Goal: Task Accomplishment & Management: Manage account settings

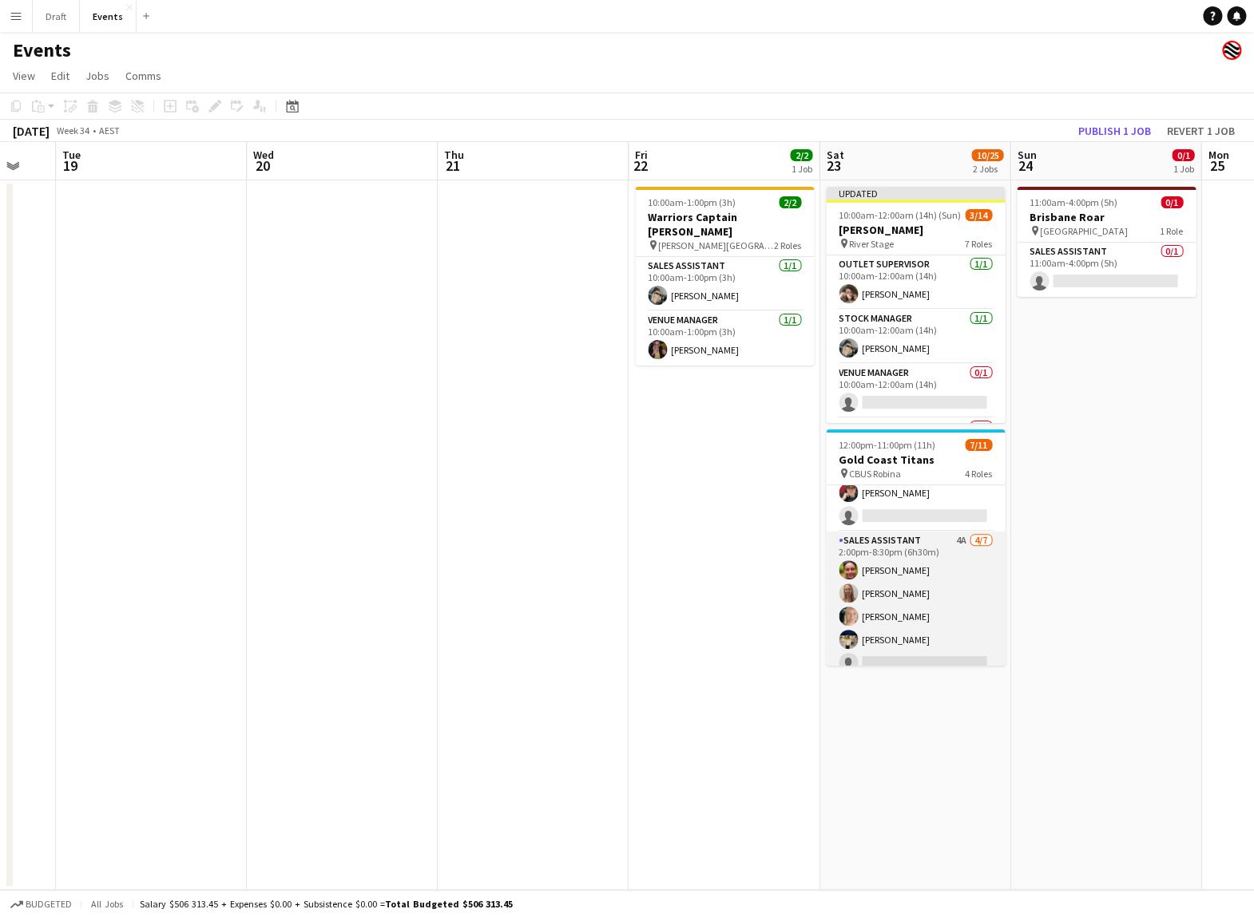
scroll to position [166, 0]
click at [773, 460] on app-card-role "Sales Assistant 4A [DATE] 2:00pm-8:30pm (6h30m) [PERSON_NAME] [PERSON_NAME] [PE…" at bounding box center [915, 601] width 179 height 193
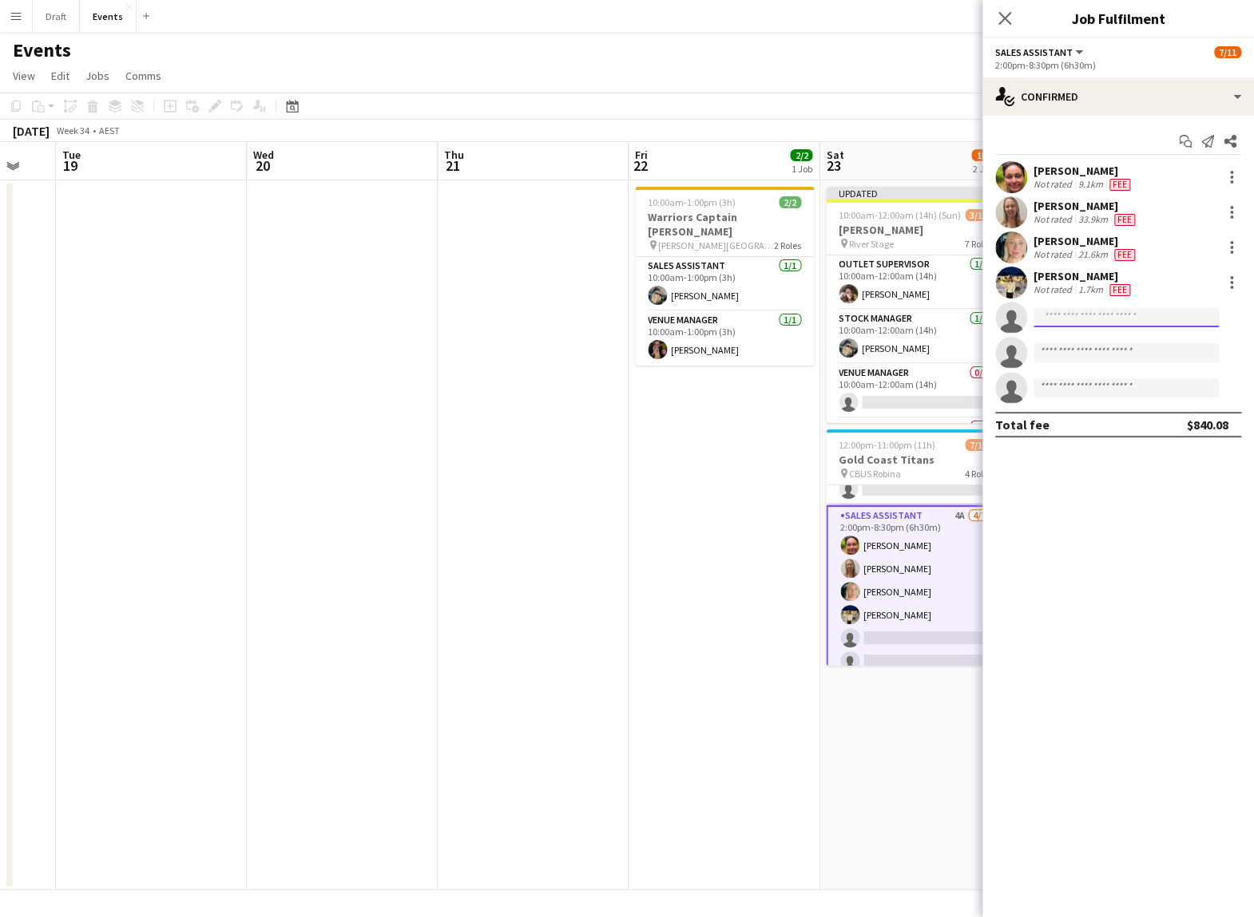
click at [773, 318] on input at bounding box center [1125, 317] width 185 height 19
type input "*********"
click at [773, 346] on span "[PERSON_NAME]" at bounding box center [1092, 340] width 92 height 14
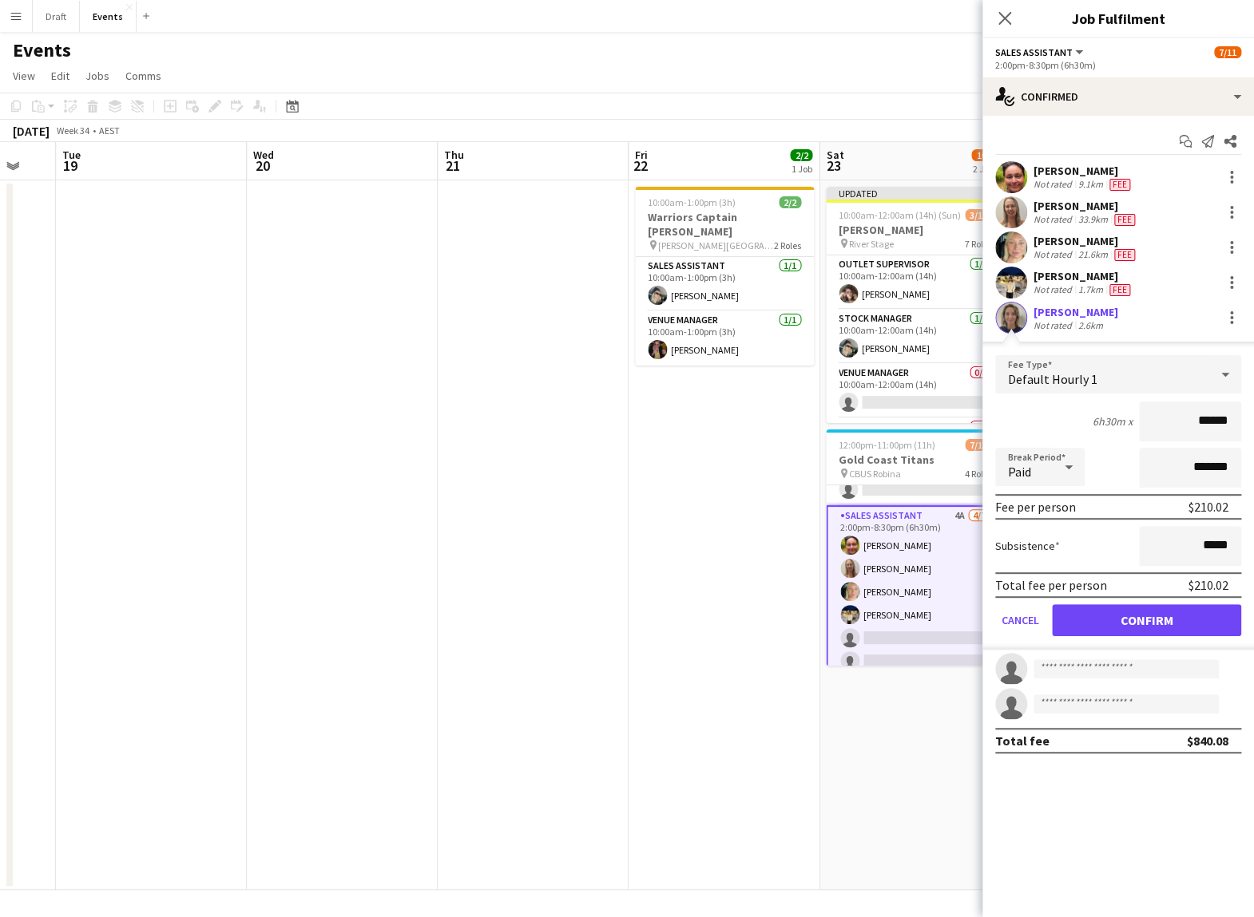
click at [773, 460] on button "Confirm" at bounding box center [1146, 620] width 189 height 32
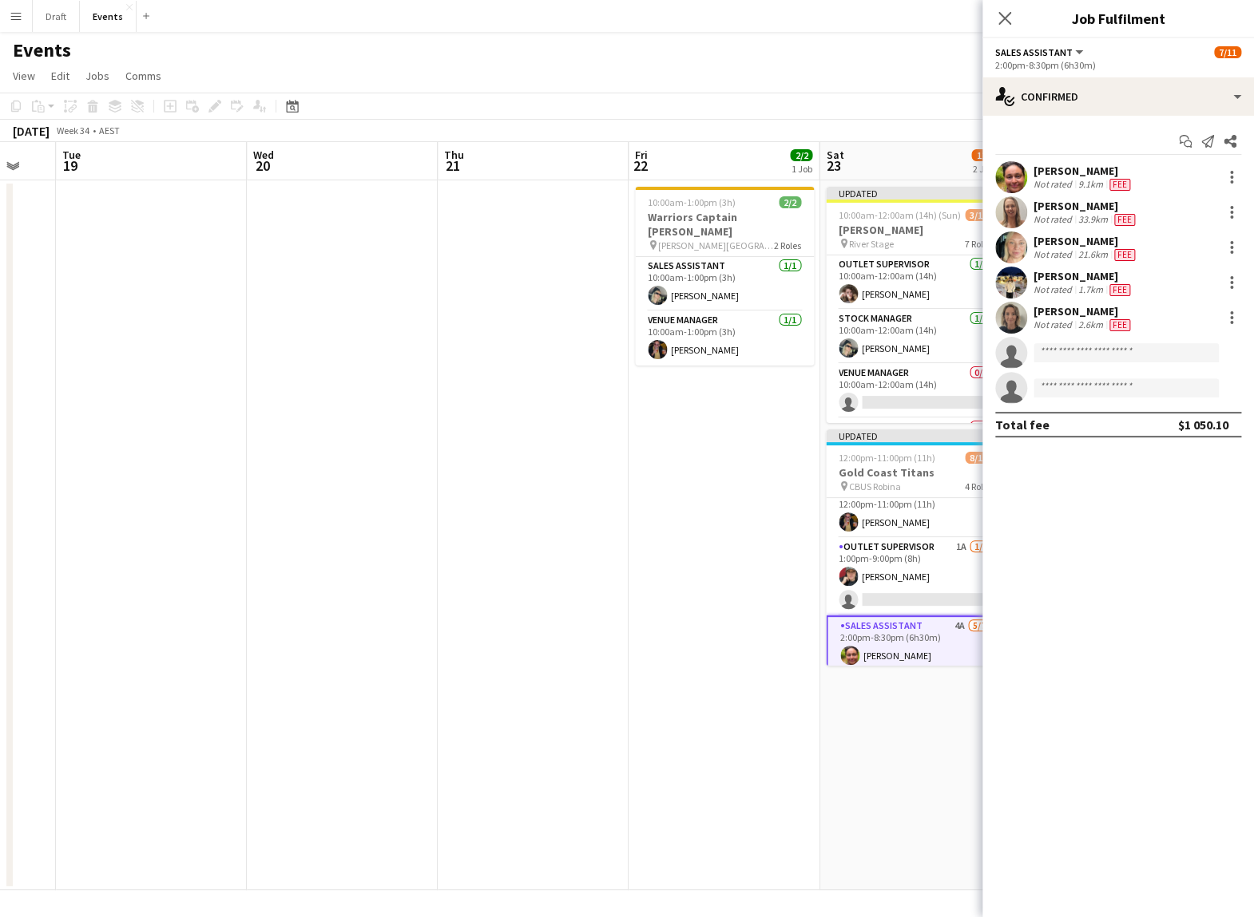
scroll to position [61, 0]
click at [773, 460] on app-card-role "Outlet Supervisor 1A [DATE] 1:00pm-9:00pm (8h) [PERSON_NAME] single-neutral-act…" at bounding box center [915, 583] width 179 height 77
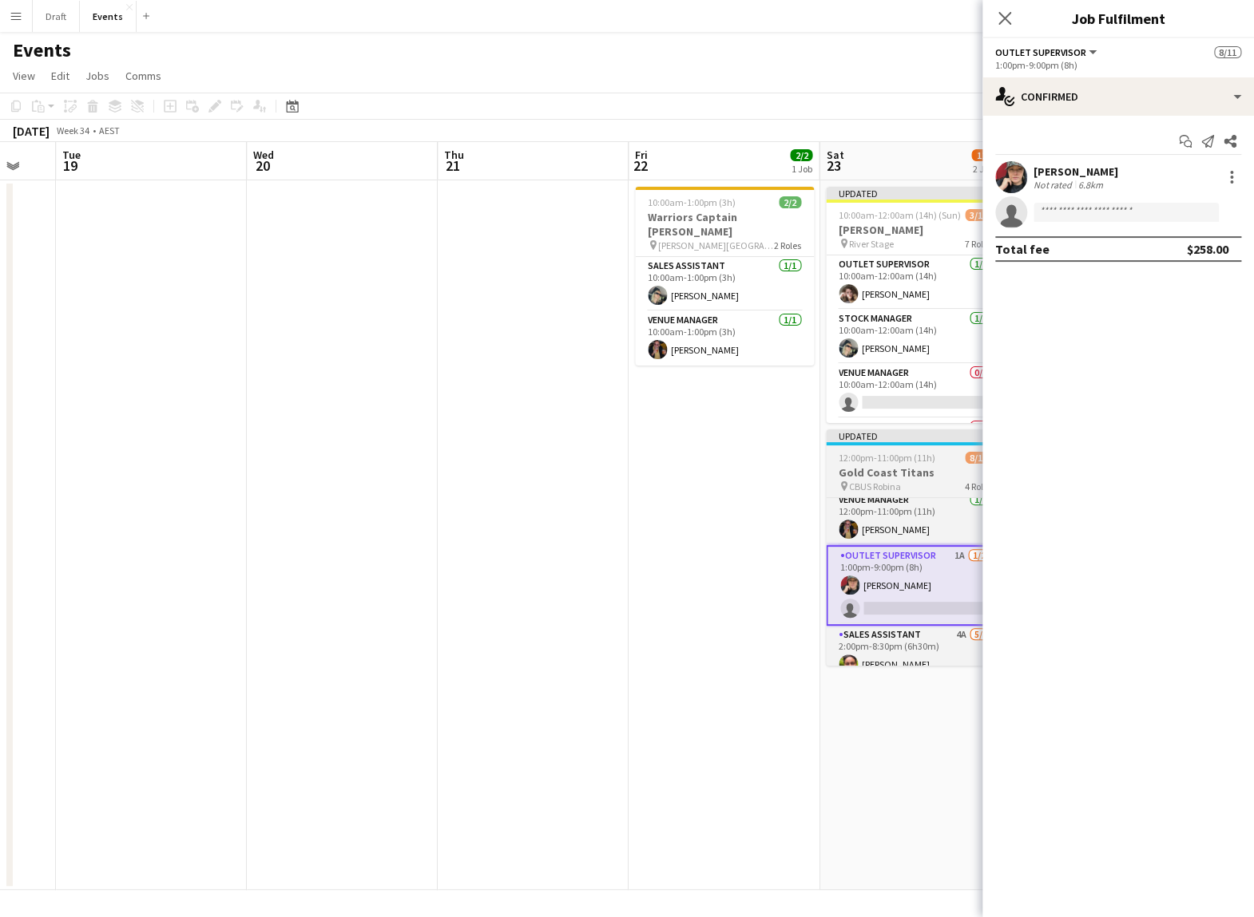
click at [773, 460] on h3 "Gold Coast Titans" at bounding box center [915, 473] width 179 height 14
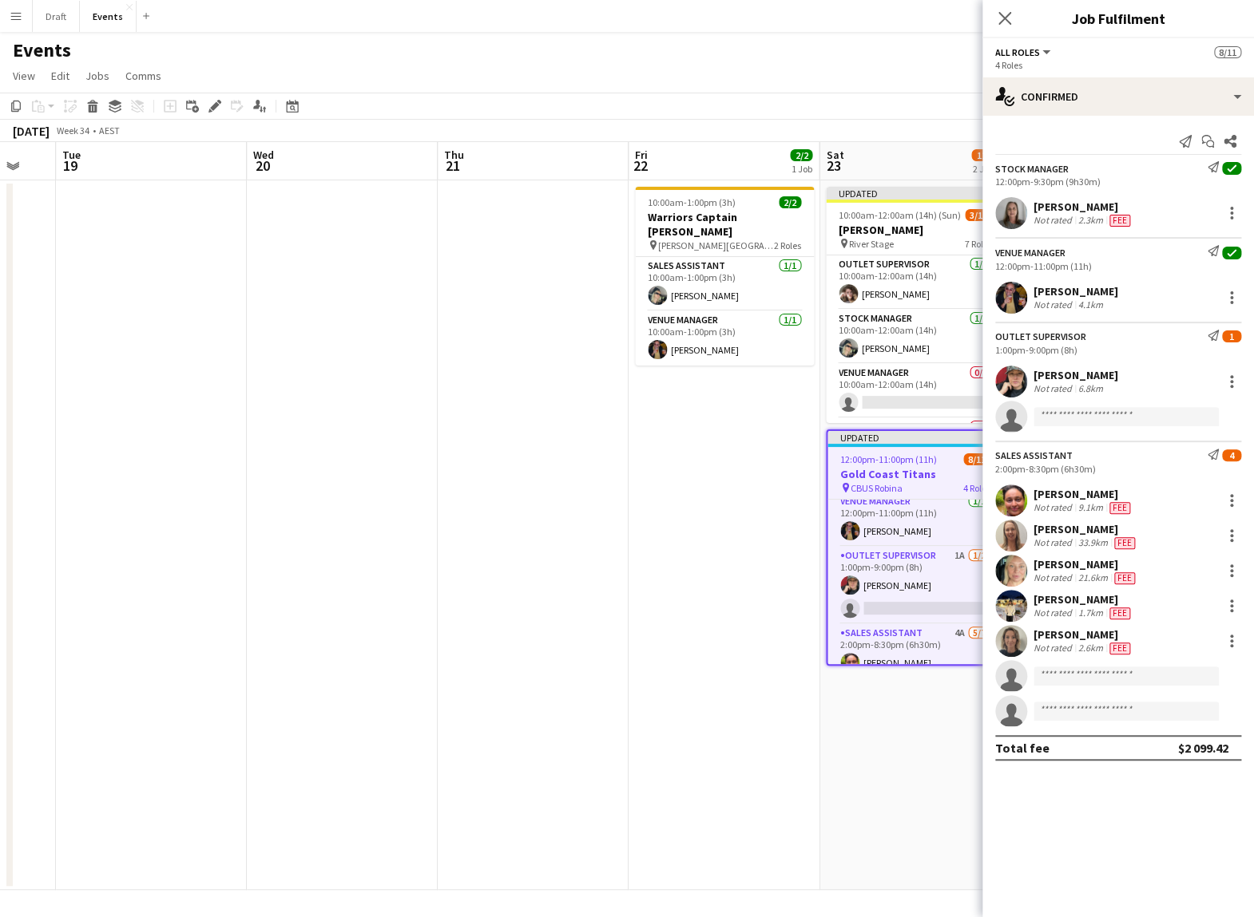
click at [773, 452] on app-job-card "Updated 12:00pm-11:00pm (11h) 8/11 Gold Coast Titans pin CBUS Robina 4 Roles St…" at bounding box center [915, 548] width 179 height 236
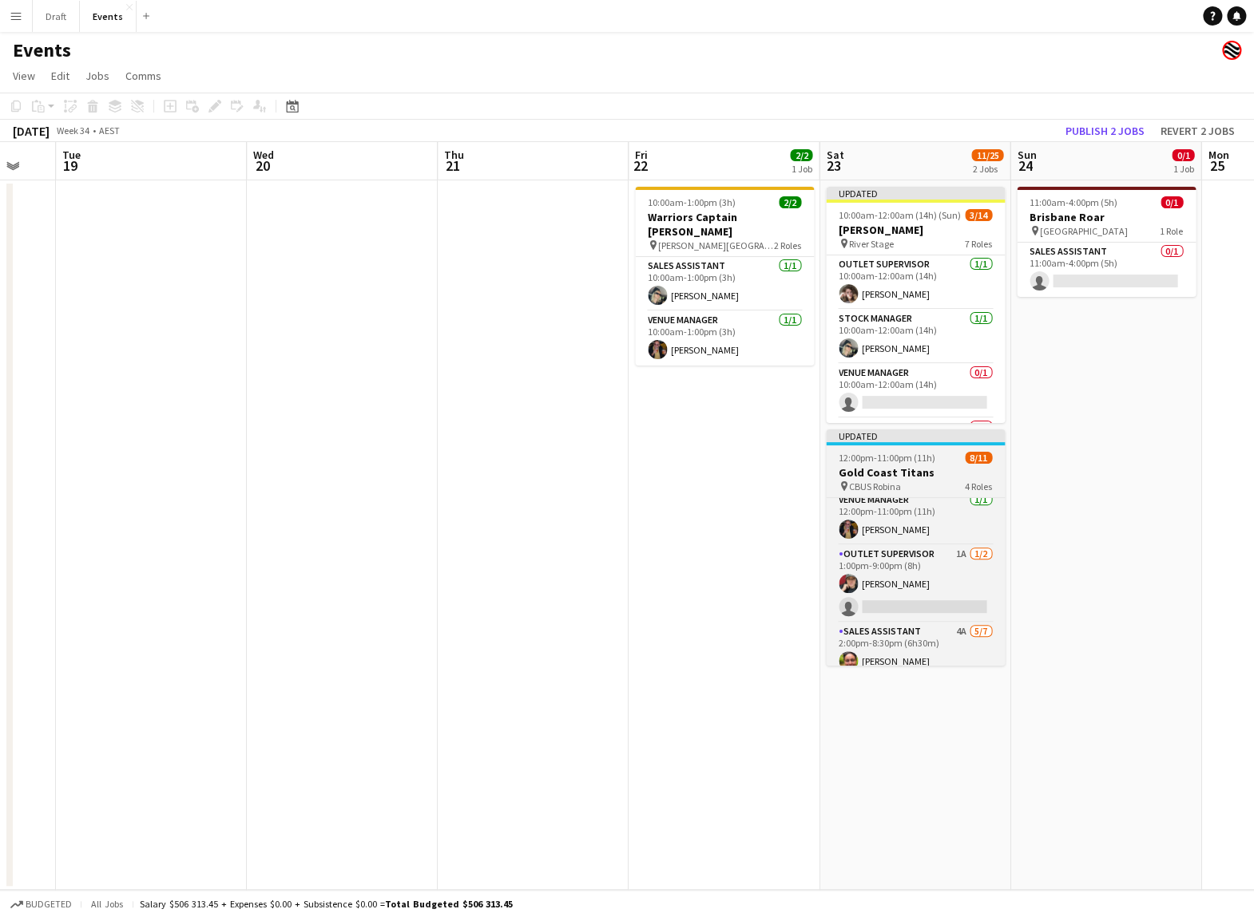
click at [773, 455] on span "12:00pm-11:00pm (11h)" at bounding box center [886, 458] width 97 height 12
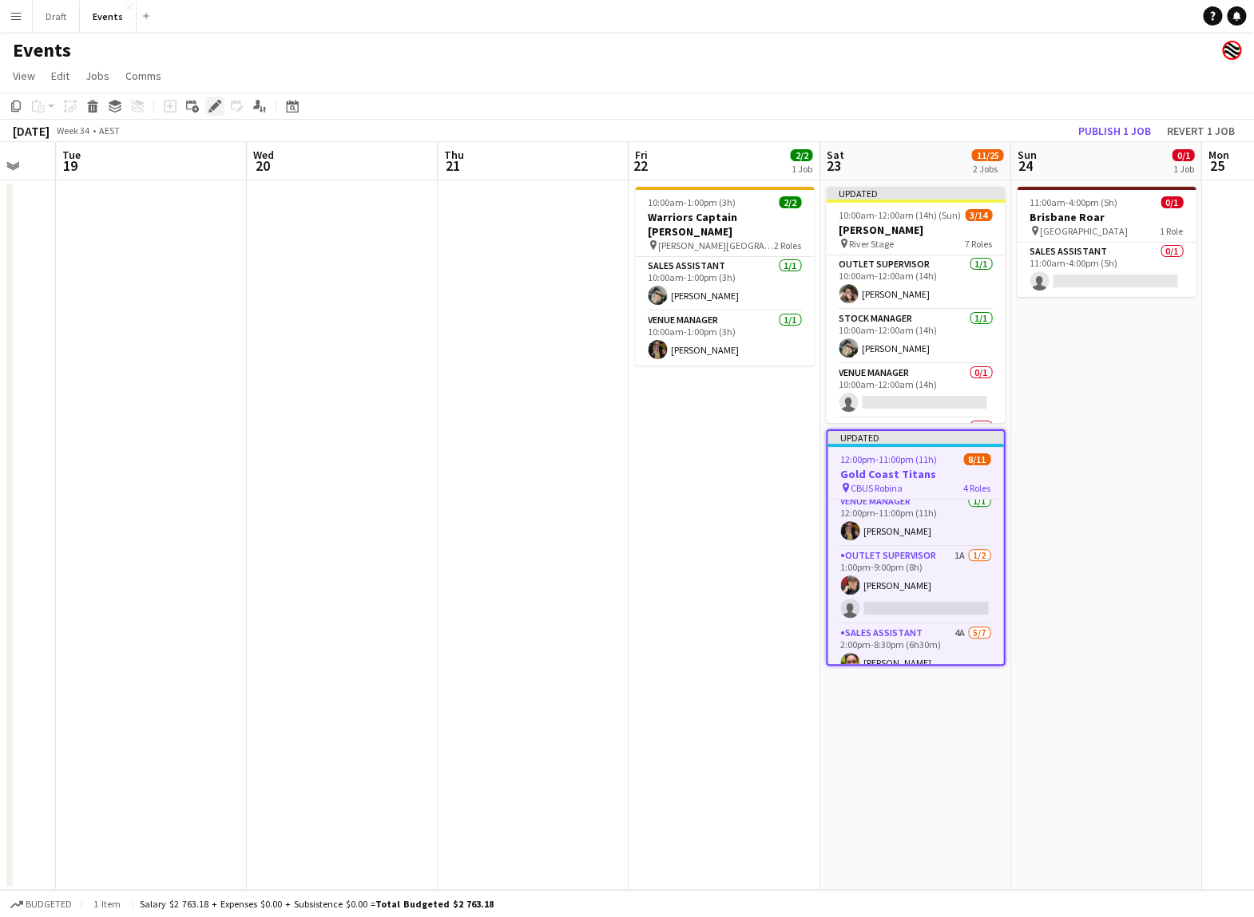
click at [213, 103] on icon at bounding box center [214, 106] width 9 height 9
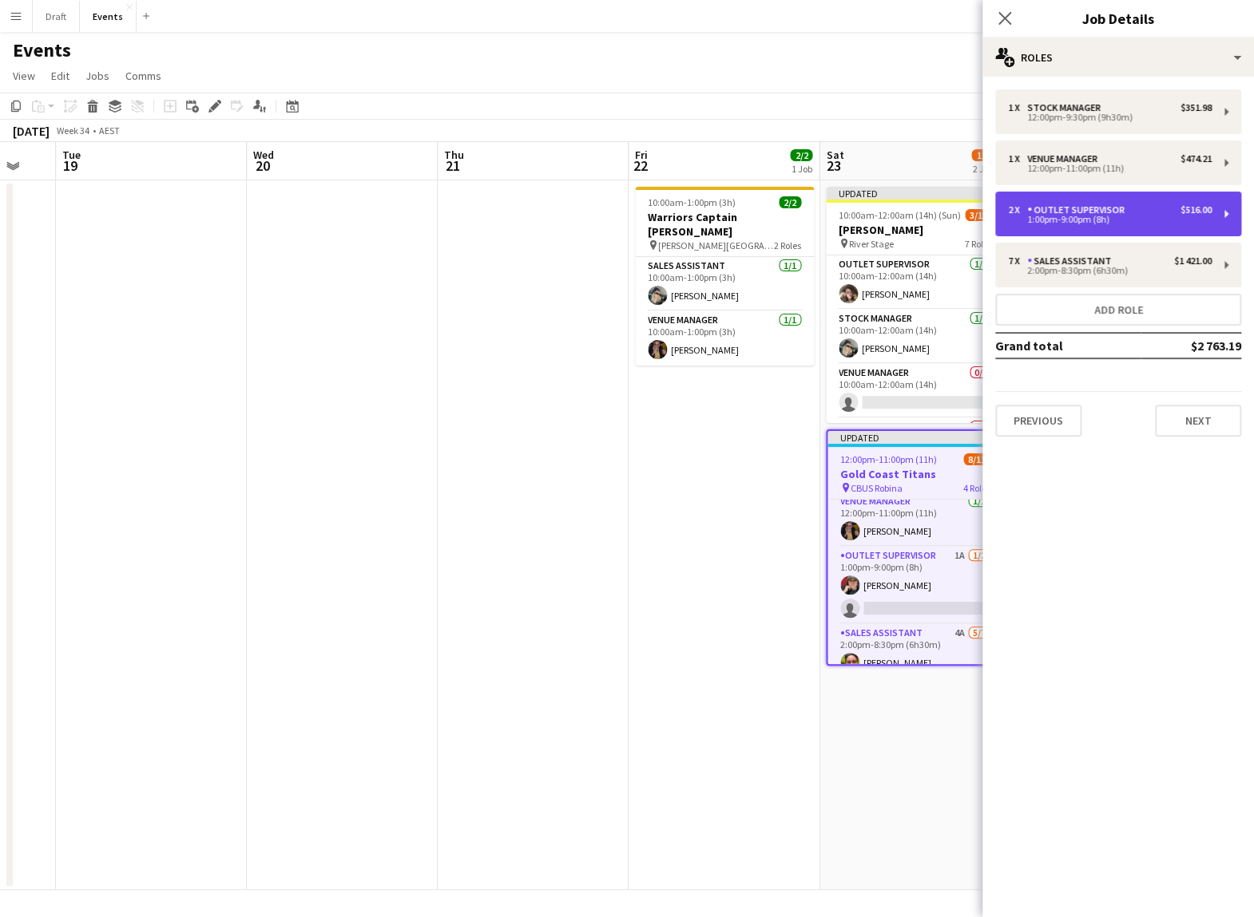
click at [773, 212] on div "Outlet Supervisor" at bounding box center [1079, 209] width 104 height 11
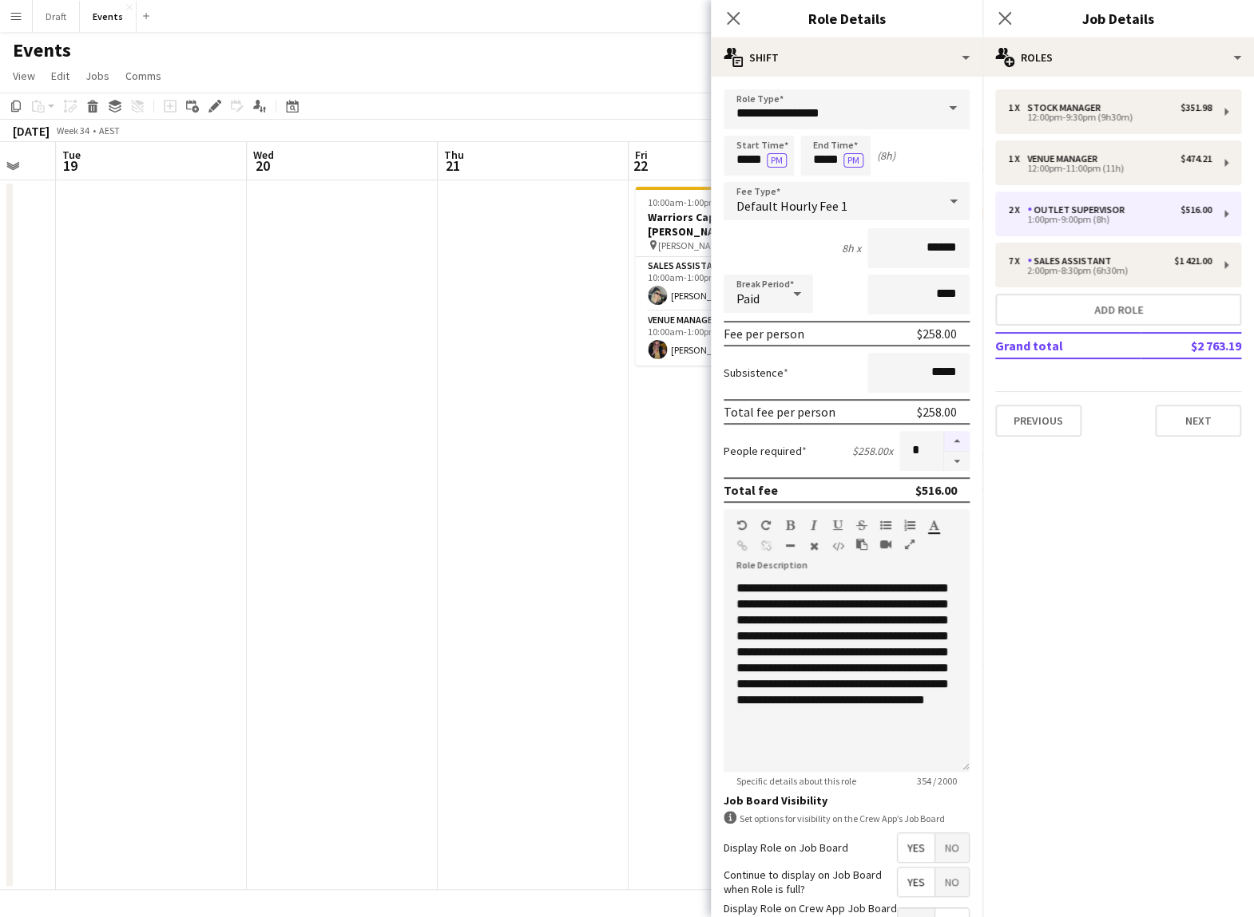
click at [773, 437] on button "button" at bounding box center [957, 441] width 26 height 21
type input "*"
click at [773, 420] on button "Next" at bounding box center [1198, 421] width 86 height 32
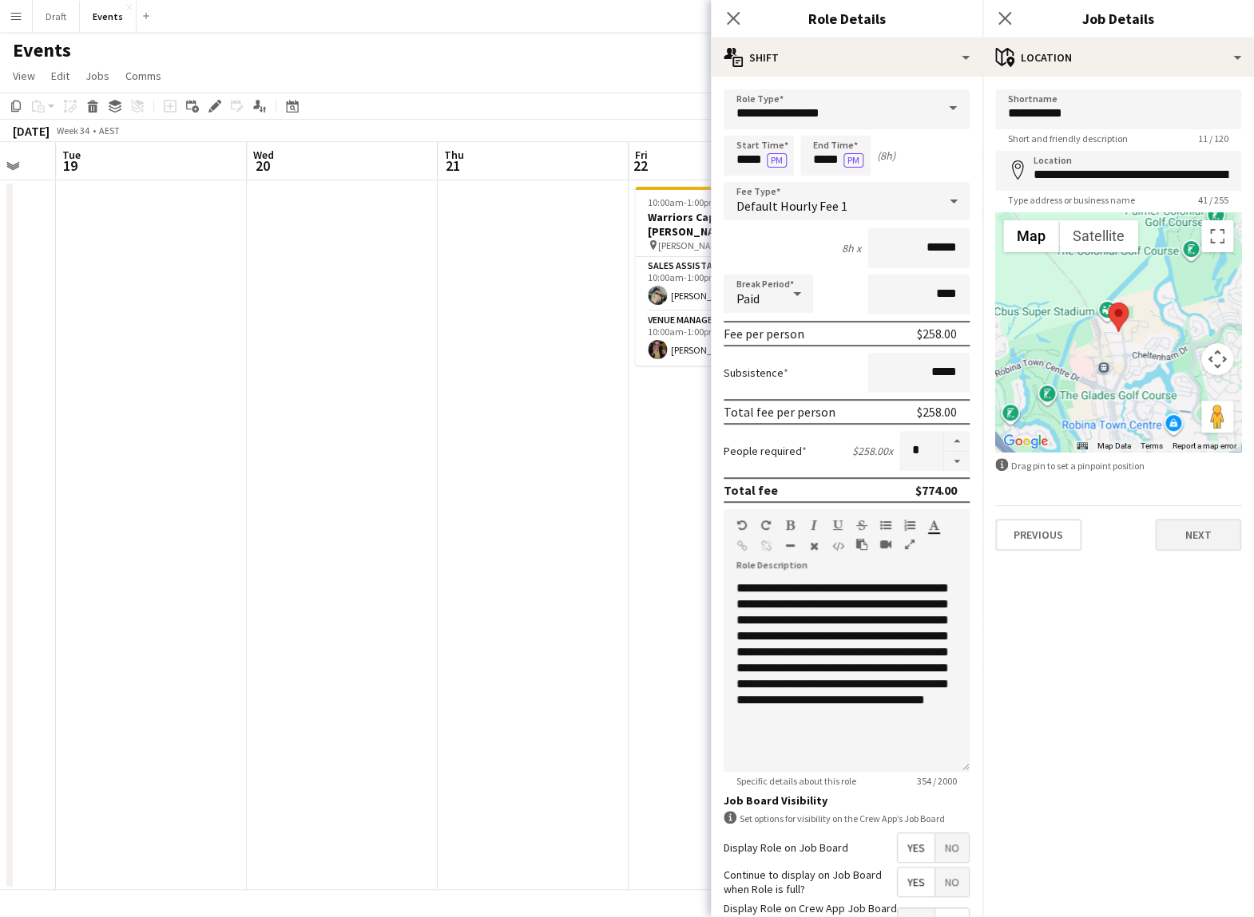
click at [773, 460] on button "Next" at bounding box center [1198, 535] width 86 height 32
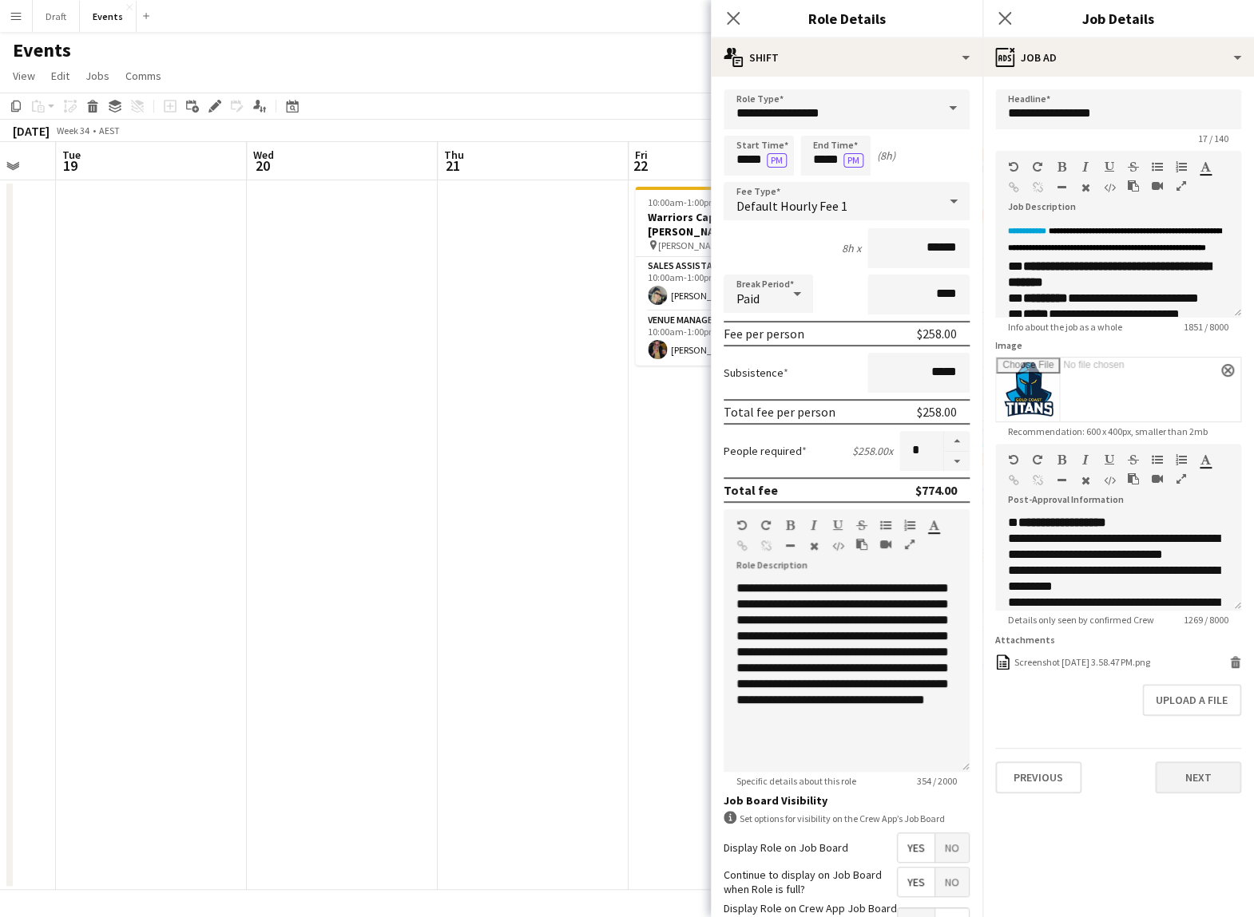
click at [773, 460] on button "Next" at bounding box center [1198, 778] width 86 height 32
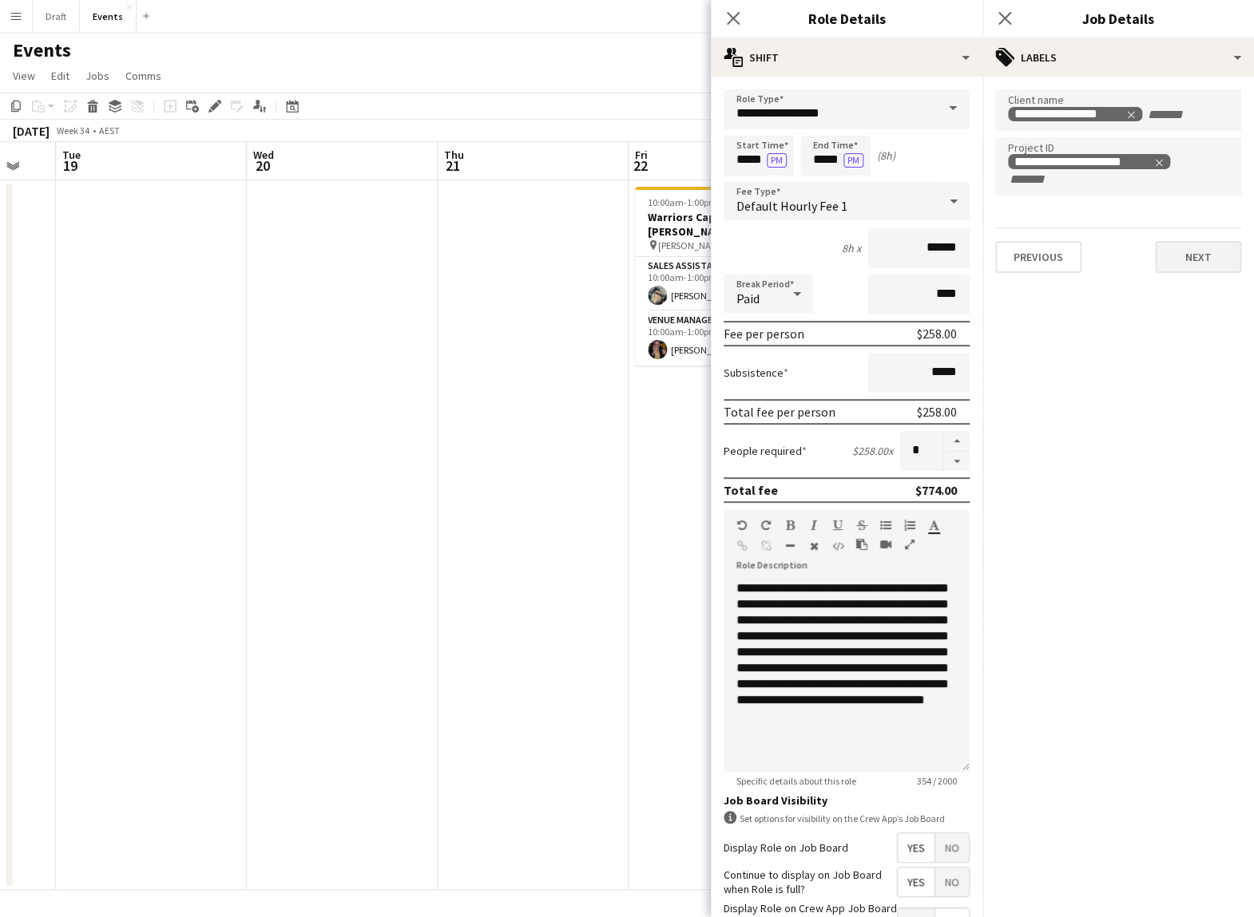
click at [773, 267] on button "Next" at bounding box center [1198, 257] width 86 height 32
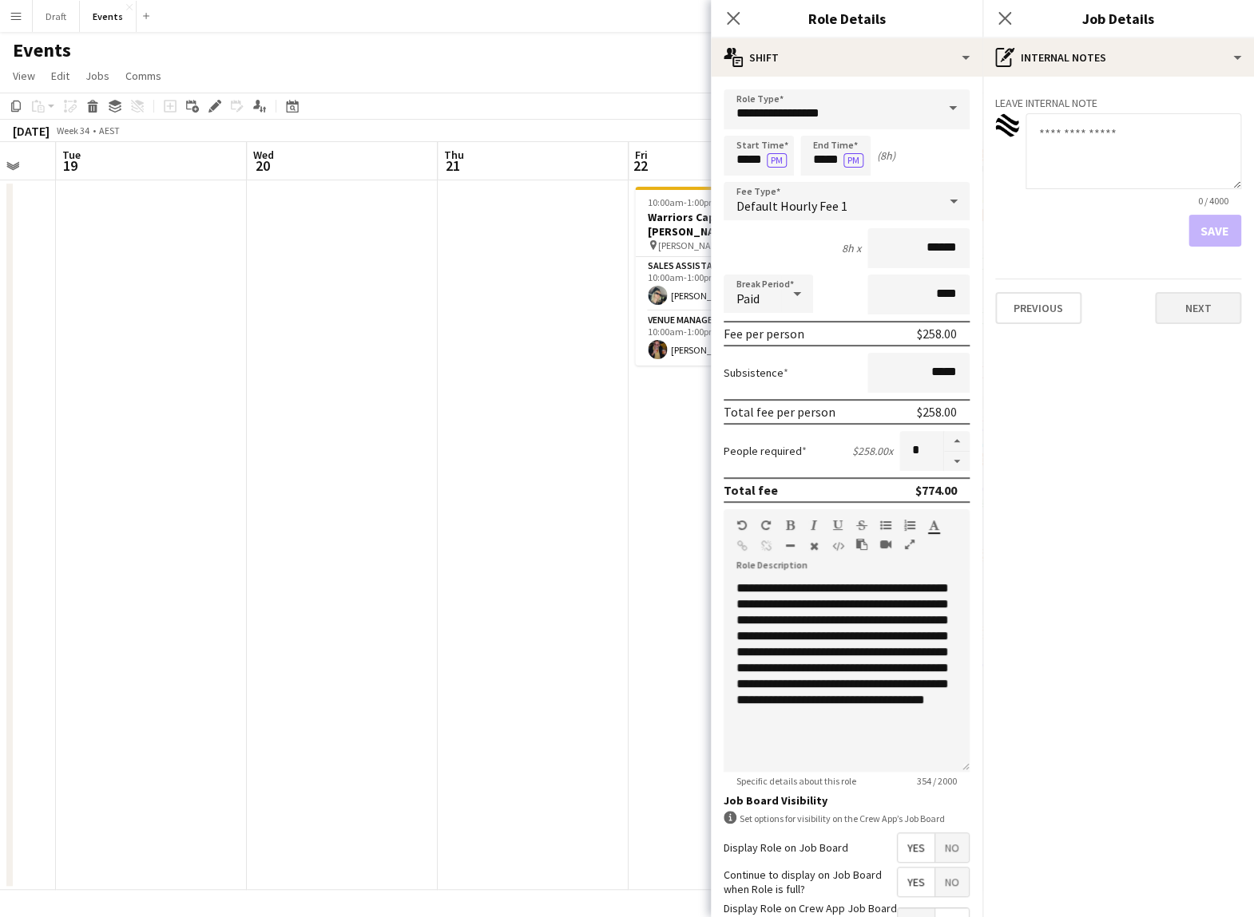
click at [773, 307] on button "Next" at bounding box center [1198, 308] width 86 height 32
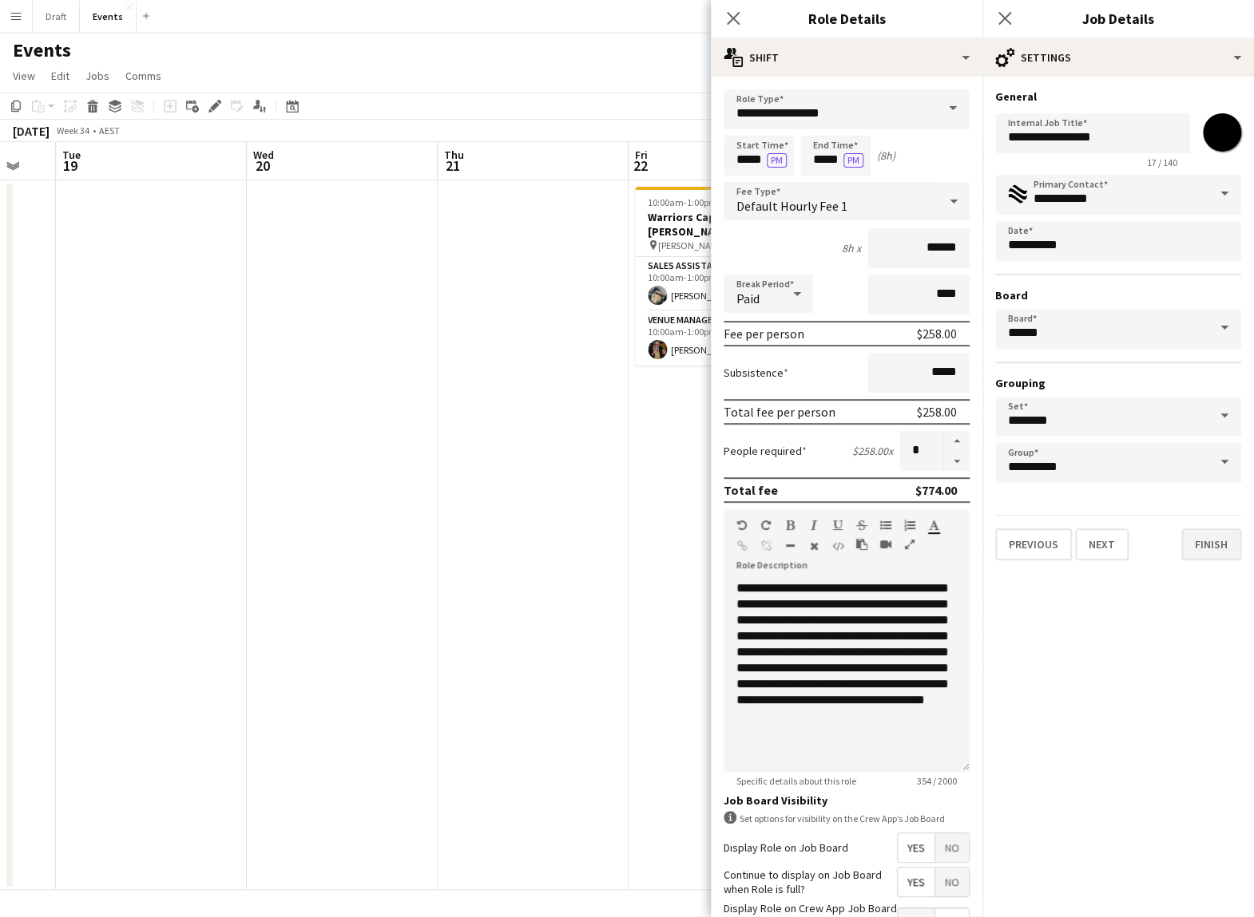
click at [773, 460] on button "Finish" at bounding box center [1211, 545] width 60 height 32
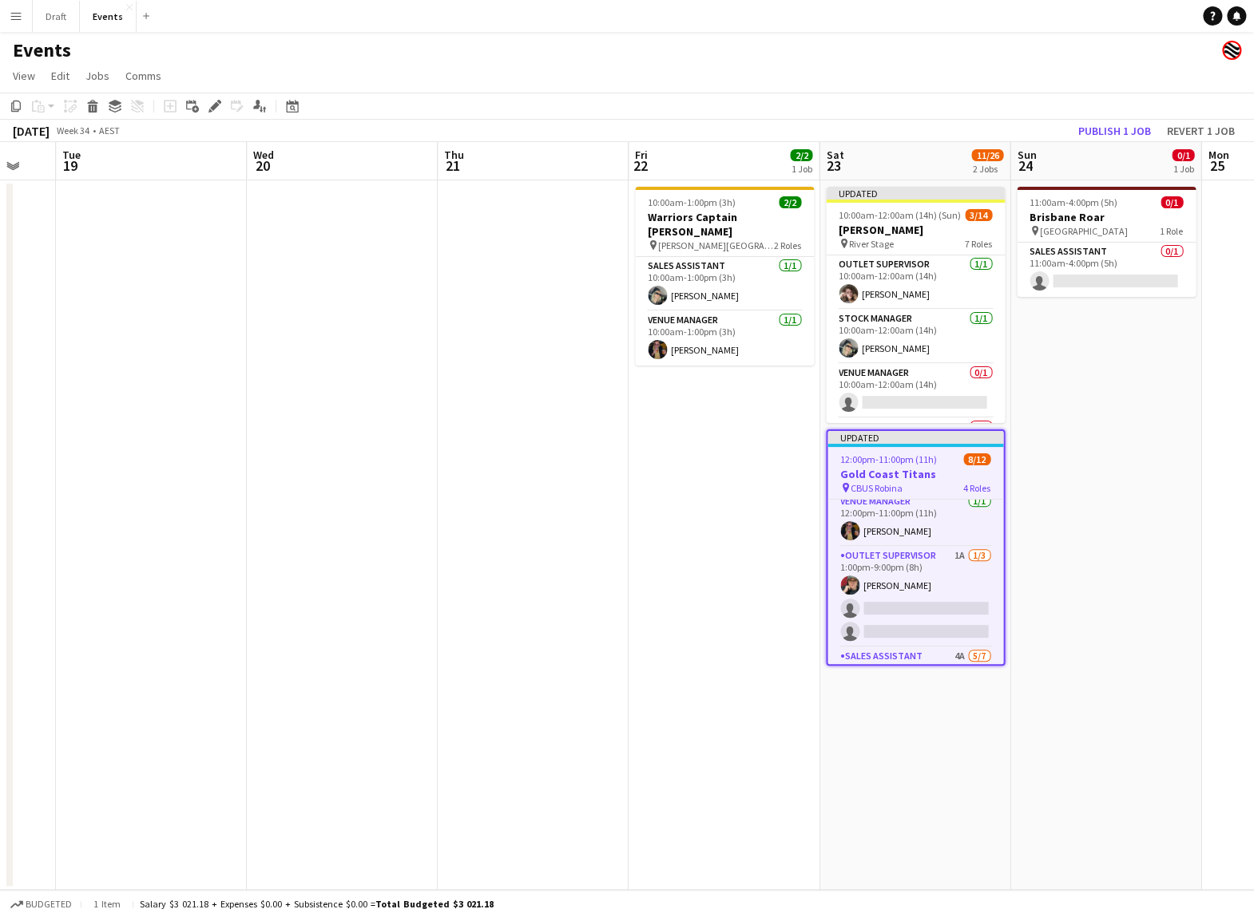
click at [773, 458] on span "12:00pm-11:00pm (11h)" at bounding box center [888, 460] width 97 height 12
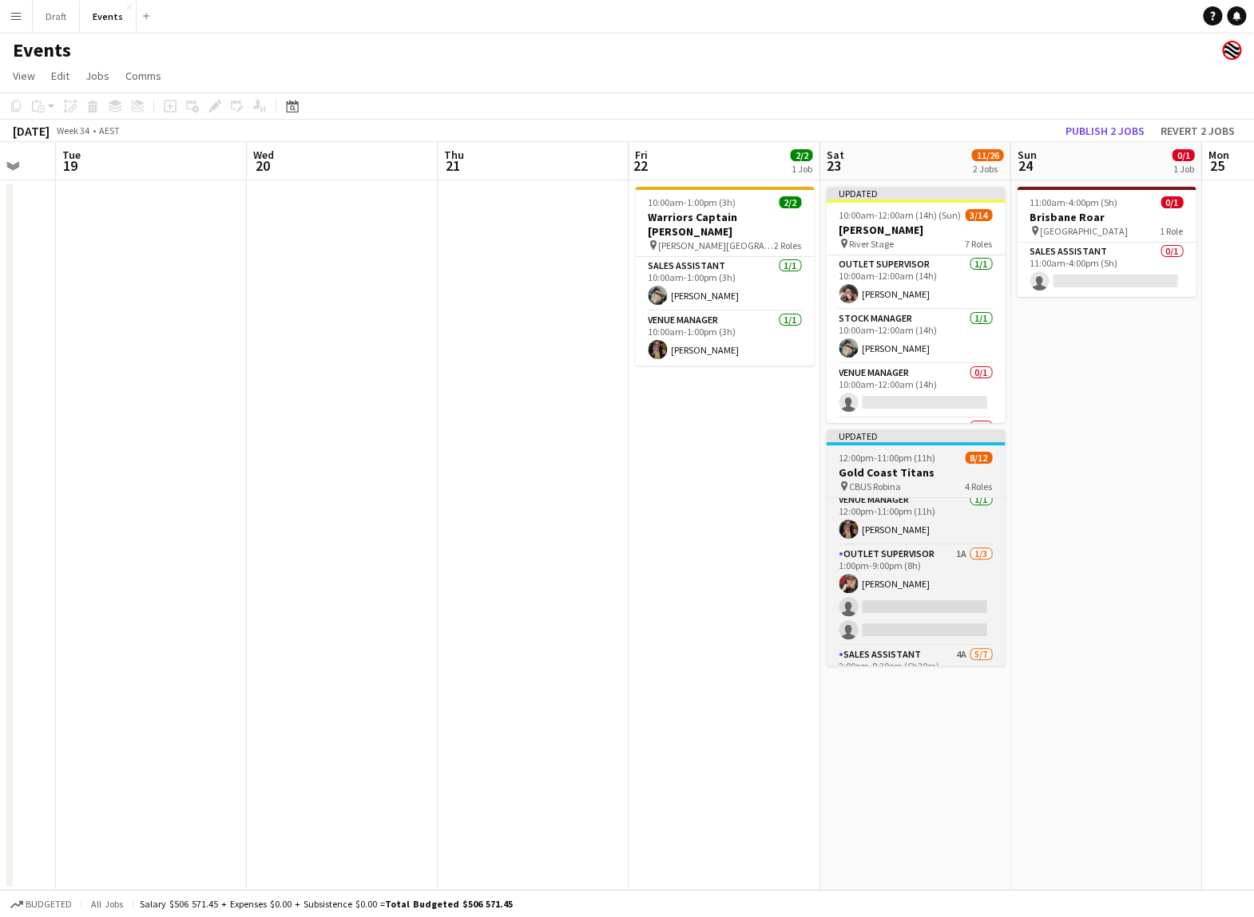
click at [773, 458] on span "12:00pm-11:00pm (11h)" at bounding box center [886, 458] width 97 height 12
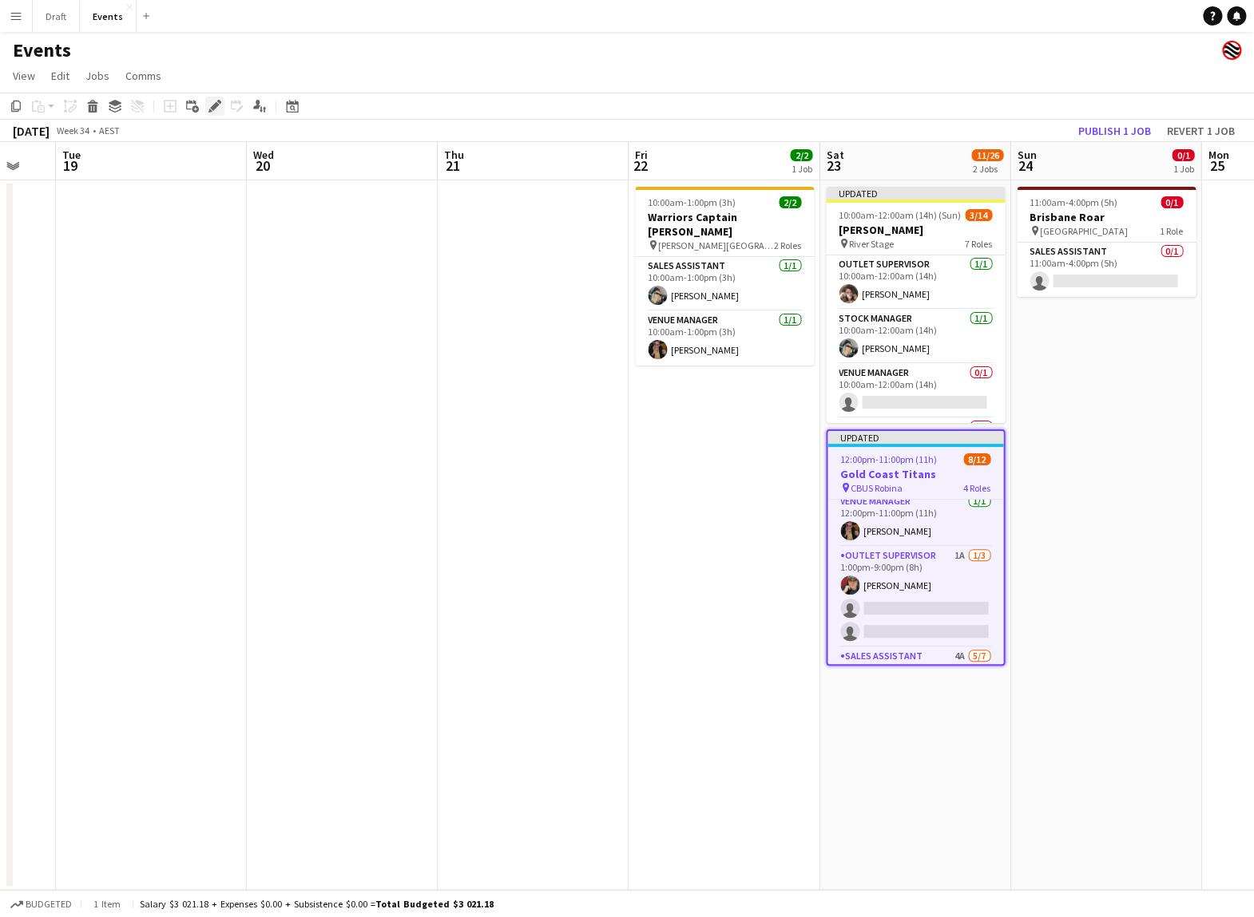
click at [214, 101] on icon "Edit" at bounding box center [214, 106] width 13 height 13
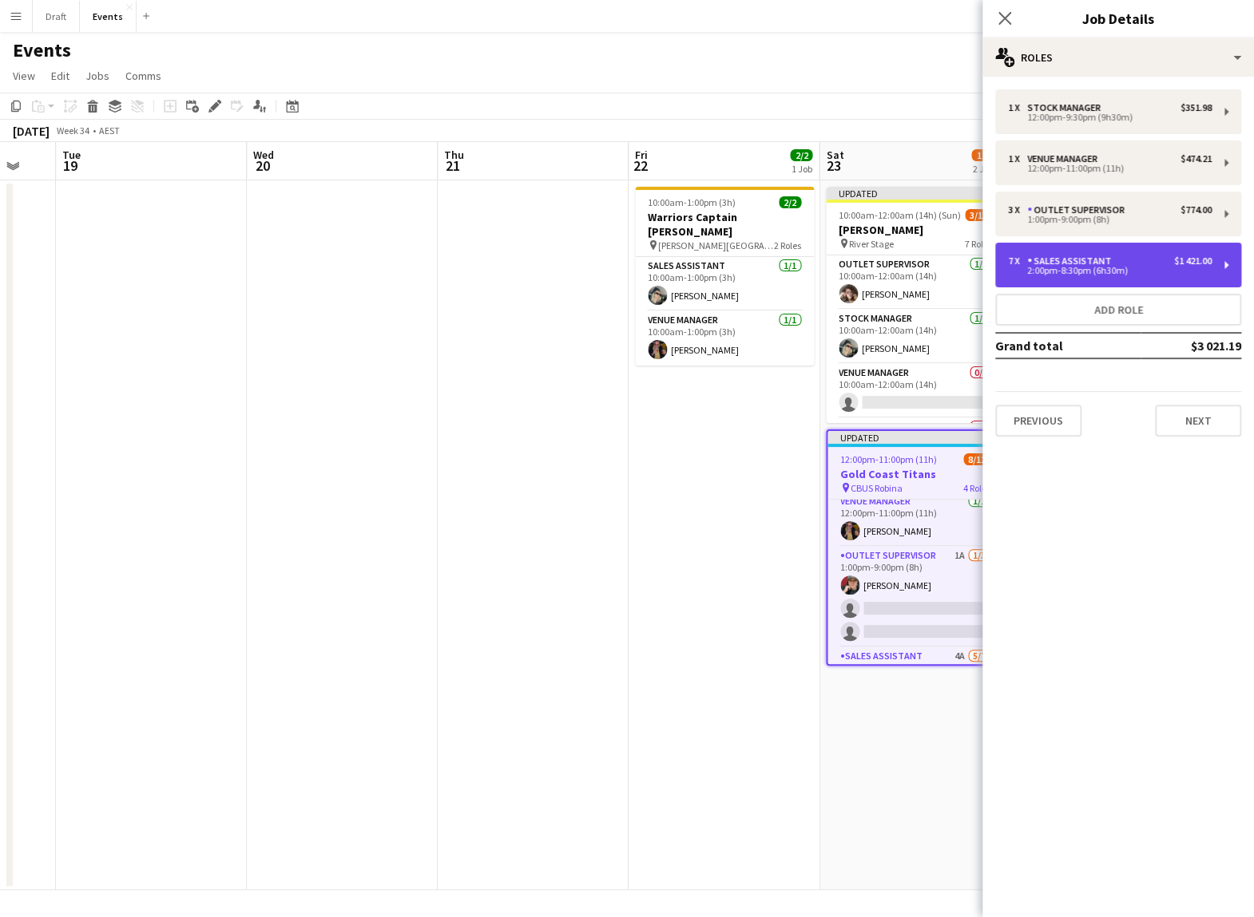
click at [773, 268] on div "2:00pm-8:30pm (6h30m)" at bounding box center [1110, 271] width 204 height 8
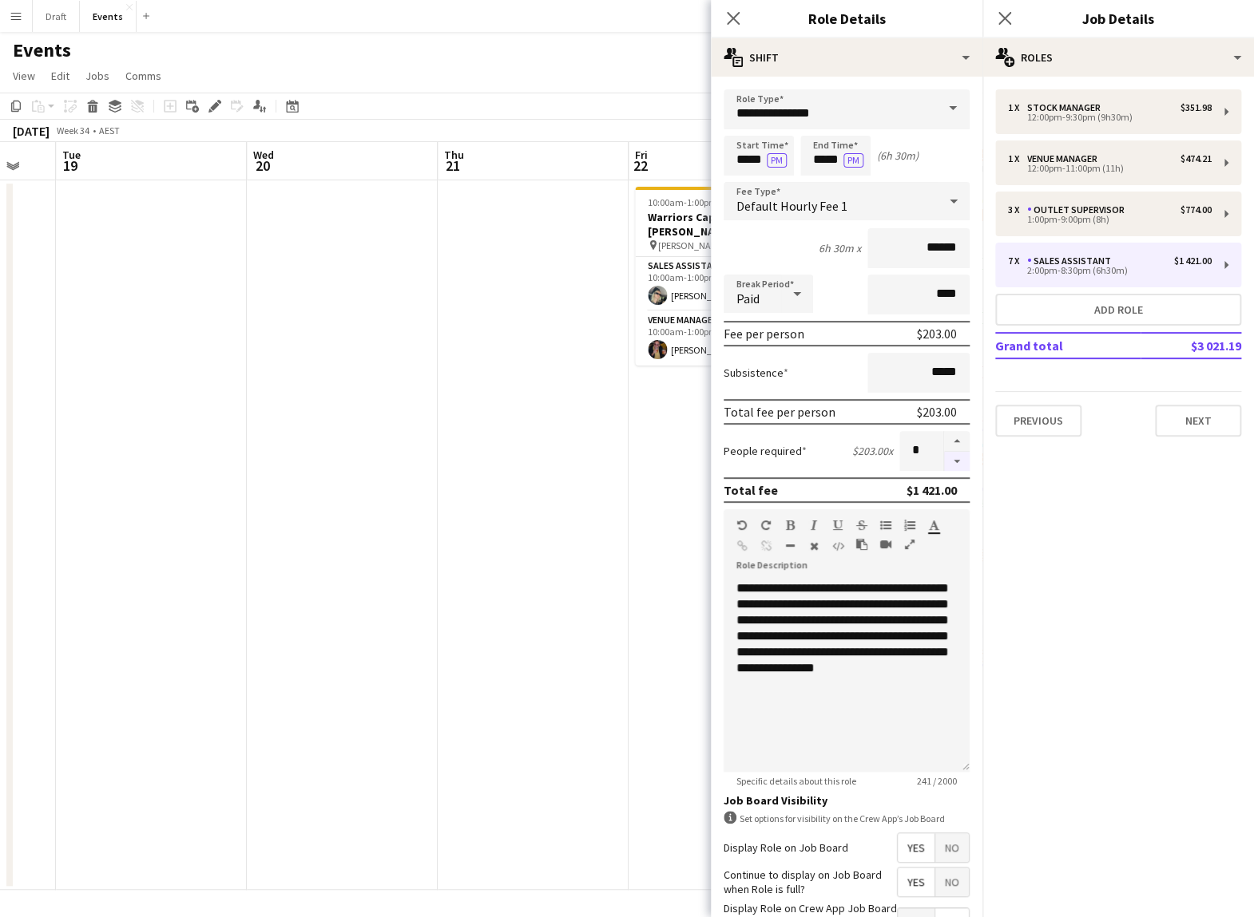
click at [773, 458] on button "button" at bounding box center [957, 462] width 26 height 20
type input "*"
click at [773, 418] on button "Next" at bounding box center [1198, 421] width 86 height 32
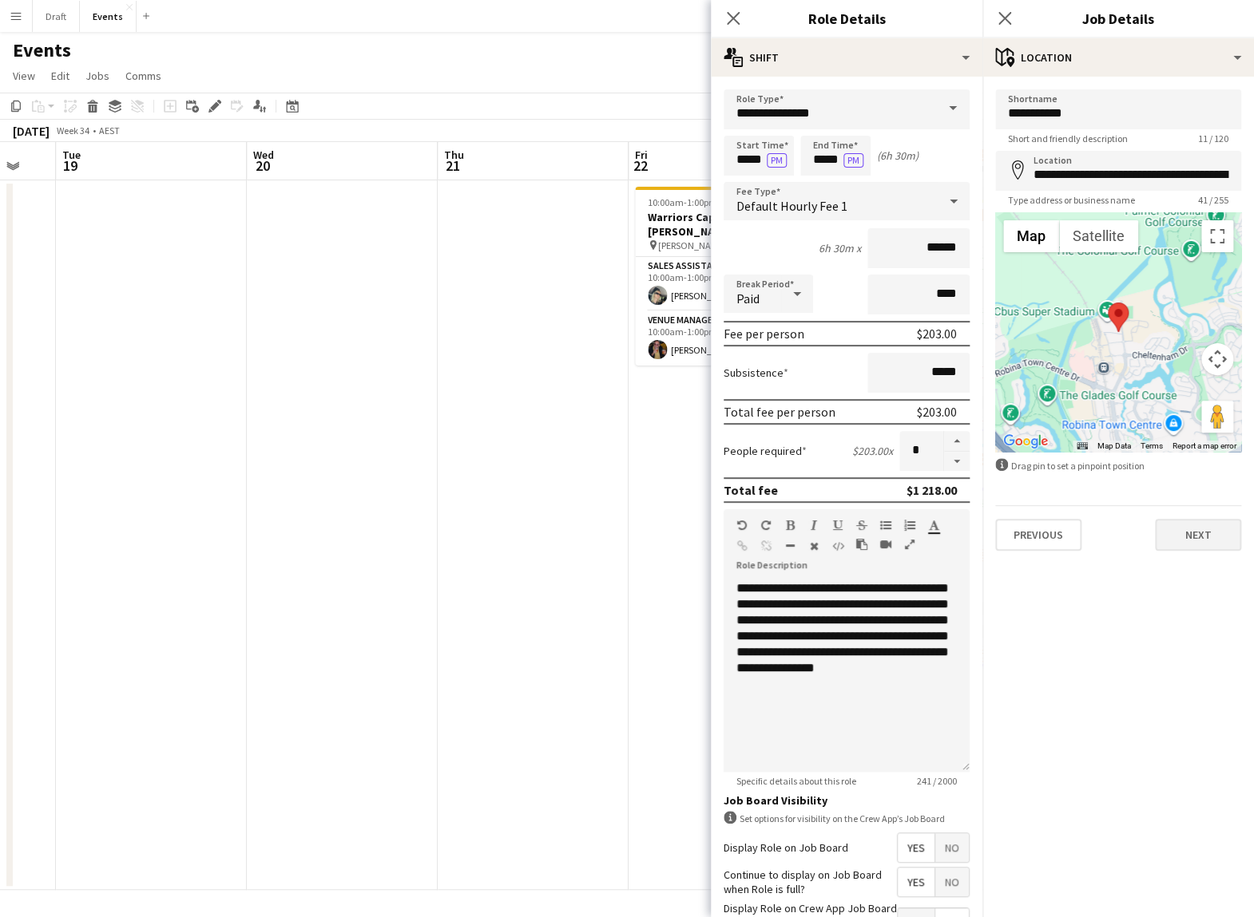
click at [773, 460] on button "Next" at bounding box center [1198, 535] width 86 height 32
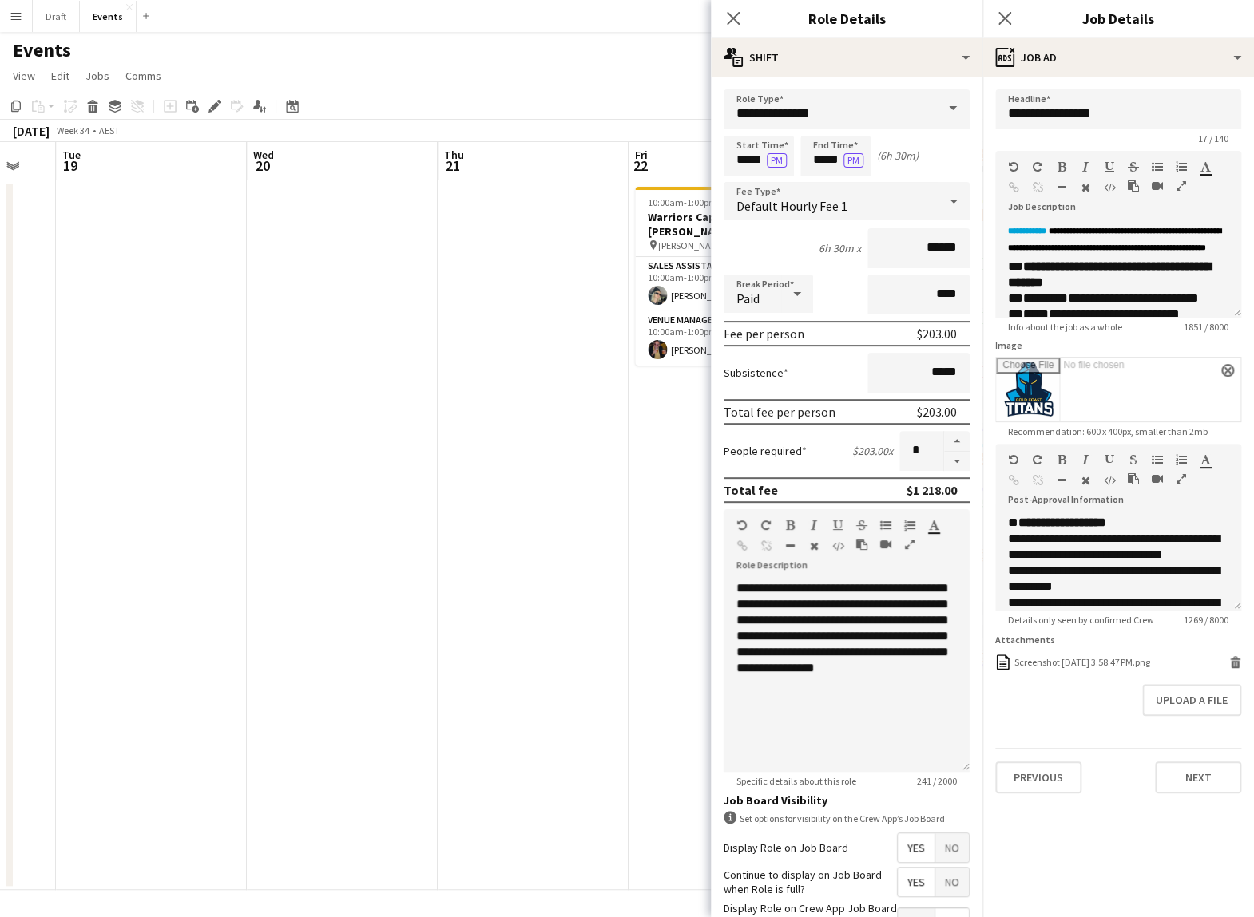
click at [649, 460] on app-date-cell "10:00am-1:00pm (3h) 2/2 Warriors Captain Run pin [PERSON_NAME][GEOGRAPHIC_DATA]…" at bounding box center [723, 535] width 191 height 710
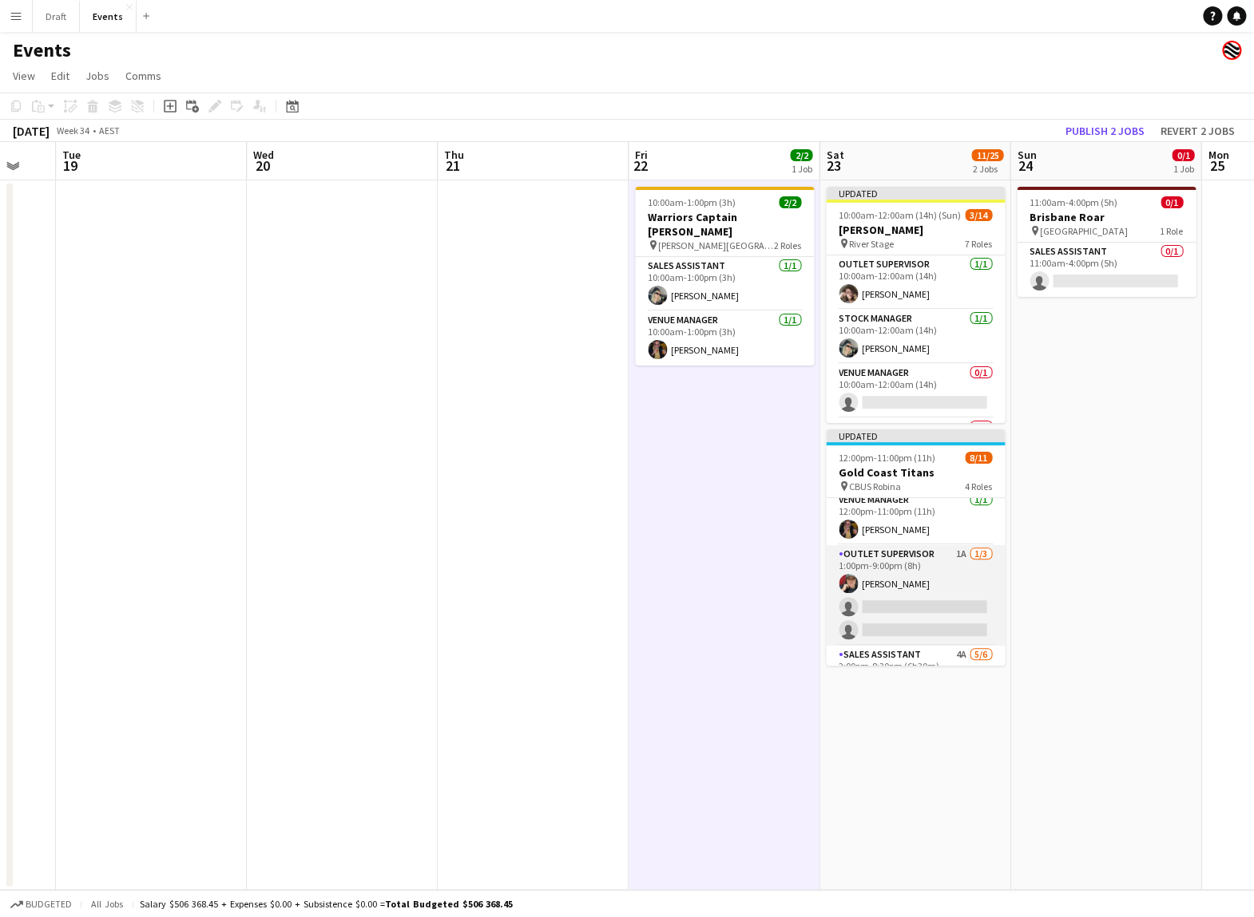
click at [773, 460] on app-card-role "Outlet Supervisor 1A [DATE] 1:00pm-9:00pm (8h) [PERSON_NAME] single-neutral-act…" at bounding box center [915, 595] width 179 height 101
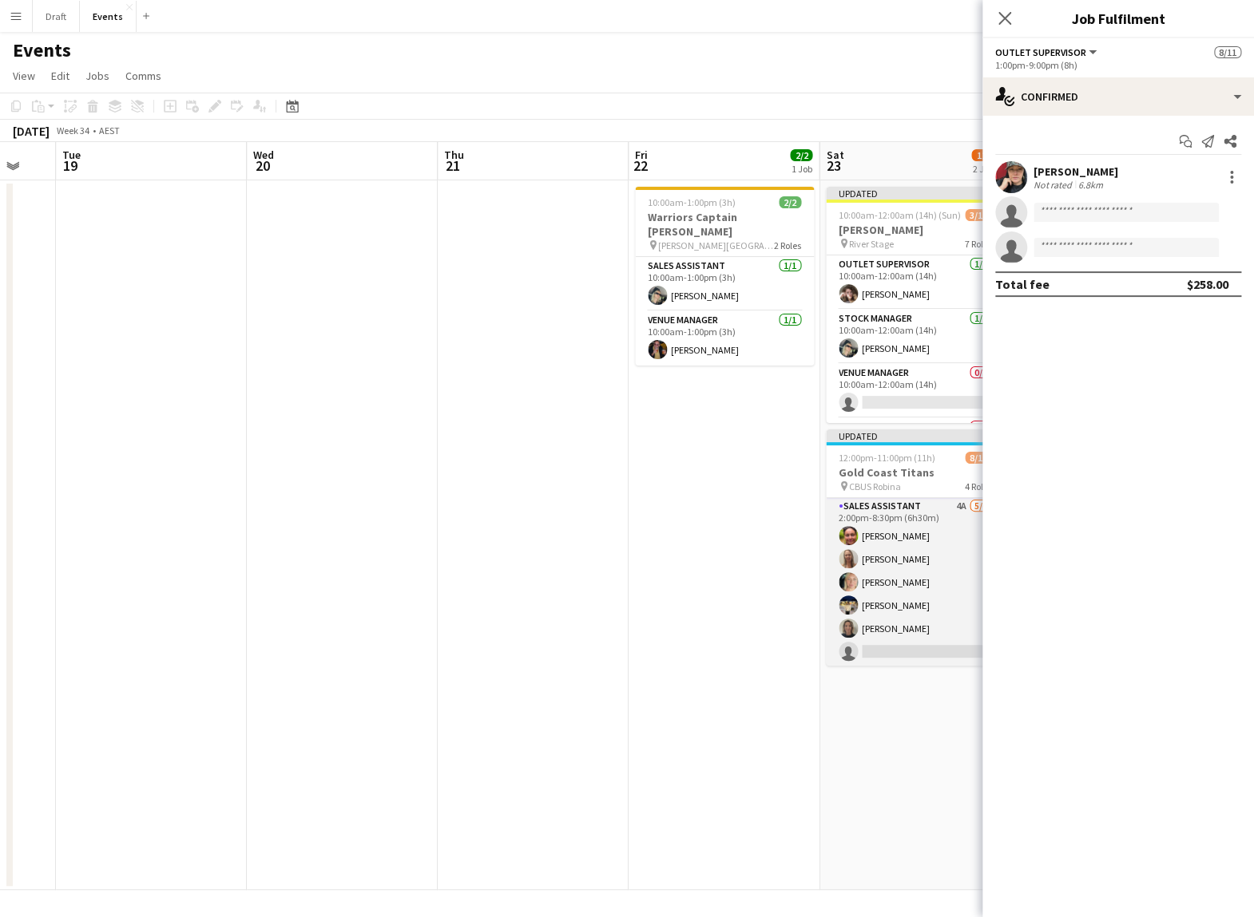
scroll to position [212, 0]
click at [773, 460] on app-card-role "Sales Assistant 4A [DATE] 2:00pm-8:30pm (6h30m) [PERSON_NAME] [PERSON_NAME] [PE…" at bounding box center [915, 583] width 179 height 170
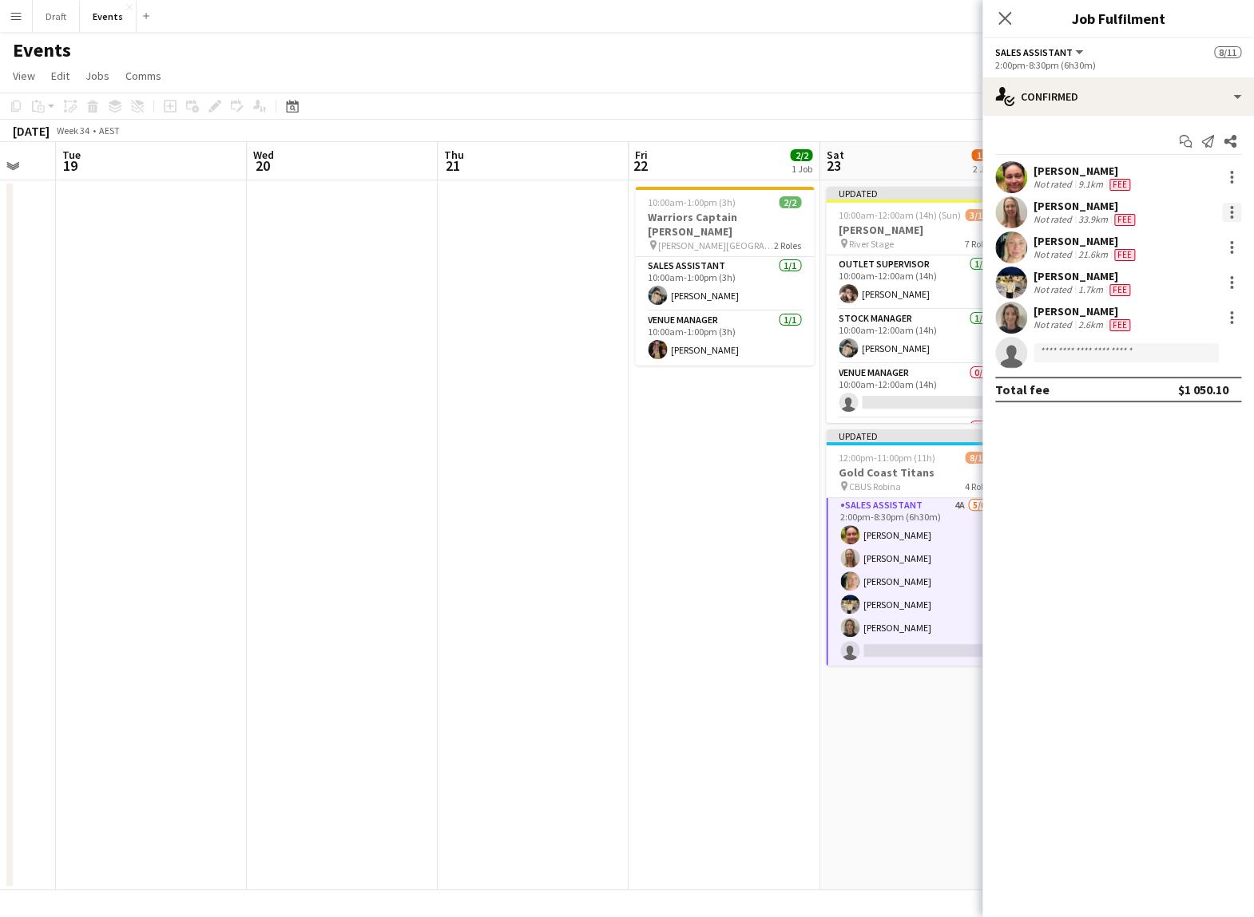
click at [773, 212] on div at bounding box center [1231, 212] width 19 height 19
click at [773, 286] on span "Switch crew" at bounding box center [1163, 279] width 68 height 14
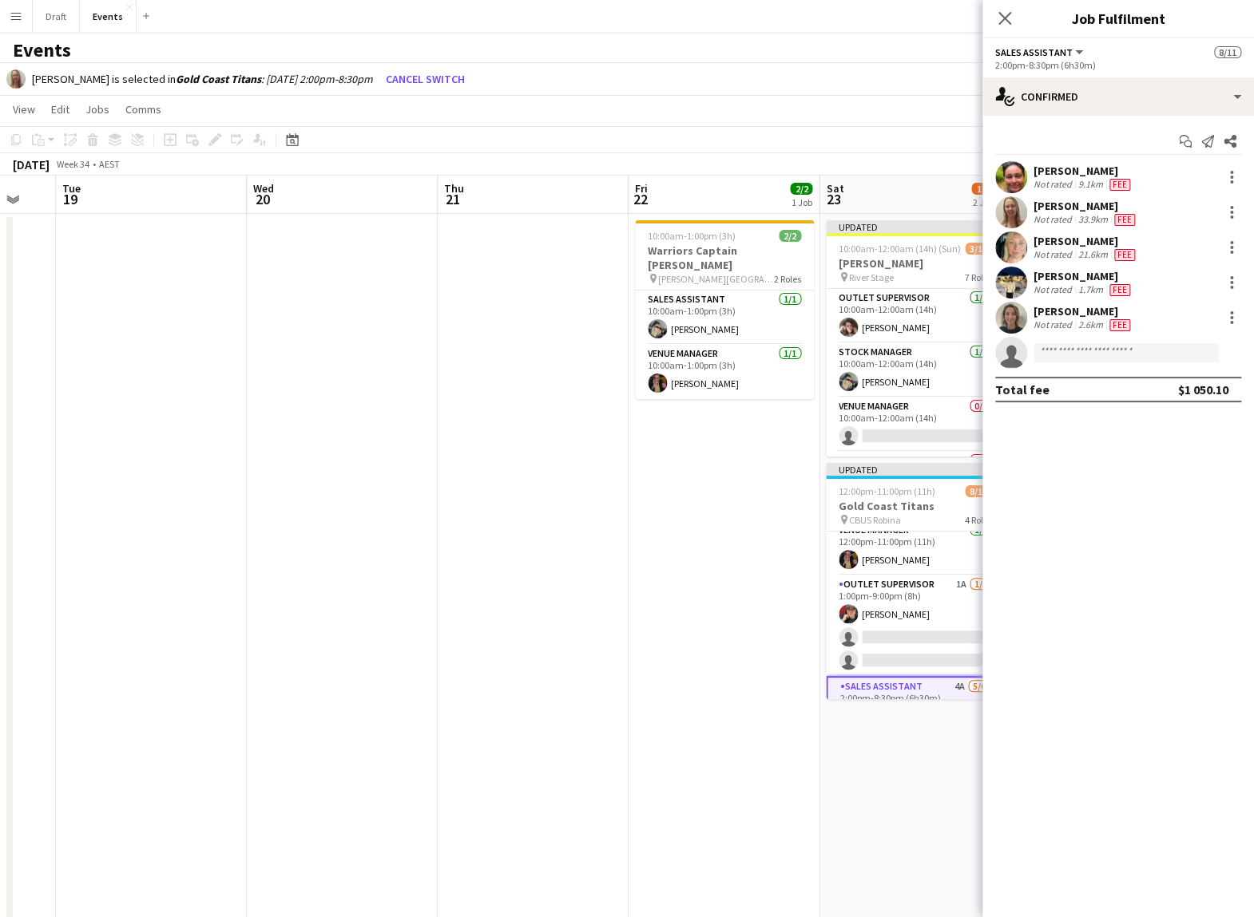
scroll to position [40, 0]
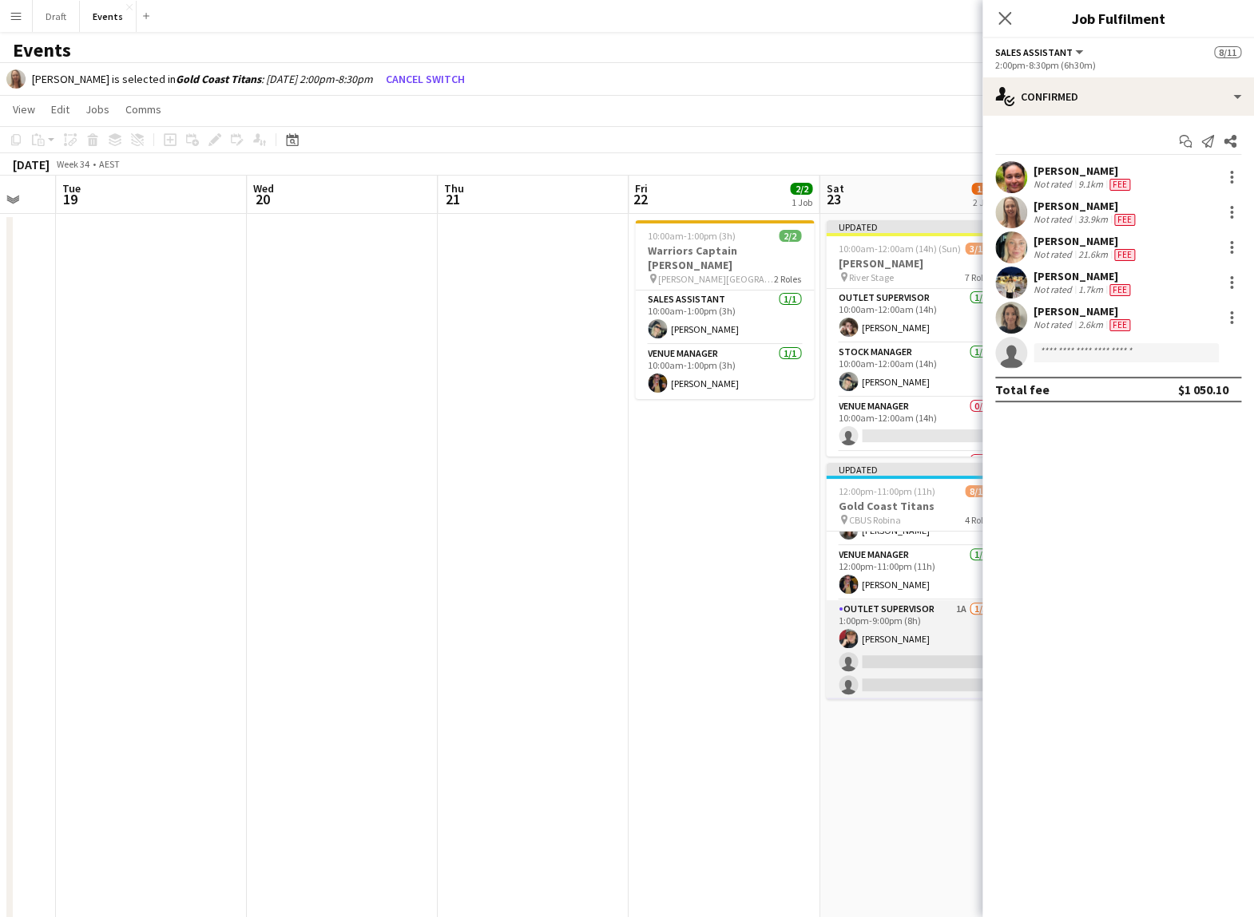
click at [773, 460] on app-card-role "Outlet Supervisor 1A [DATE] 1:00pm-9:00pm (8h) [PERSON_NAME] single-neutral-act…" at bounding box center [915, 650] width 179 height 101
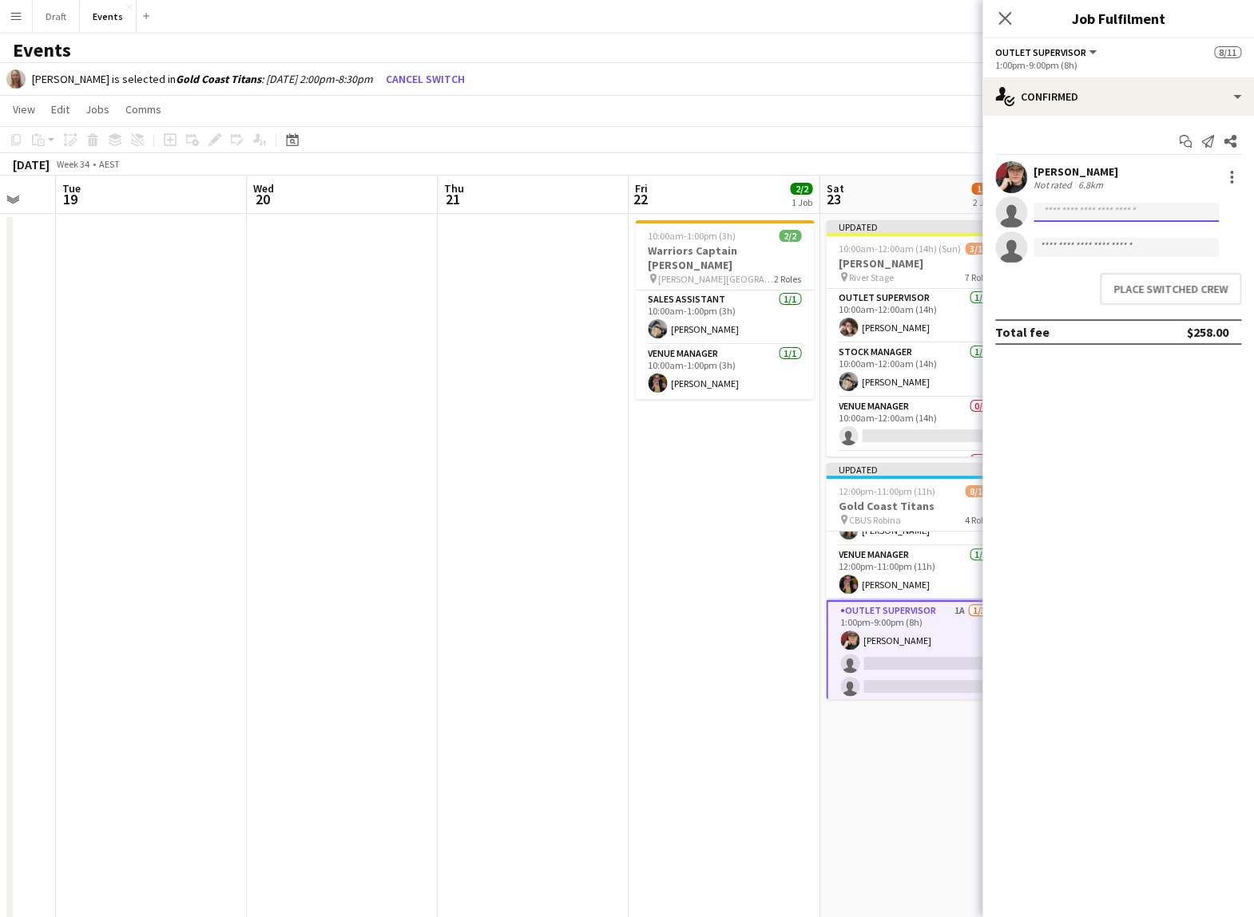
click at [773, 216] on input at bounding box center [1125, 212] width 185 height 19
click at [773, 196] on app-invite-slot "single-neutral-actions" at bounding box center [1117, 212] width 271 height 32
click at [773, 288] on button "Place switched crew" at bounding box center [1169, 289] width 141 height 32
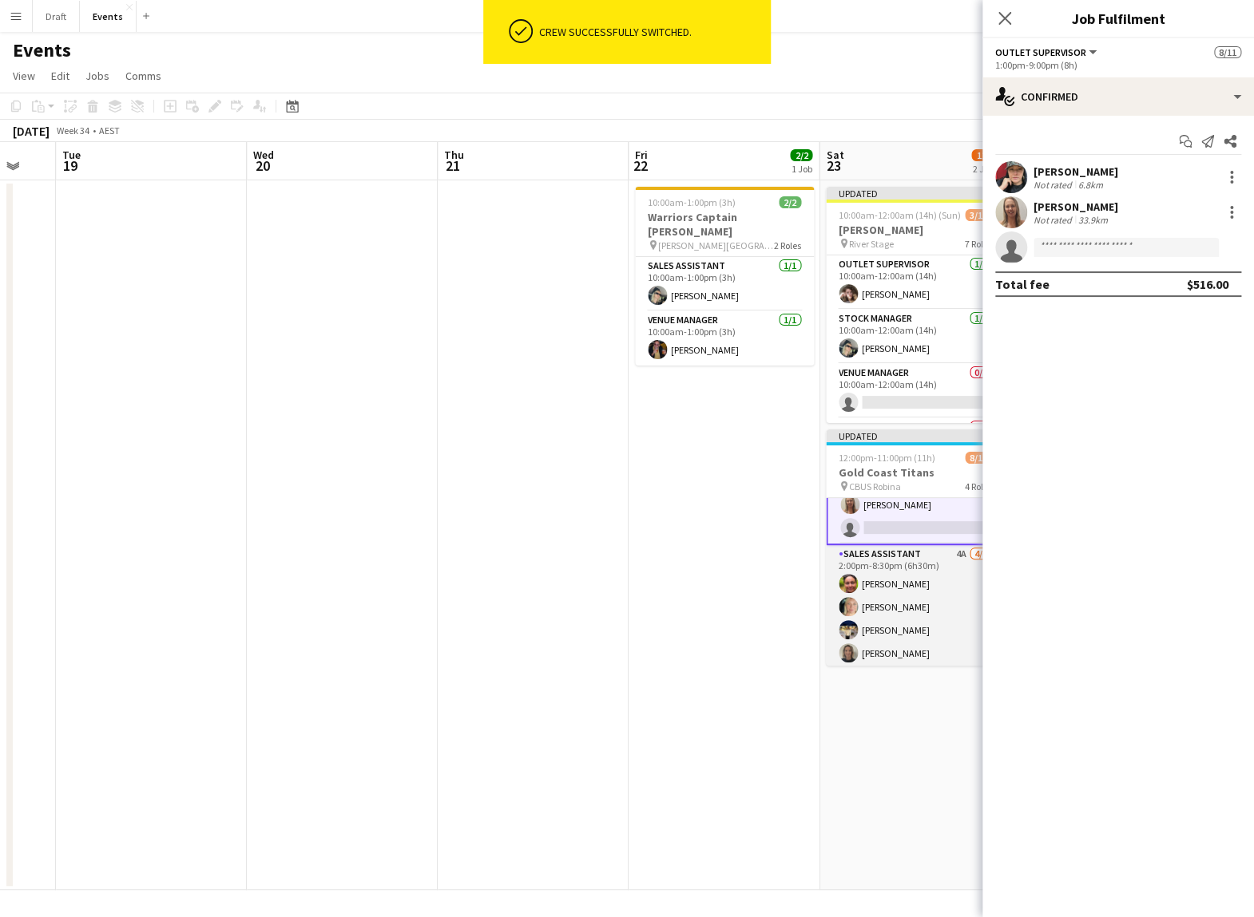
scroll to position [180, 0]
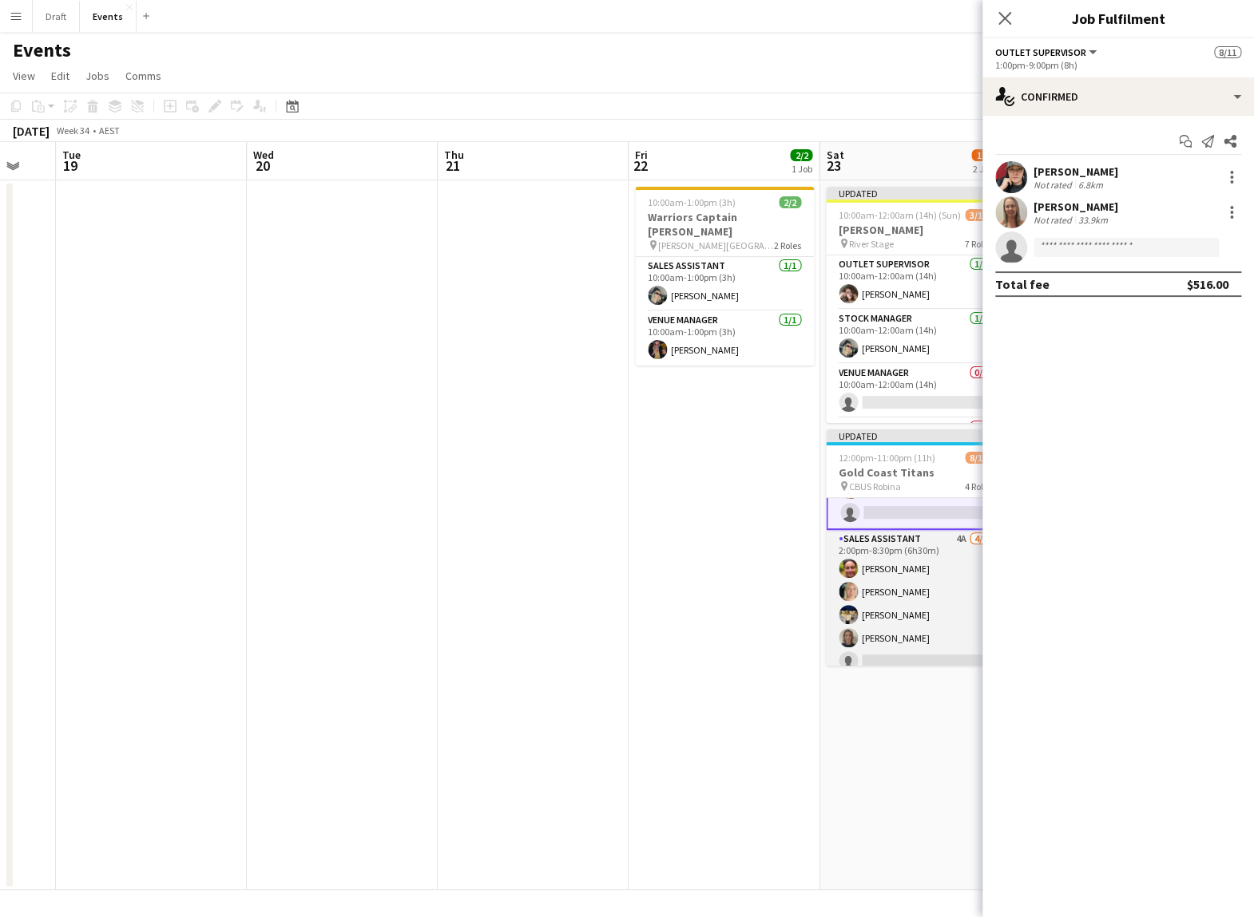
click at [773, 460] on app-card-role "Sales Assistant 4A [DATE] 2:00pm-8:30pm (6h30m) [PERSON_NAME] [PERSON_NAME] [PE…" at bounding box center [915, 615] width 179 height 170
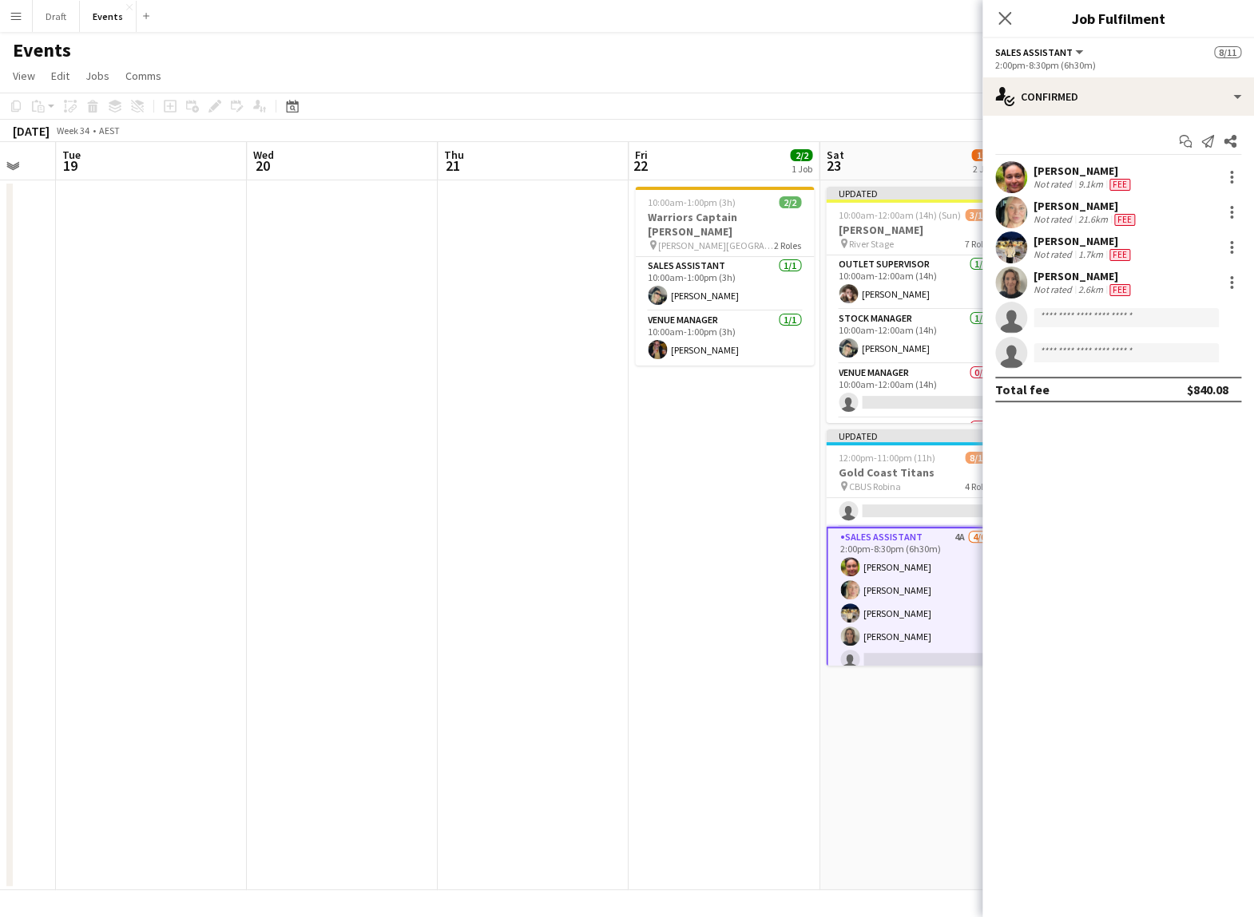
click at [773, 460] on app-card-role "Sales Assistant 4A [DATE] 2:00pm-8:30pm (6h30m) [PERSON_NAME] [PERSON_NAME] [PE…" at bounding box center [915, 613] width 179 height 173
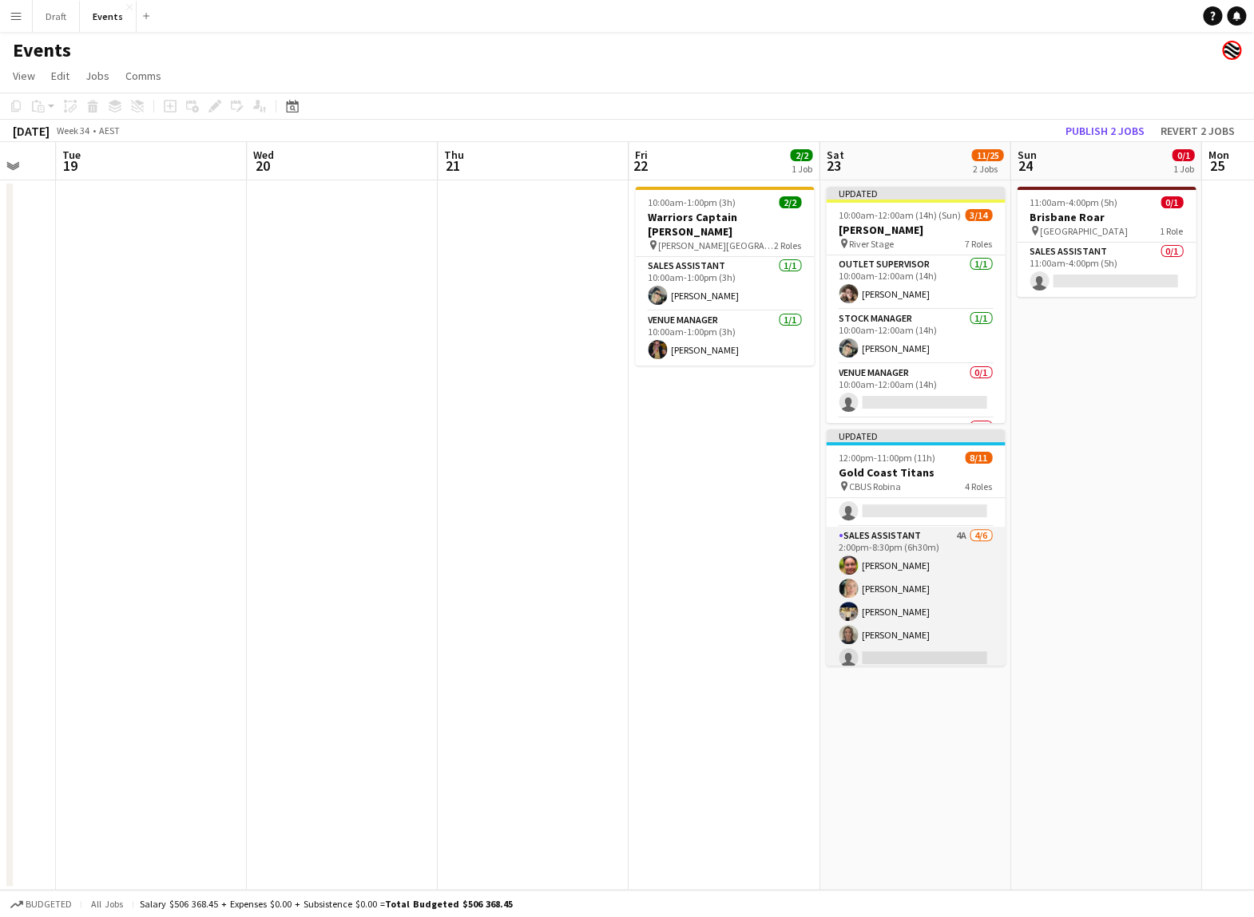
click at [773, 460] on app-card-role "Sales Assistant 4A [DATE] 2:00pm-8:30pm (6h30m) [PERSON_NAME] [PERSON_NAME] [PE…" at bounding box center [915, 612] width 179 height 170
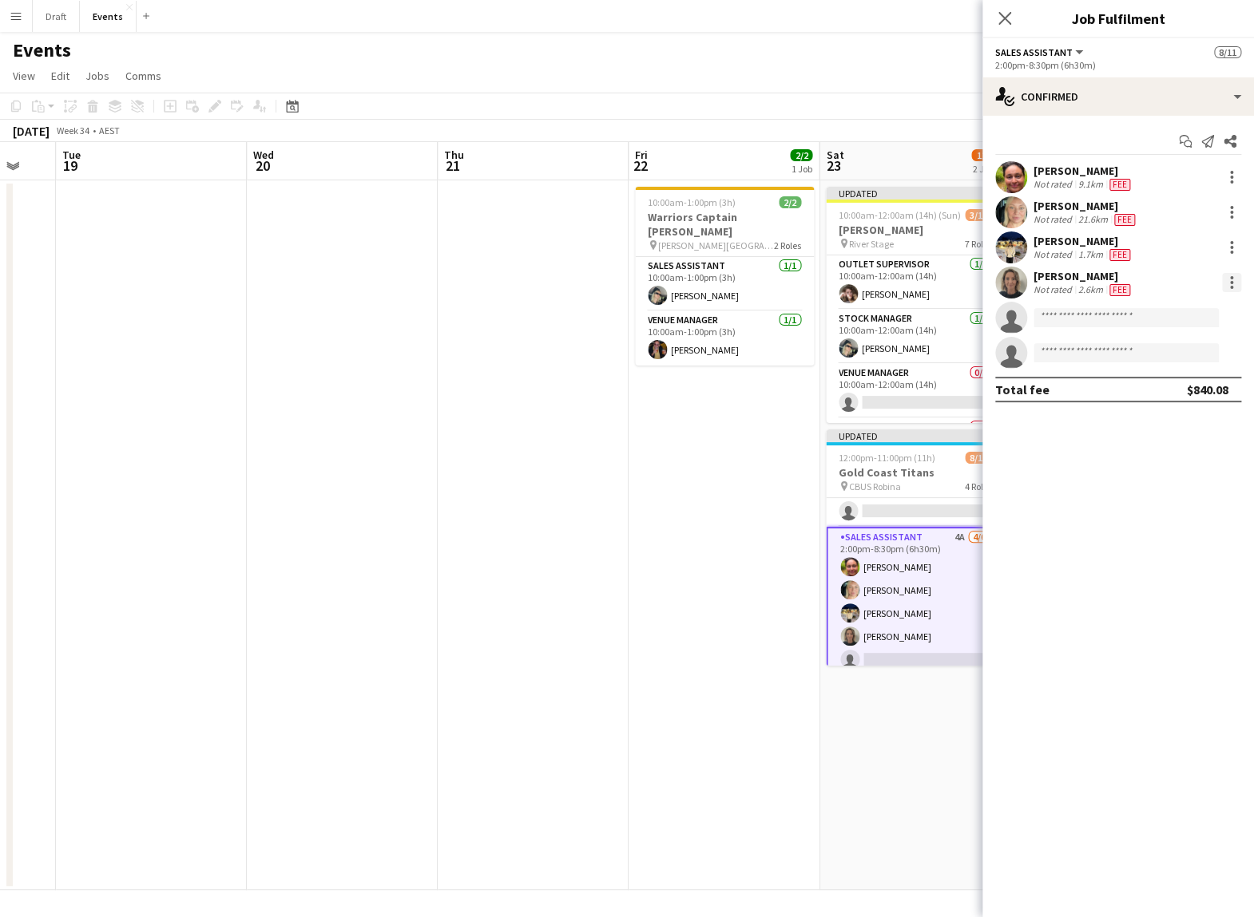
click at [773, 282] on div at bounding box center [1231, 282] width 19 height 19
click at [773, 348] on span "Switch crew" at bounding box center [1163, 350] width 68 height 14
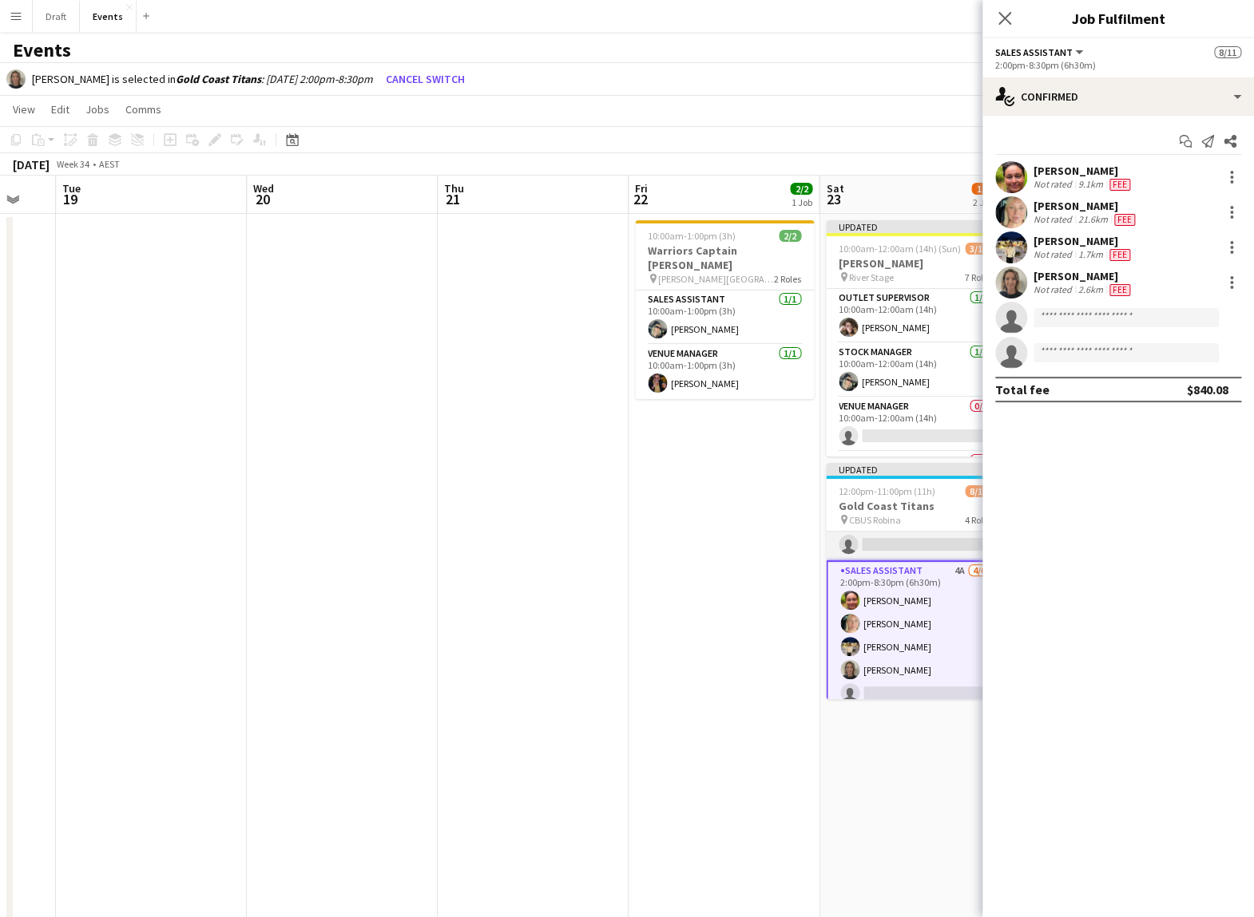
click at [773, 460] on app-card-role "Outlet Supervisor 1A [DATE] 1:00pm-9:00pm (8h) [PERSON_NAME] [PERSON_NAME] sing…" at bounding box center [915, 510] width 179 height 101
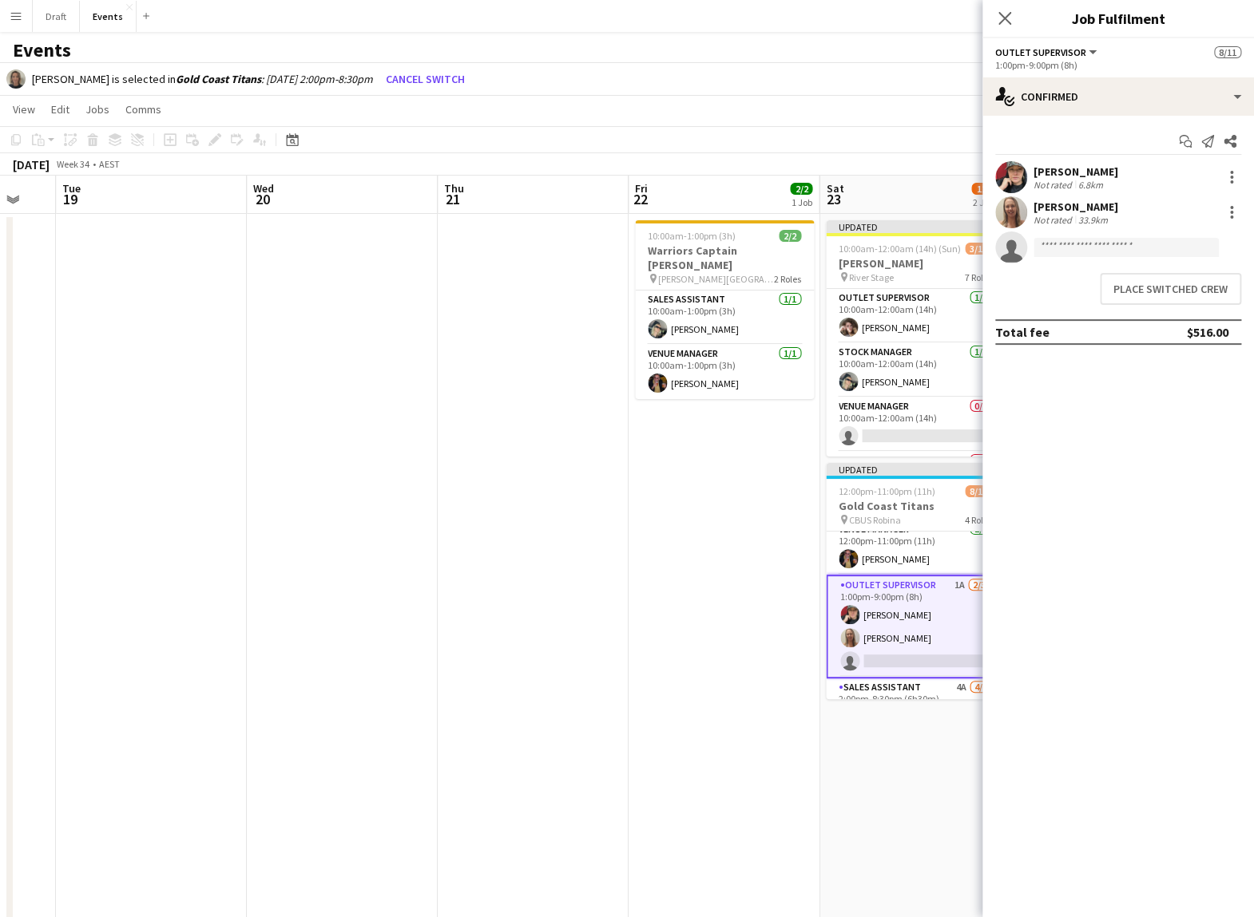
scroll to position [70, 0]
click at [773, 460] on app-card-role "Outlet Supervisor 1A [DATE] 1:00pm-9:00pm (8h) [PERSON_NAME] [PERSON_NAME] sing…" at bounding box center [915, 622] width 179 height 104
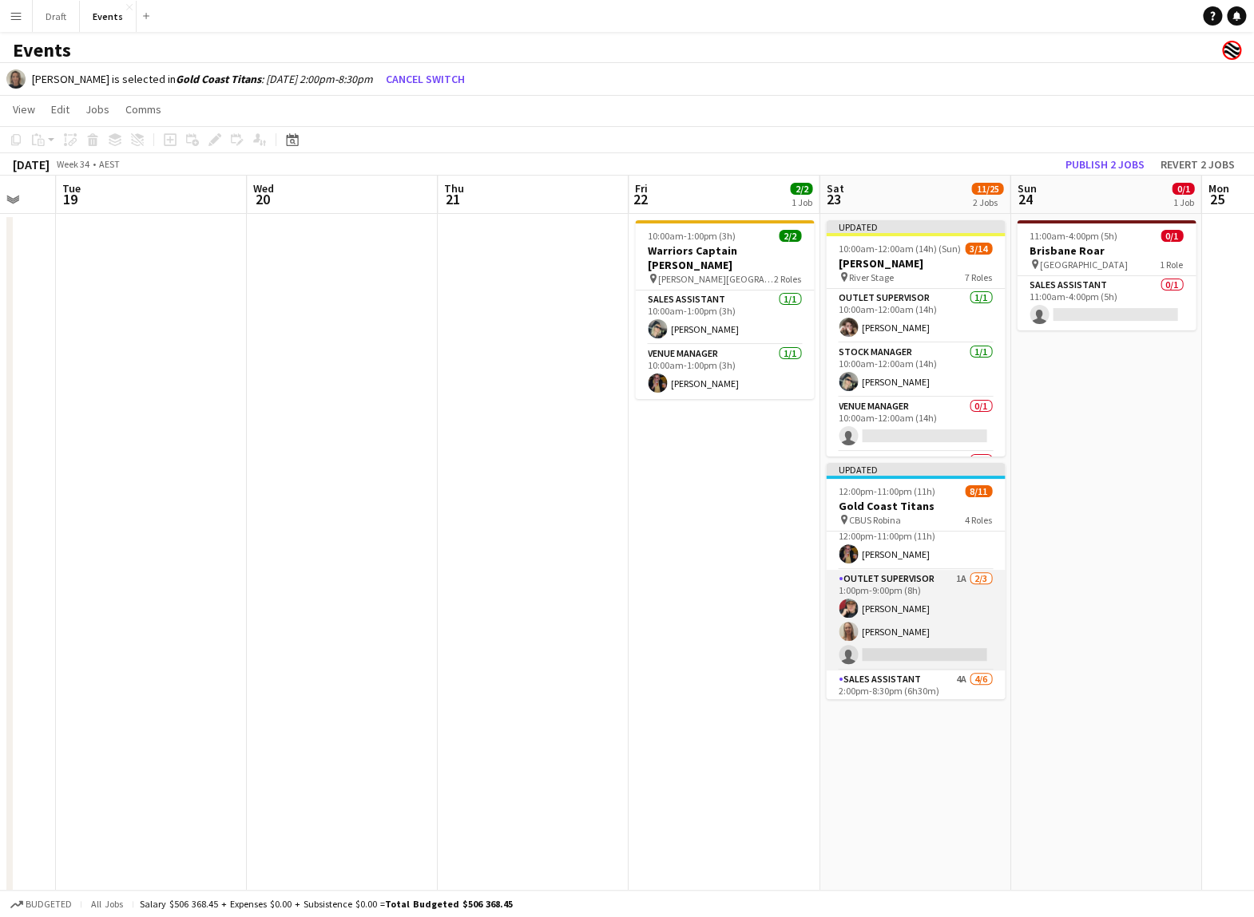
click at [773, 460] on app-card-role "Outlet Supervisor 1A [DATE] 1:00pm-9:00pm (8h) [PERSON_NAME] [PERSON_NAME] sing…" at bounding box center [915, 620] width 179 height 101
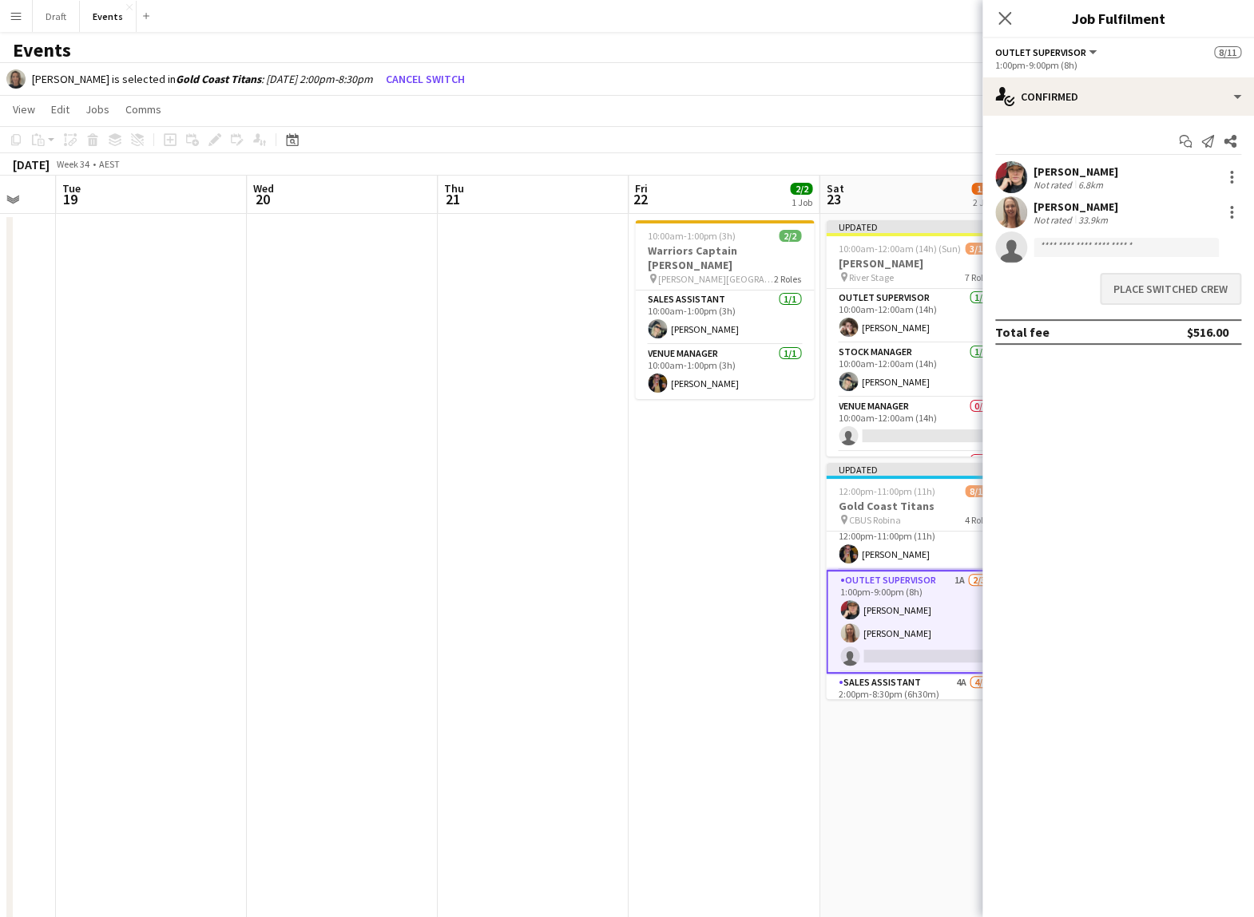
click at [773, 287] on button "Place switched crew" at bounding box center [1169, 289] width 141 height 32
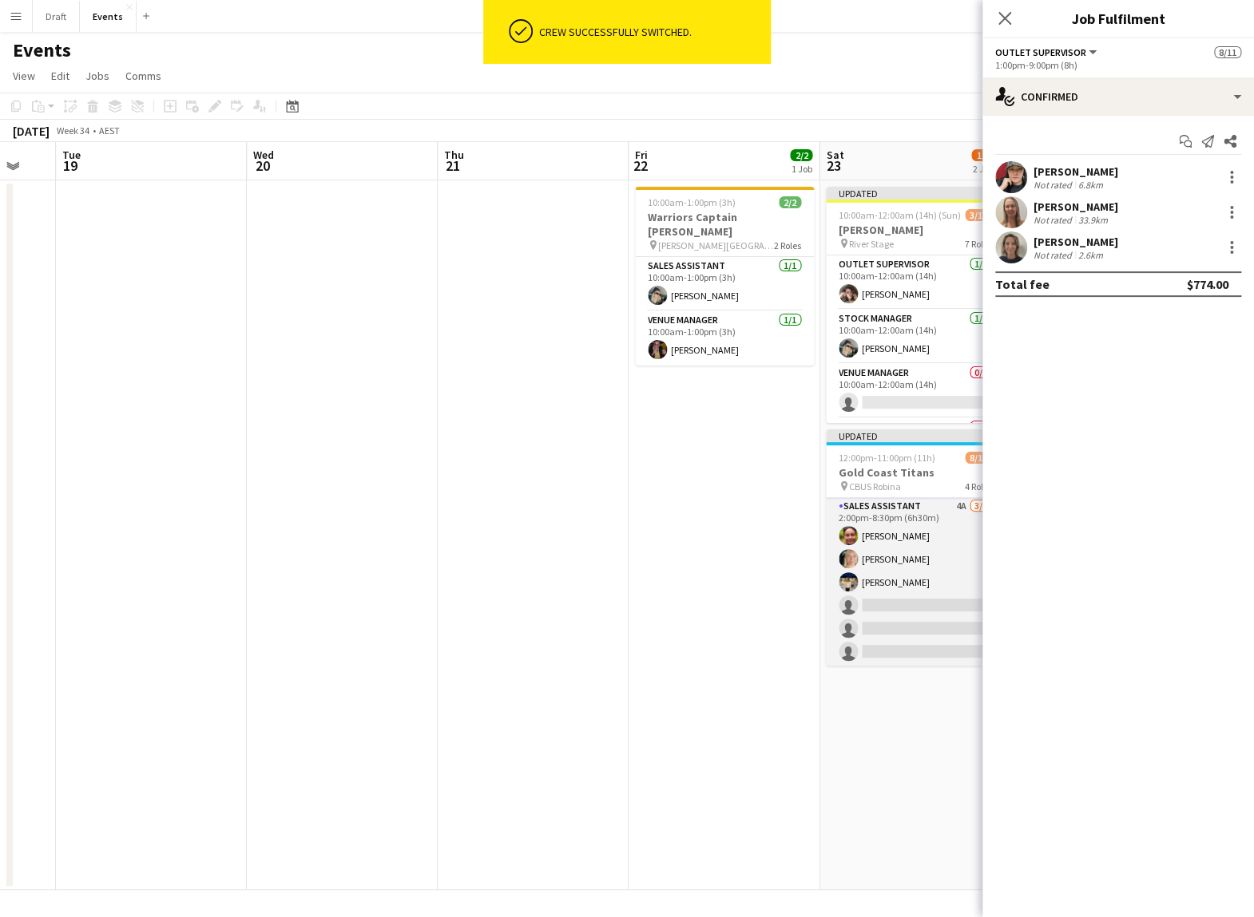
scroll to position [212, 0]
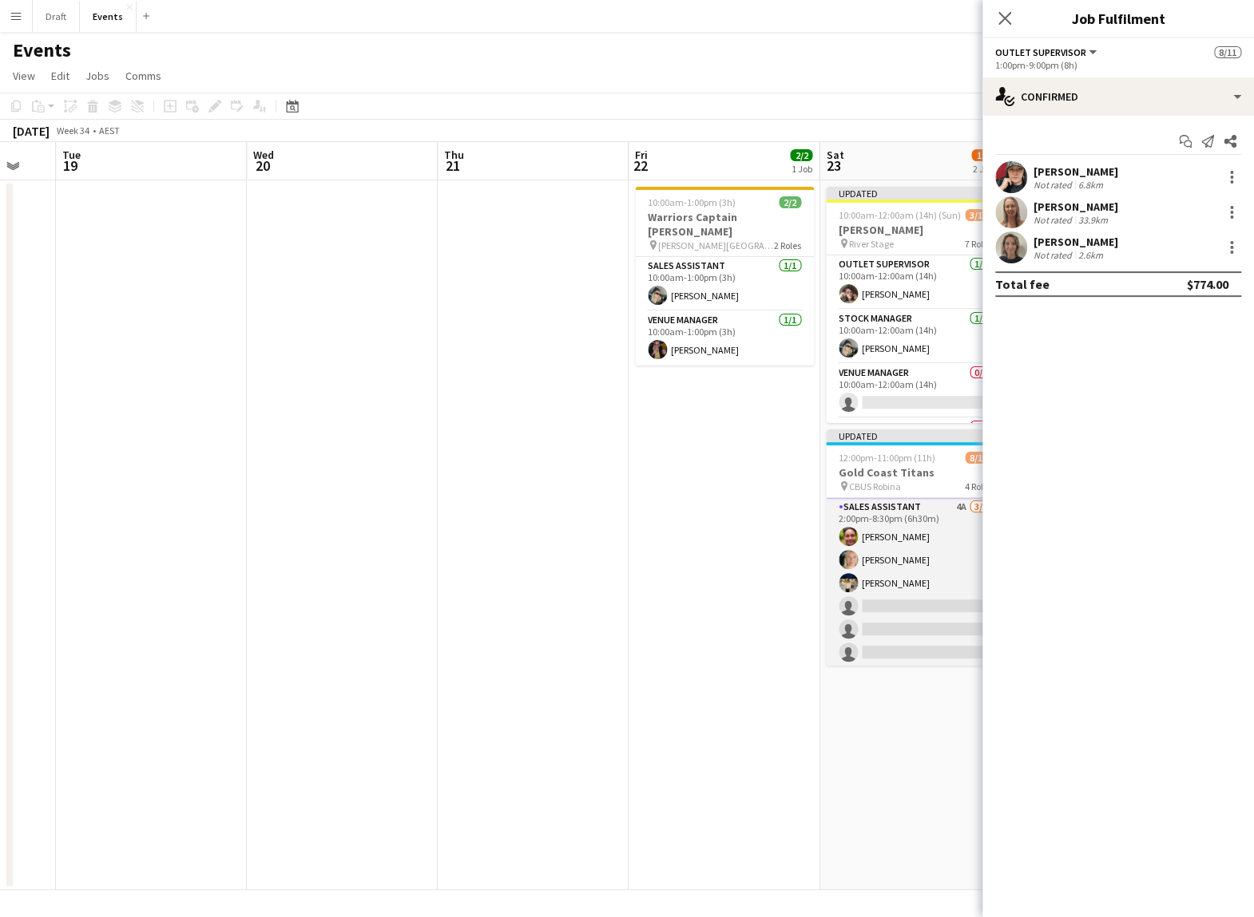
click at [773, 460] on app-card-role "Sales Assistant 4A [DATE] 2:00pm-8:30pm (6h30m) [PERSON_NAME] [PERSON_NAME] [PE…" at bounding box center [915, 583] width 179 height 170
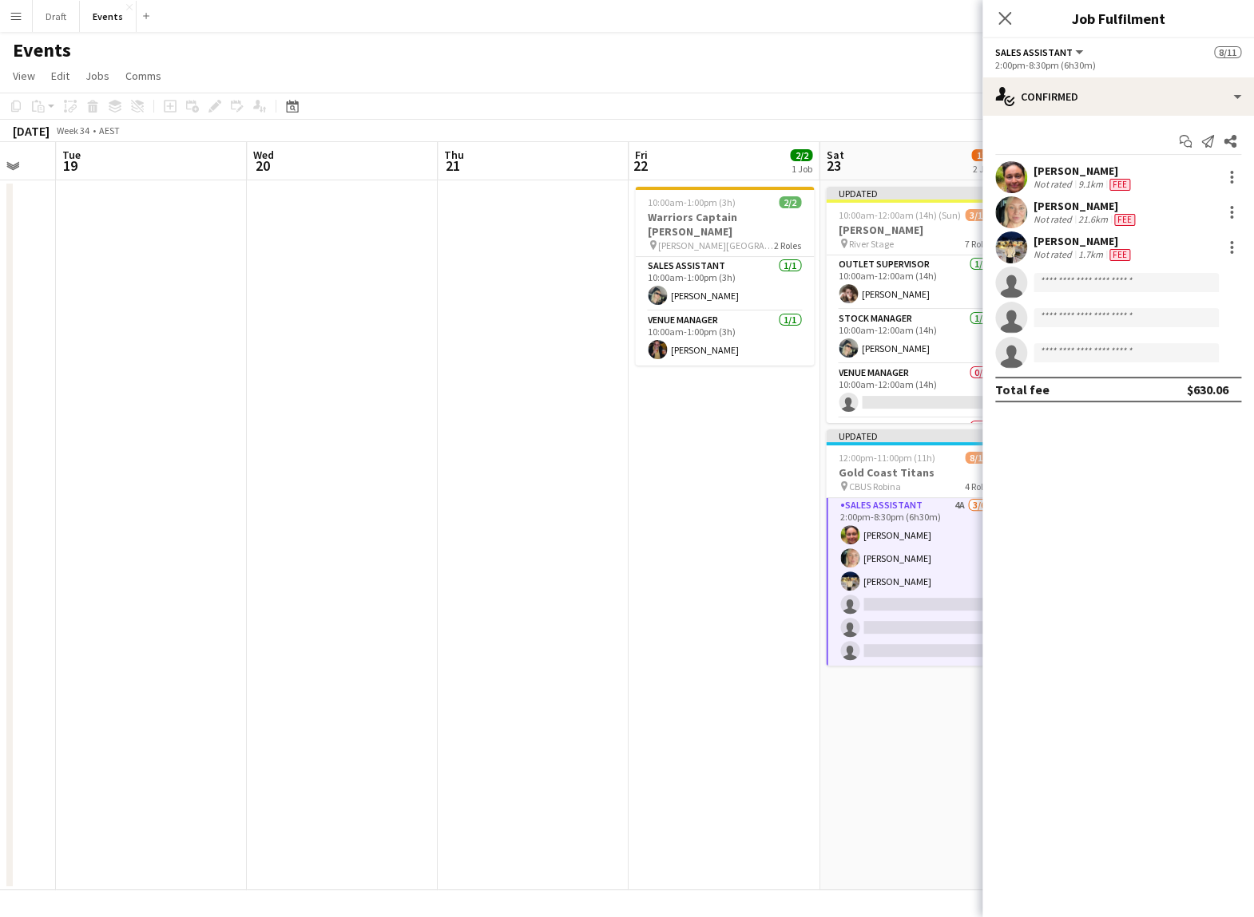
click at [773, 460] on app-card-role "Sales Assistant 4A [DATE] 2:00pm-8:30pm (6h30m) [PERSON_NAME] [PERSON_NAME] [PE…" at bounding box center [915, 581] width 179 height 173
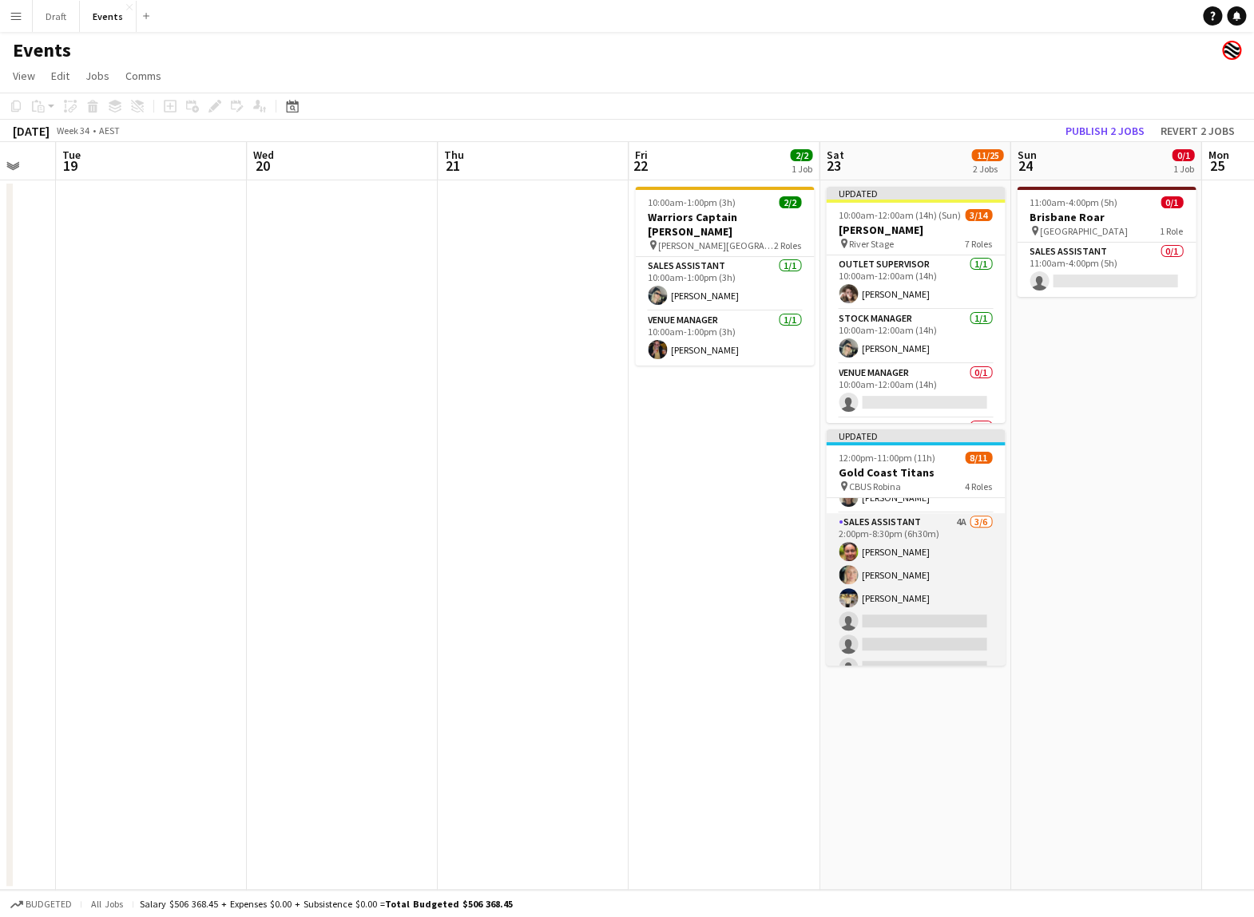
scroll to position [189, 0]
click at [773, 460] on app-card-role "Sales Assistant 4A [DATE] 2:00pm-8:30pm (6h30m) [PERSON_NAME] [PERSON_NAME] [PE…" at bounding box center [915, 603] width 179 height 170
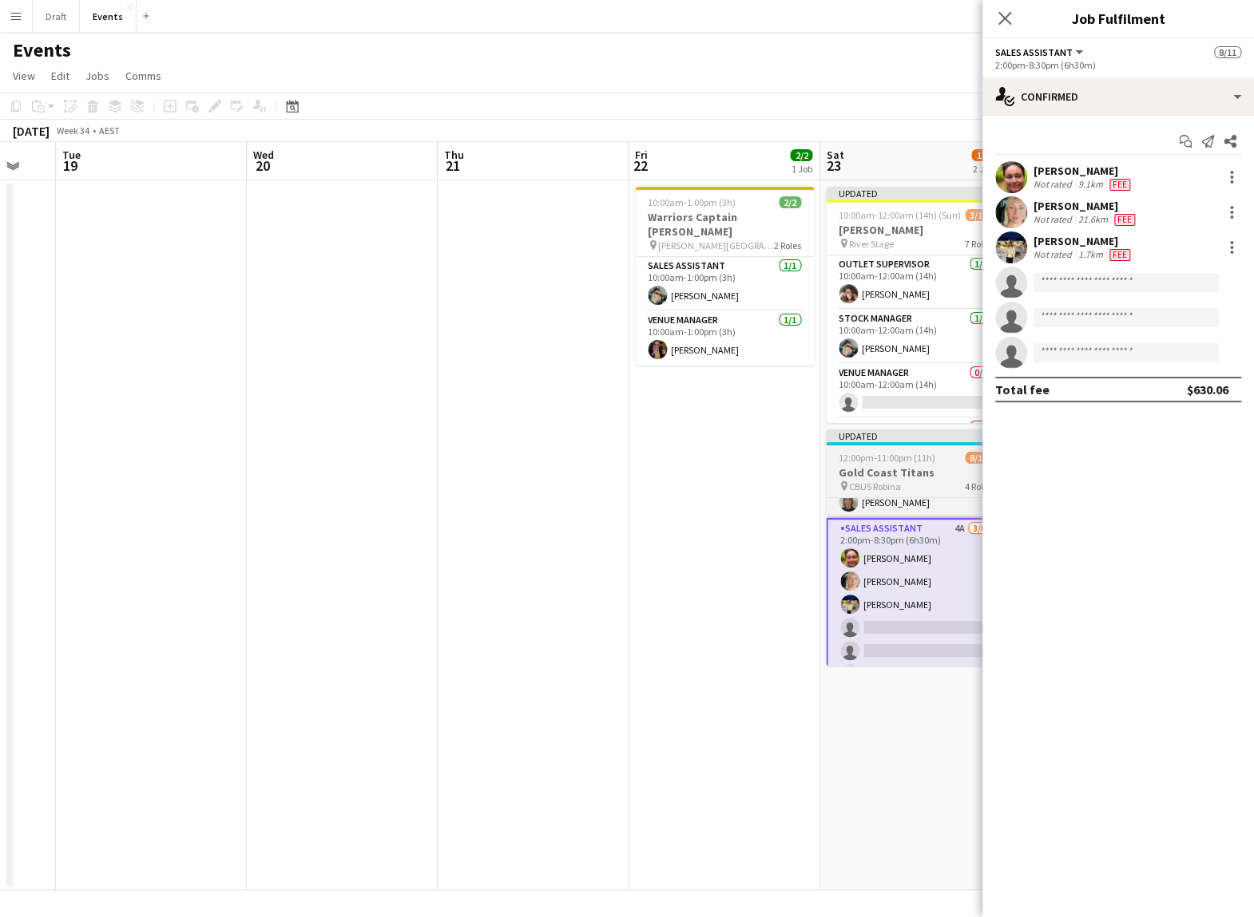
click at [773, 460] on div "pin CBUS Robina 4 Roles" at bounding box center [915, 486] width 179 height 13
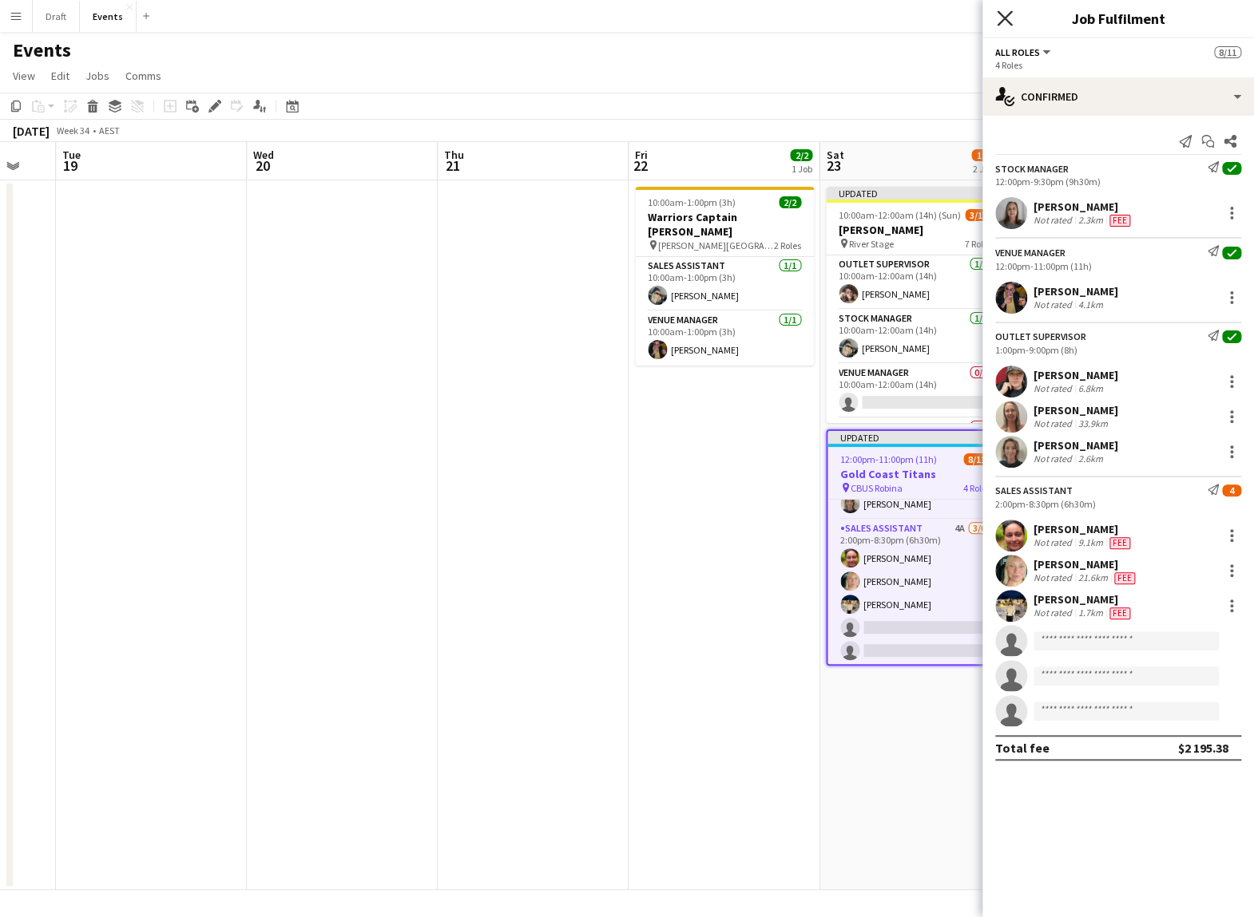
click at [773, 22] on icon "Close pop-in" at bounding box center [1003, 17] width 15 height 15
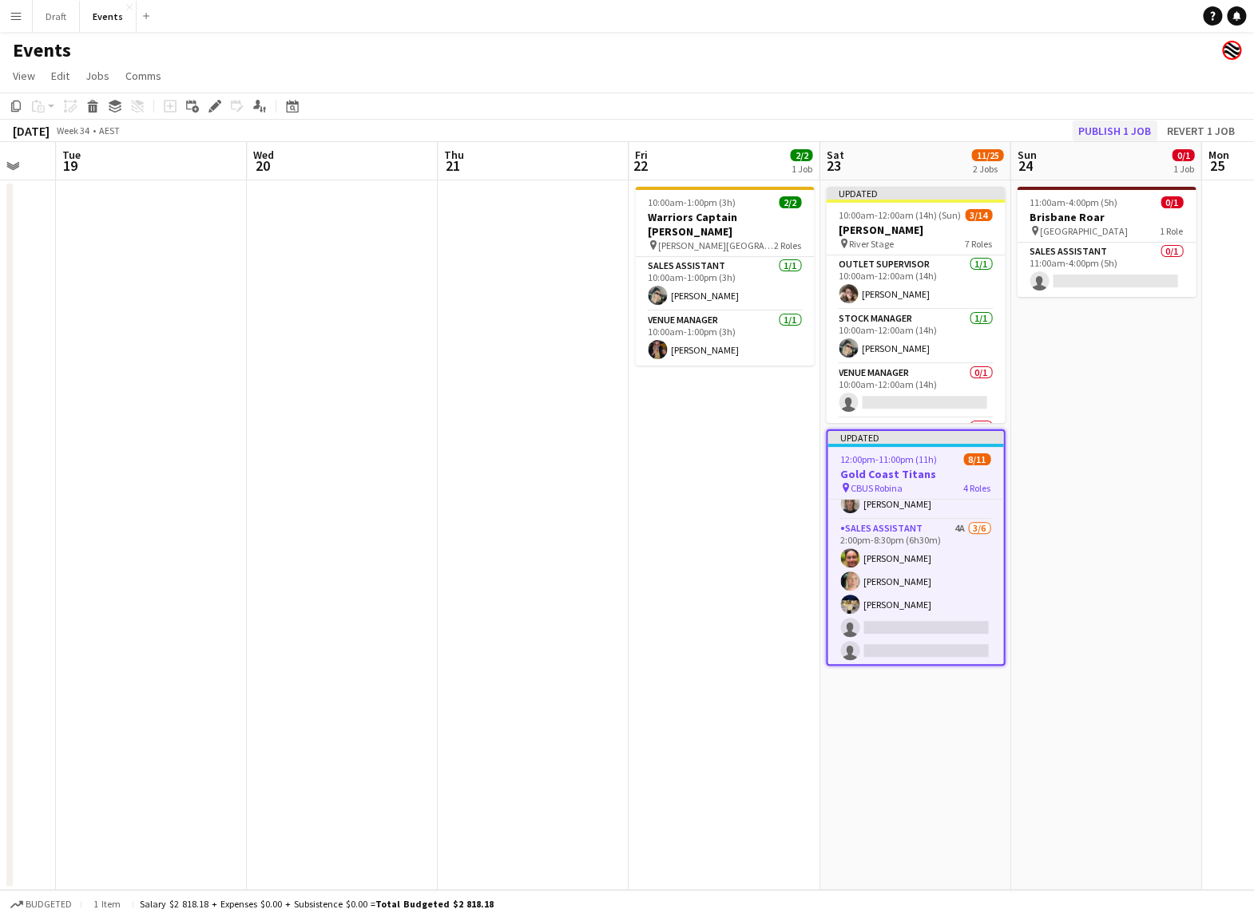
click at [773, 130] on button "Publish 1 job" at bounding box center [1114, 131] width 85 height 21
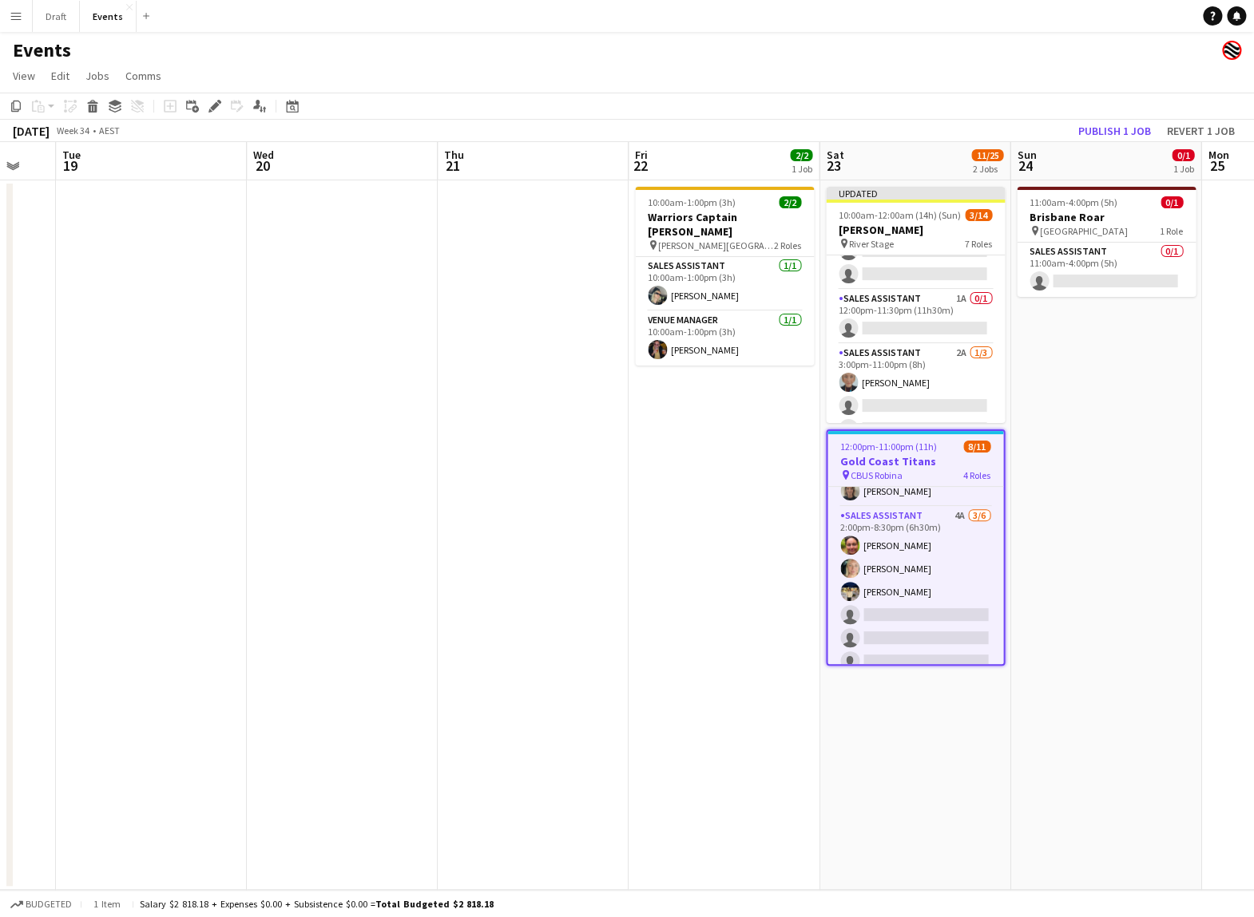
scroll to position [196, 0]
click at [773, 368] on app-card-role "Sales Assistant 2A [DATE] 3:00pm-11:00pm (8h) [PERSON_NAME] single-neutral-acti…" at bounding box center [915, 404] width 179 height 101
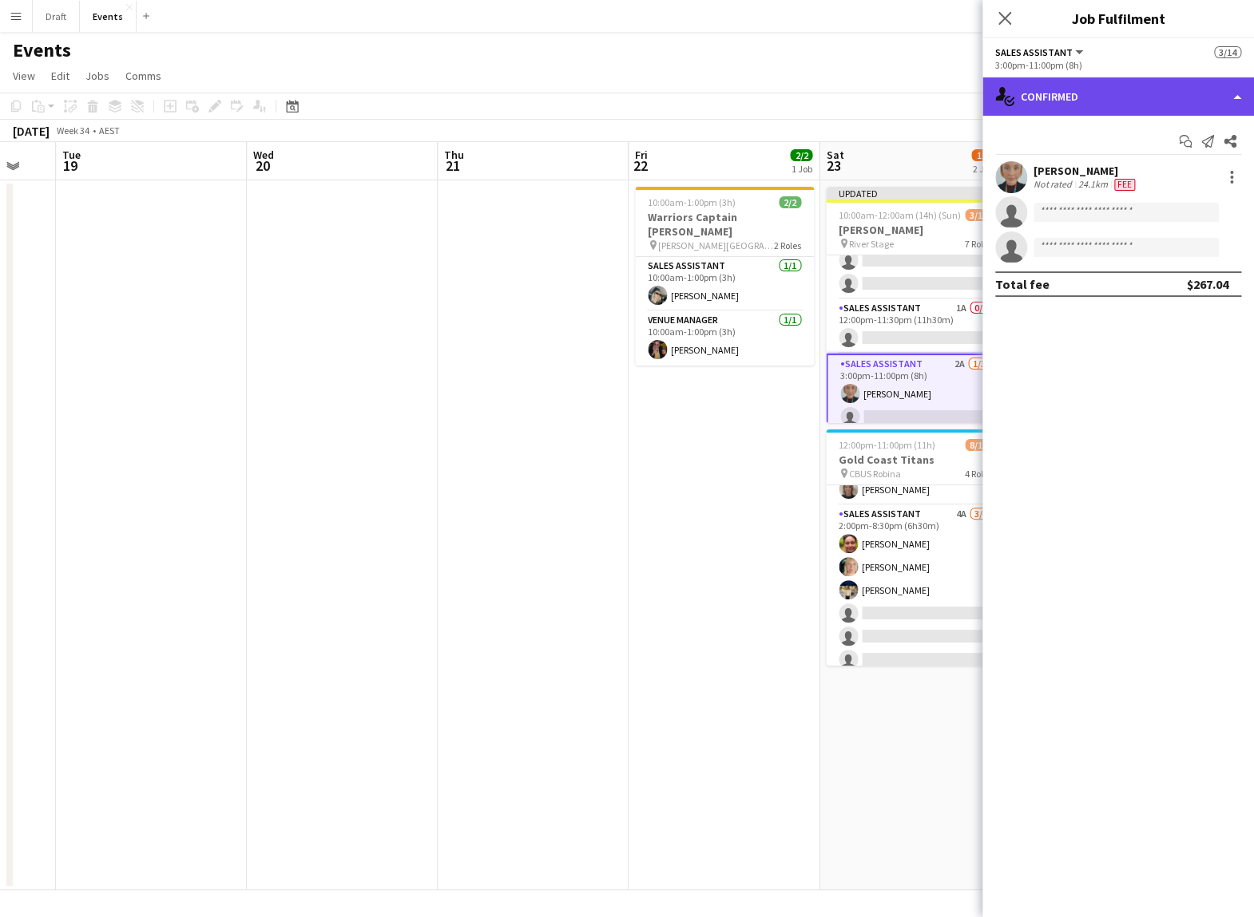
click at [773, 100] on div "single-neutral-actions-check-2 Confirmed" at bounding box center [1117, 96] width 271 height 38
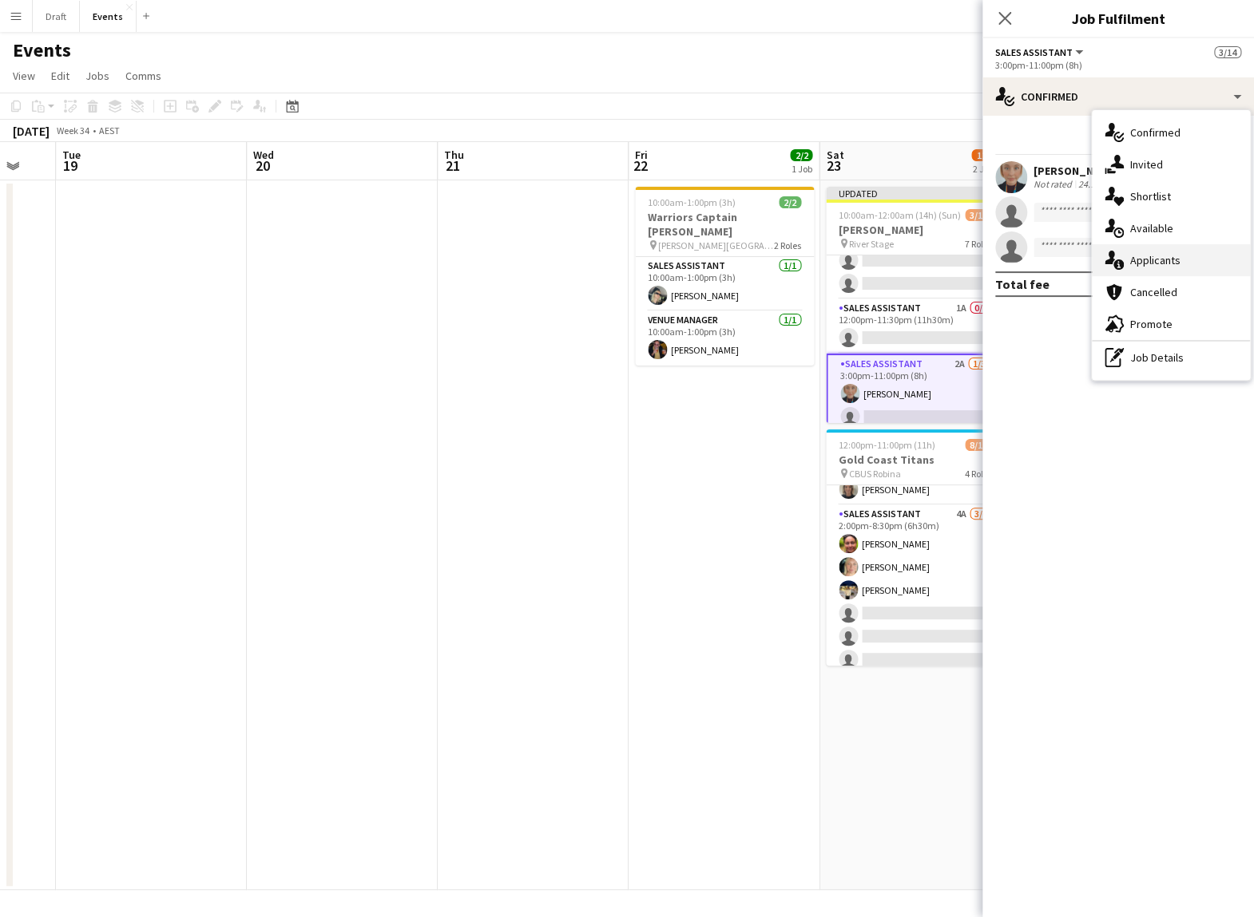
click at [773, 254] on div "single-neutral-actions-information Applicants" at bounding box center [1171, 260] width 158 height 32
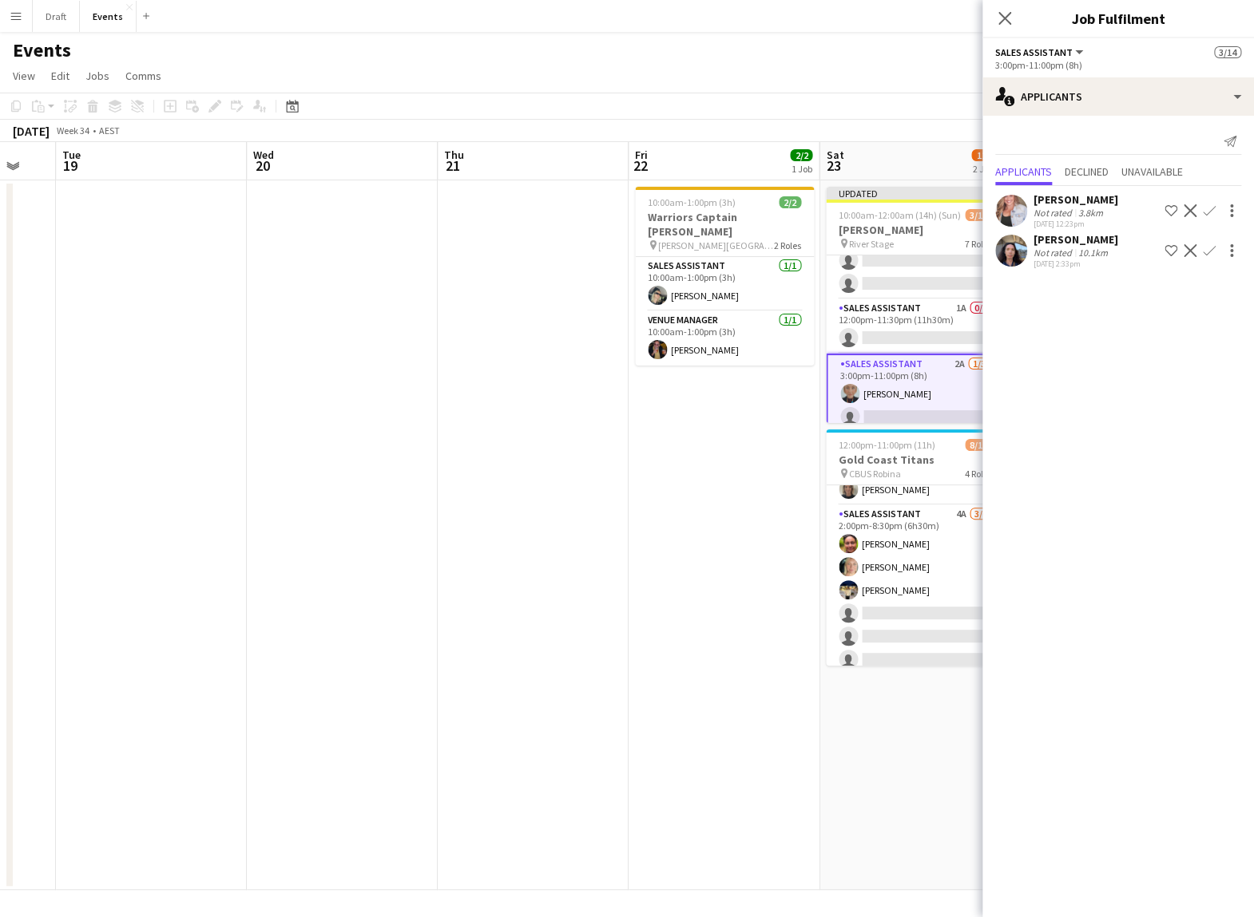
click at [773, 373] on app-card-role "Sales Assistant 2A [DATE] 3:00pm-11:00pm (8h) [PERSON_NAME] single-neutral-acti…" at bounding box center [915, 406] width 179 height 104
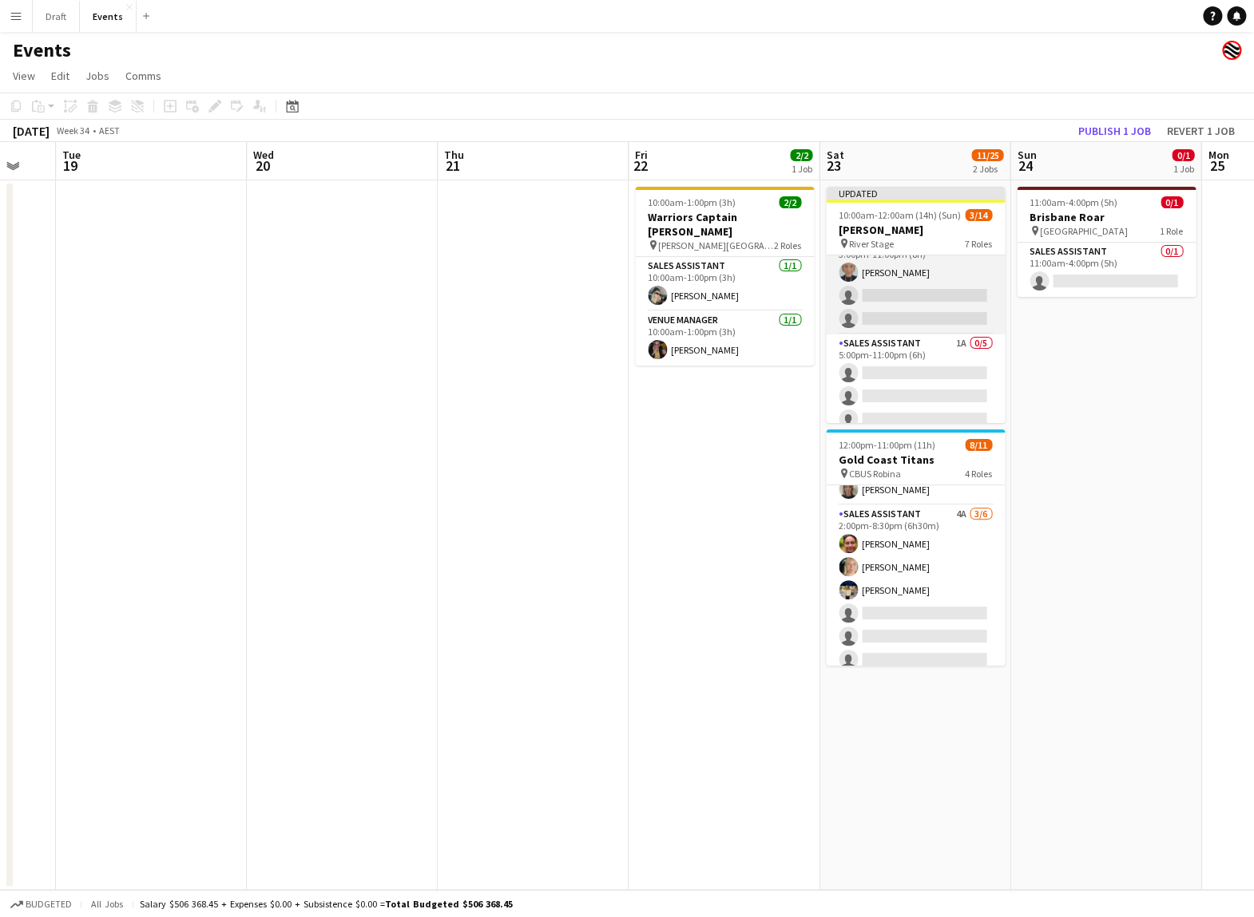
scroll to position [319, 0]
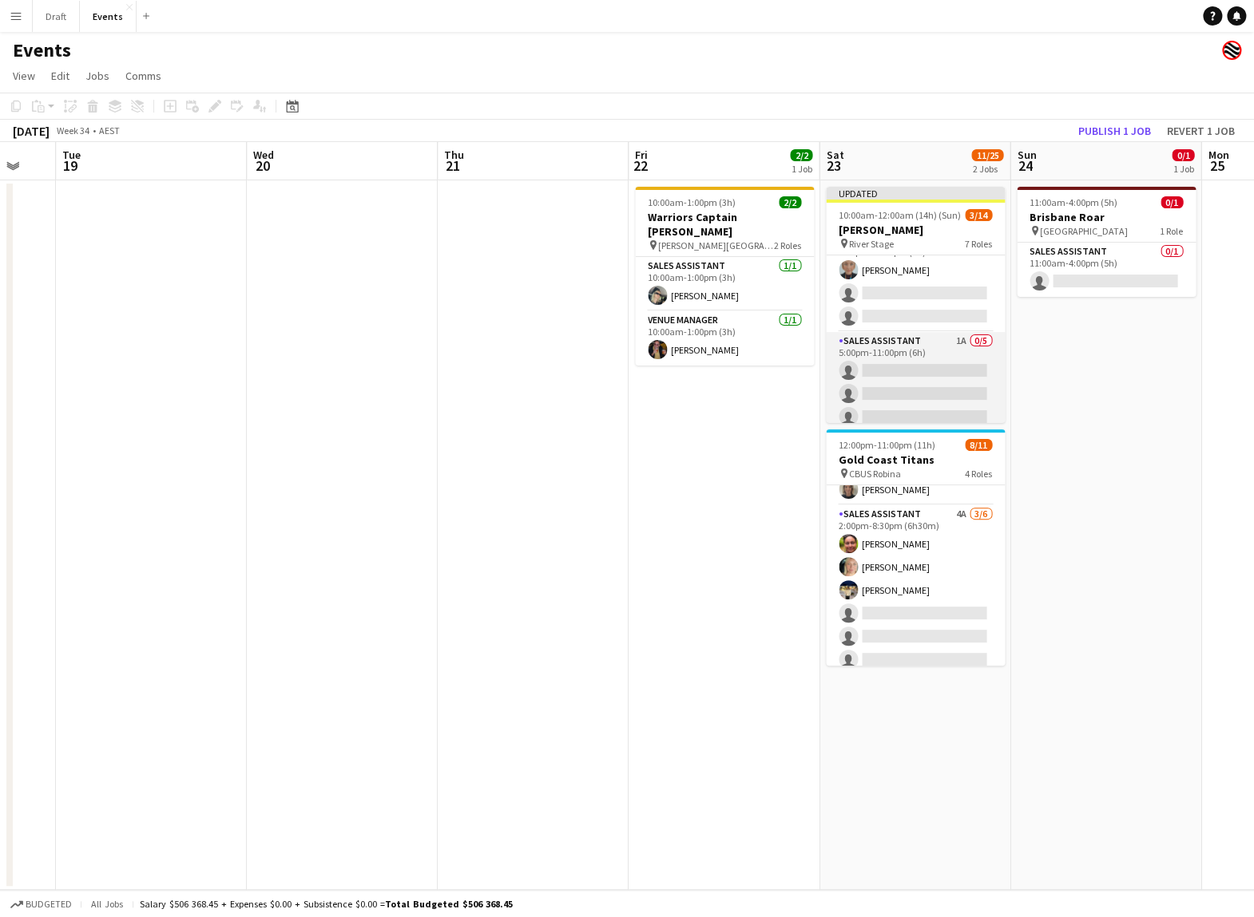
click at [773, 345] on app-card-role "Sales Assistant 1A 0/5 5:00pm-11:00pm (6h) single-neutral-actions single-neutra…" at bounding box center [915, 405] width 179 height 147
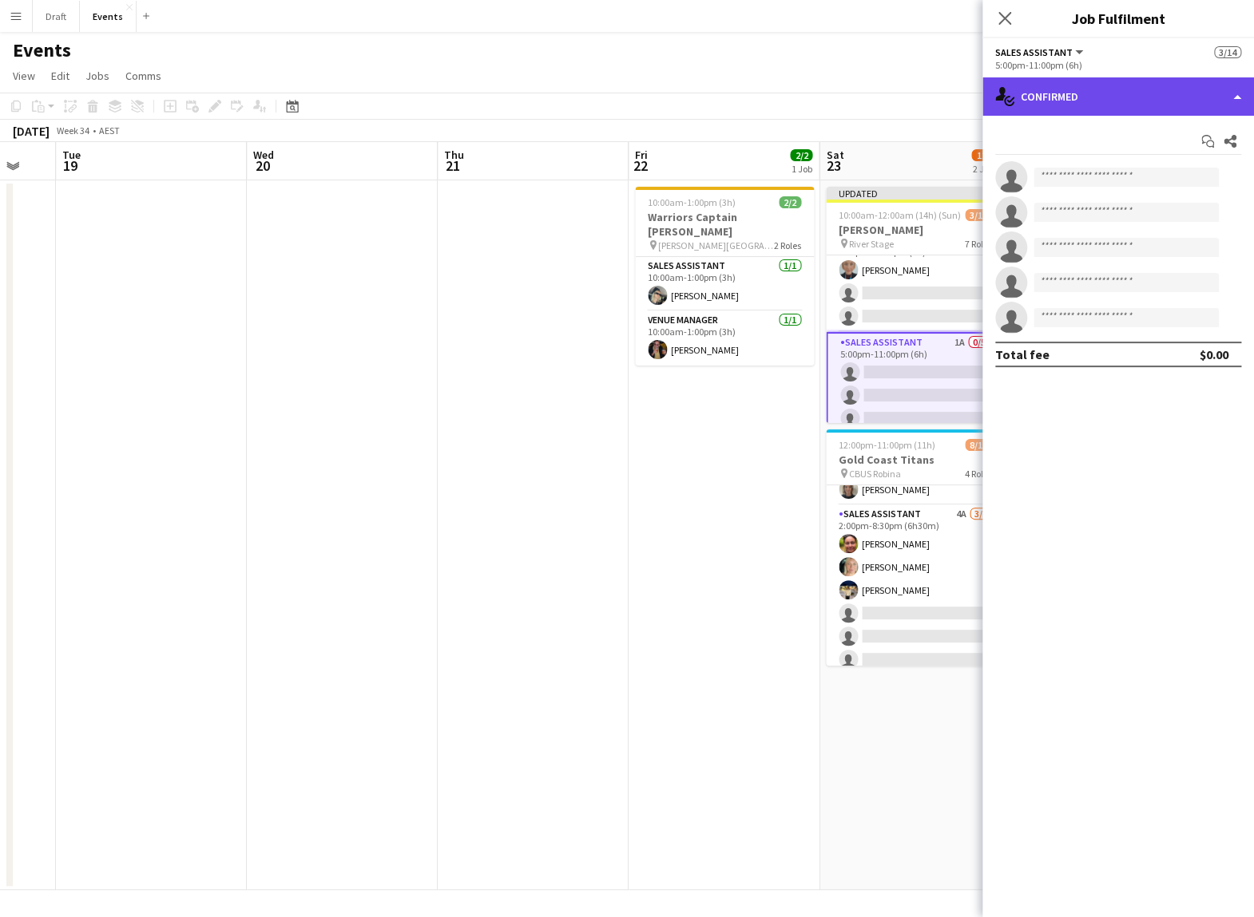
click at [773, 92] on div "single-neutral-actions-check-2 Confirmed" at bounding box center [1117, 96] width 271 height 38
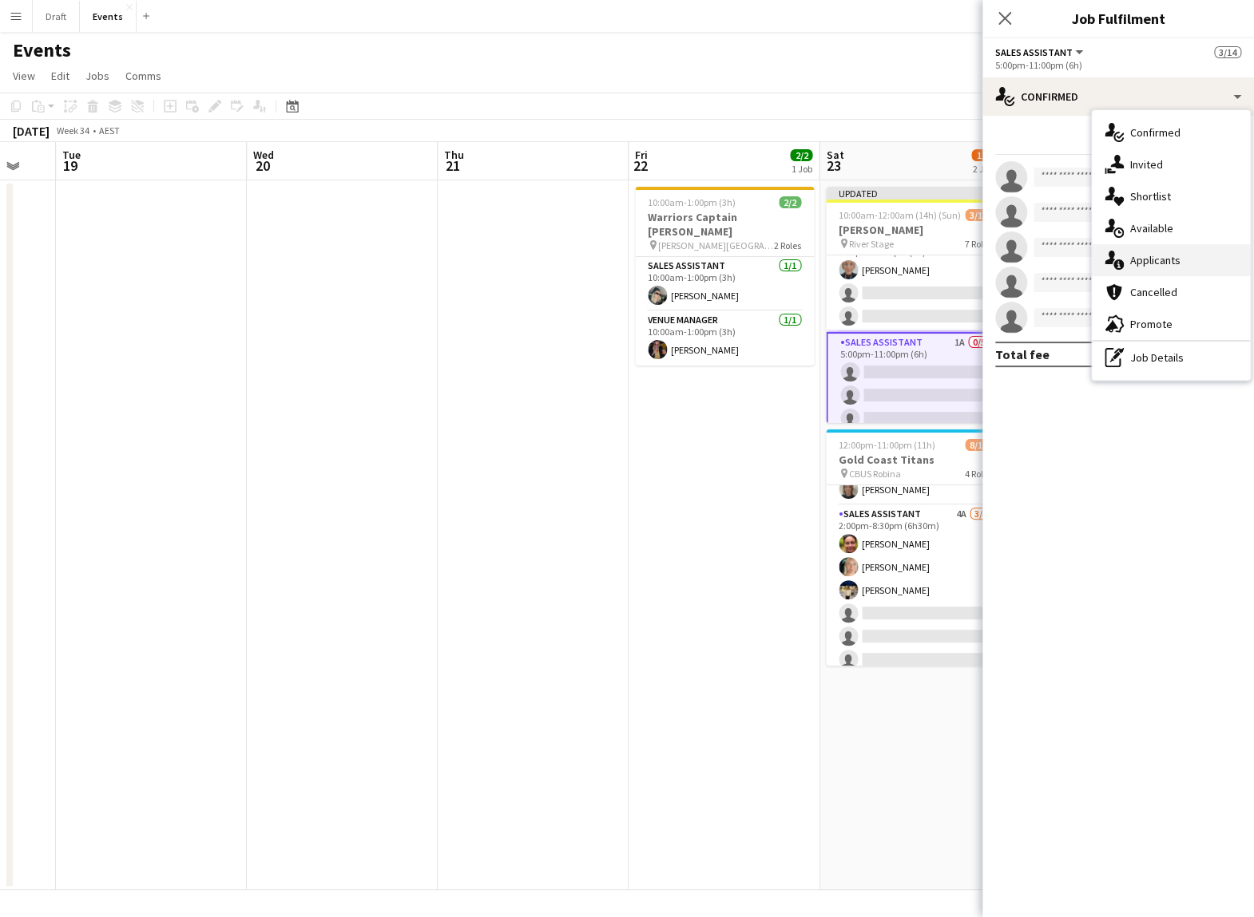
click at [773, 257] on div "single-neutral-actions-information Applicants" at bounding box center [1171, 260] width 158 height 32
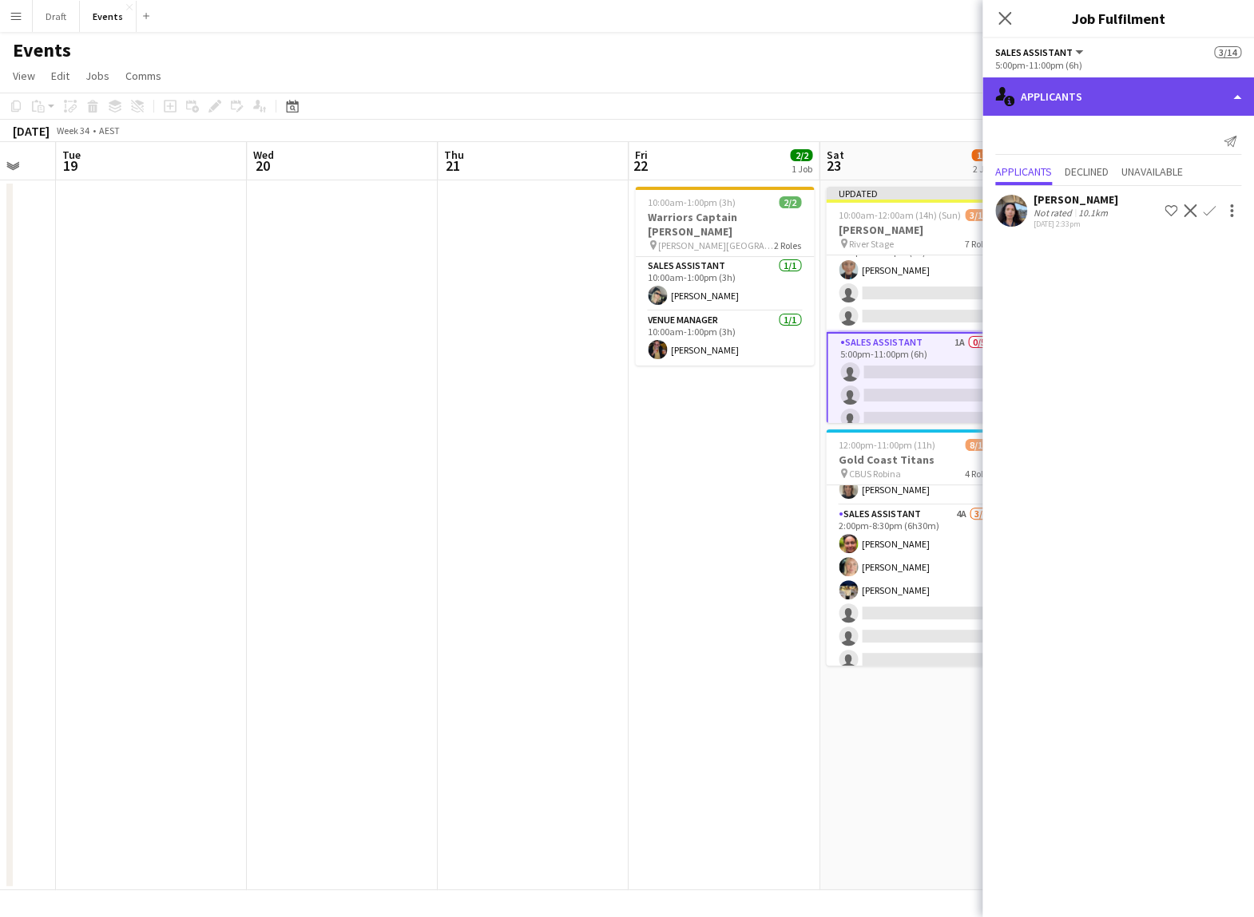
click at [773, 97] on div "single-neutral-actions-information Applicants" at bounding box center [1117, 96] width 271 height 38
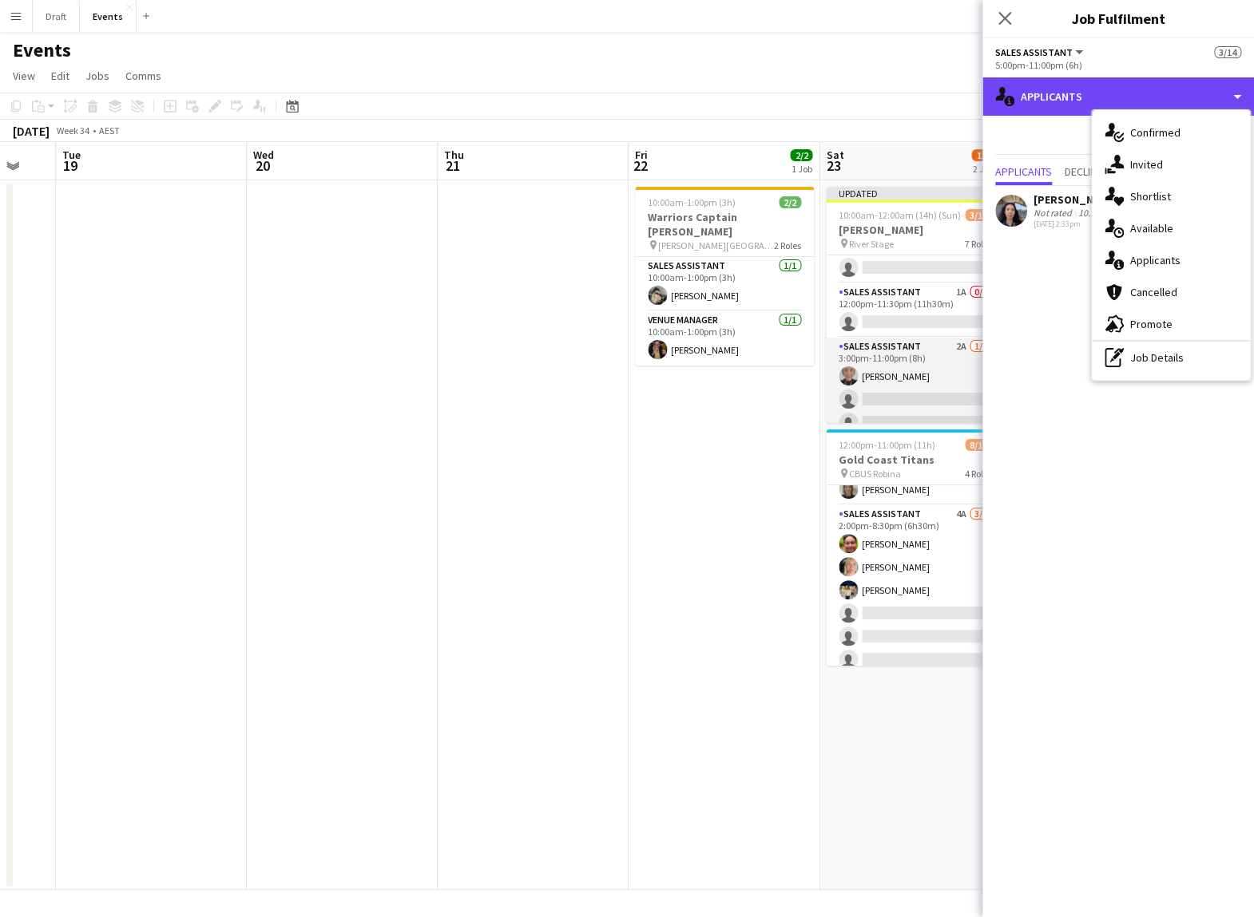
scroll to position [201, 0]
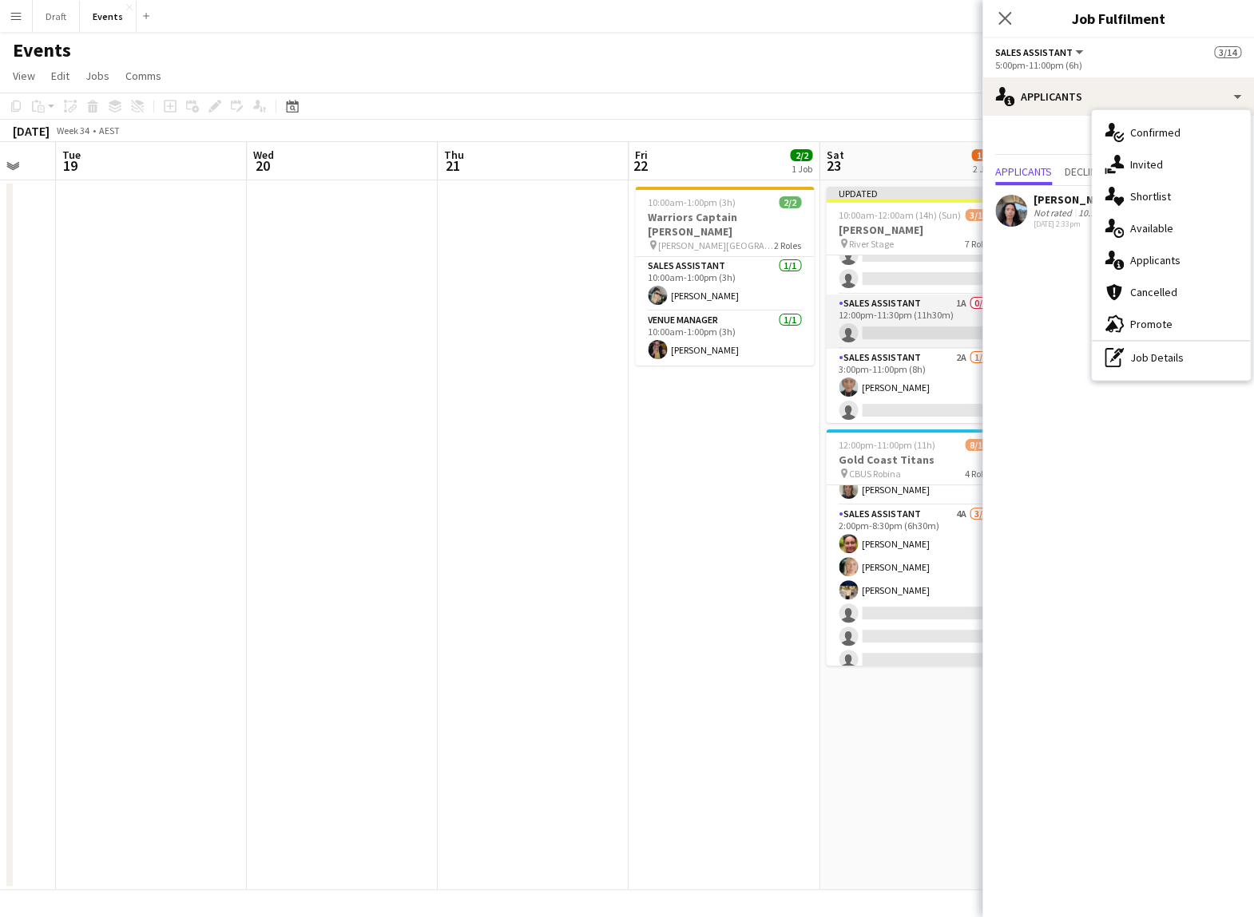
click at [773, 303] on app-card-role "Sales Assistant 1A 0/1 12:00pm-11:30pm (11h30m) single-neutral-actions" at bounding box center [915, 322] width 179 height 54
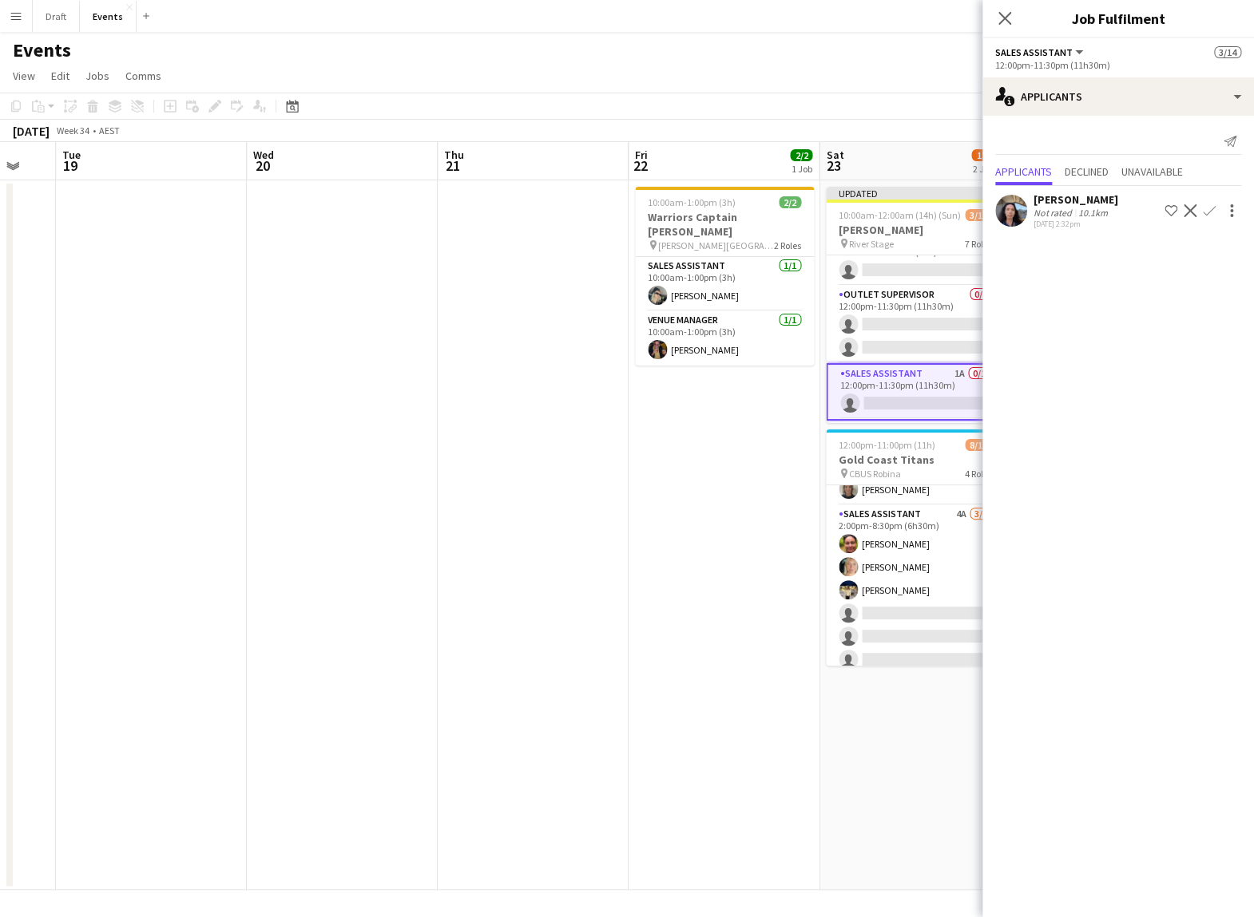
scroll to position [124, 0]
click at [773, 303] on app-card-role "Outlet Supervisor 0/2 12:00pm-11:30pm (11h30m) single-neutral-actions single-ne…" at bounding box center [915, 333] width 179 height 77
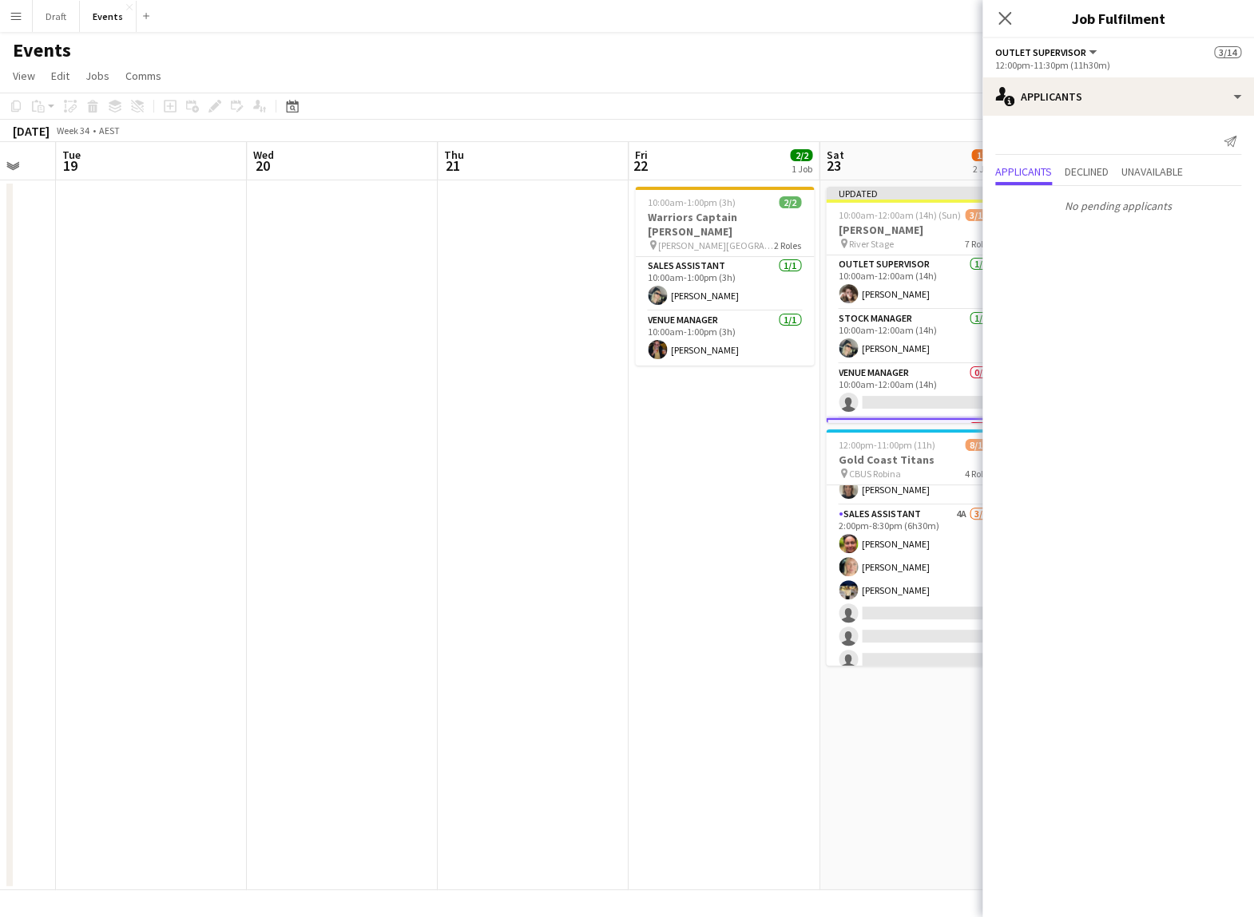
scroll to position [0, 0]
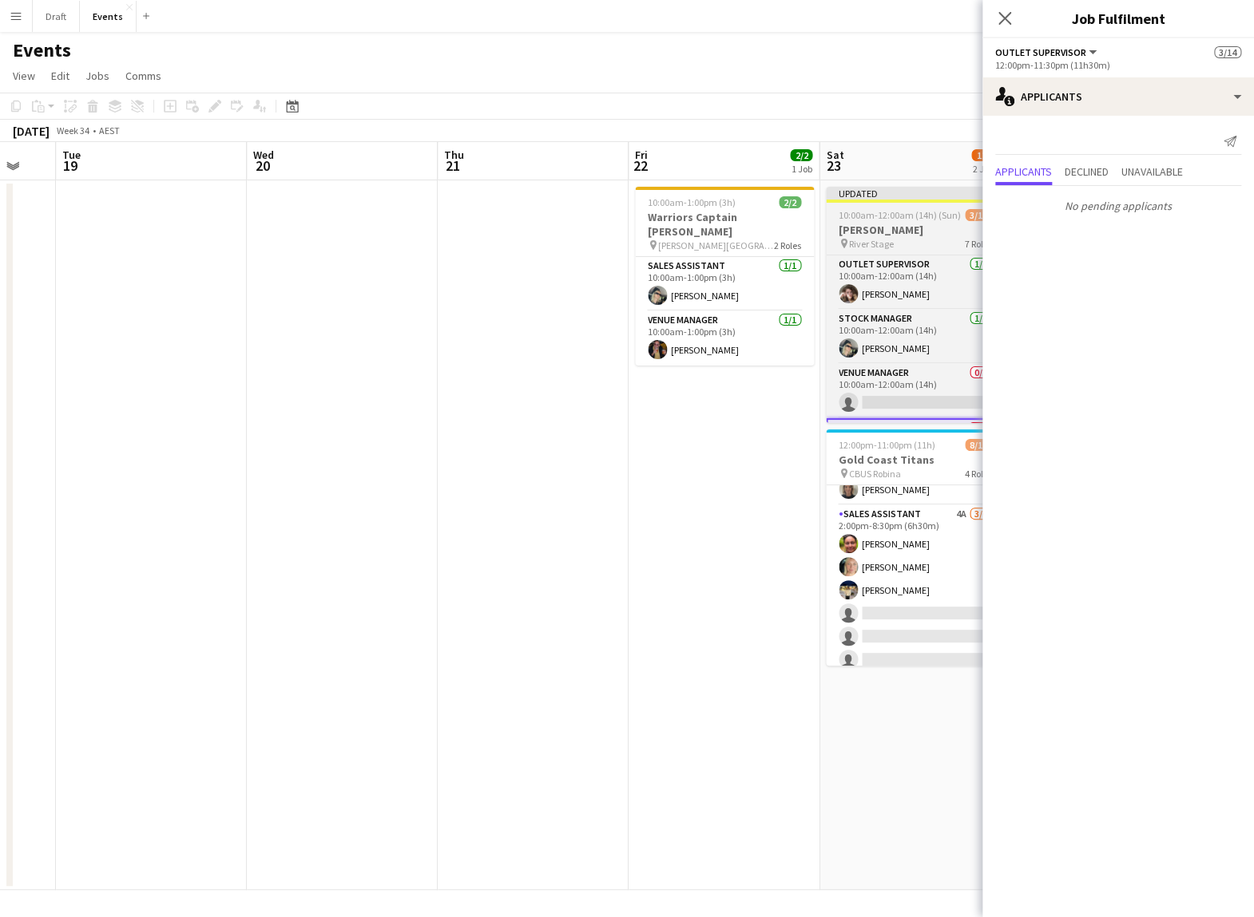
click at [773, 212] on span "10:00am-12:00am (14h) (Sun)" at bounding box center [899, 215] width 122 height 12
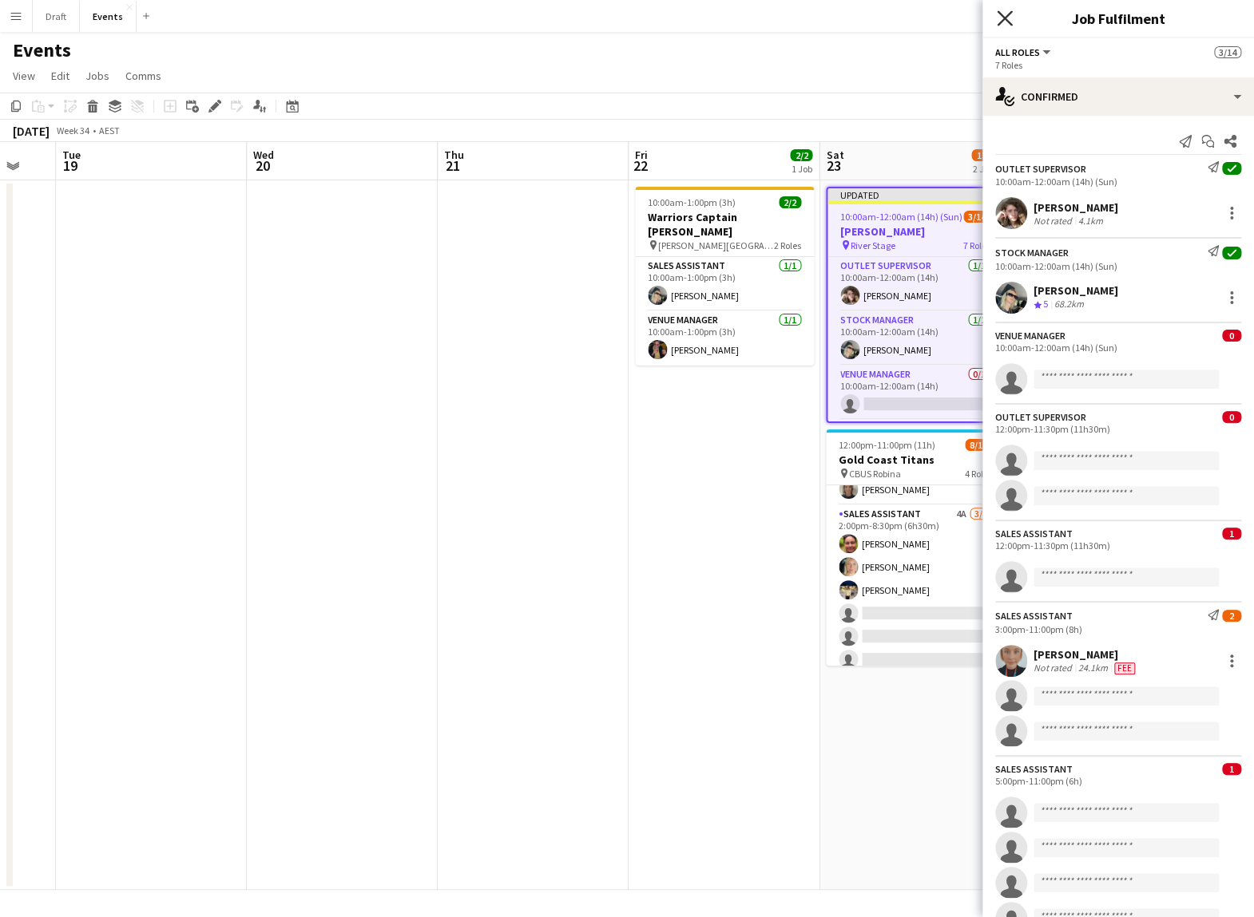
click at [773, 20] on icon at bounding box center [1003, 17] width 15 height 15
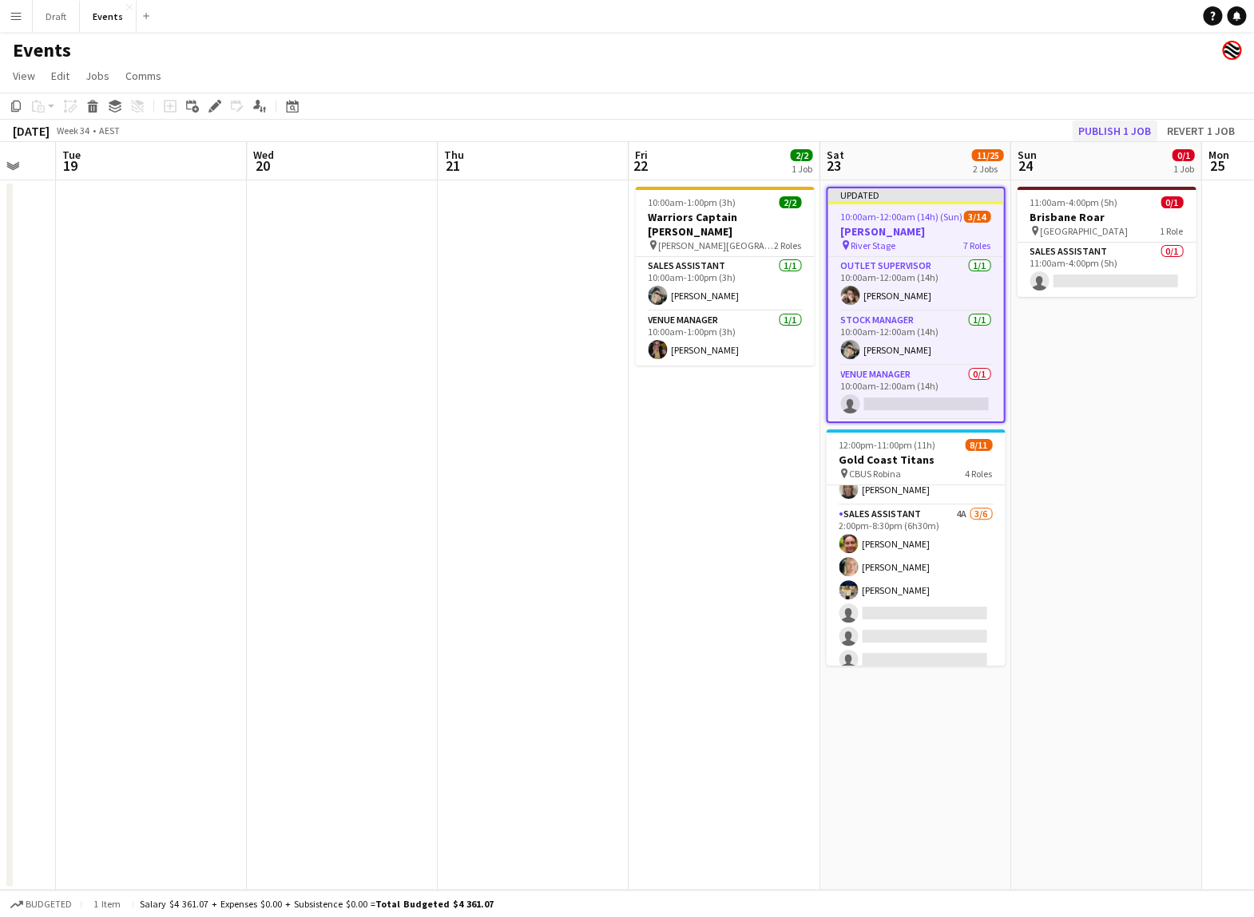
click at [773, 132] on button "Publish 1 job" at bounding box center [1114, 131] width 85 height 21
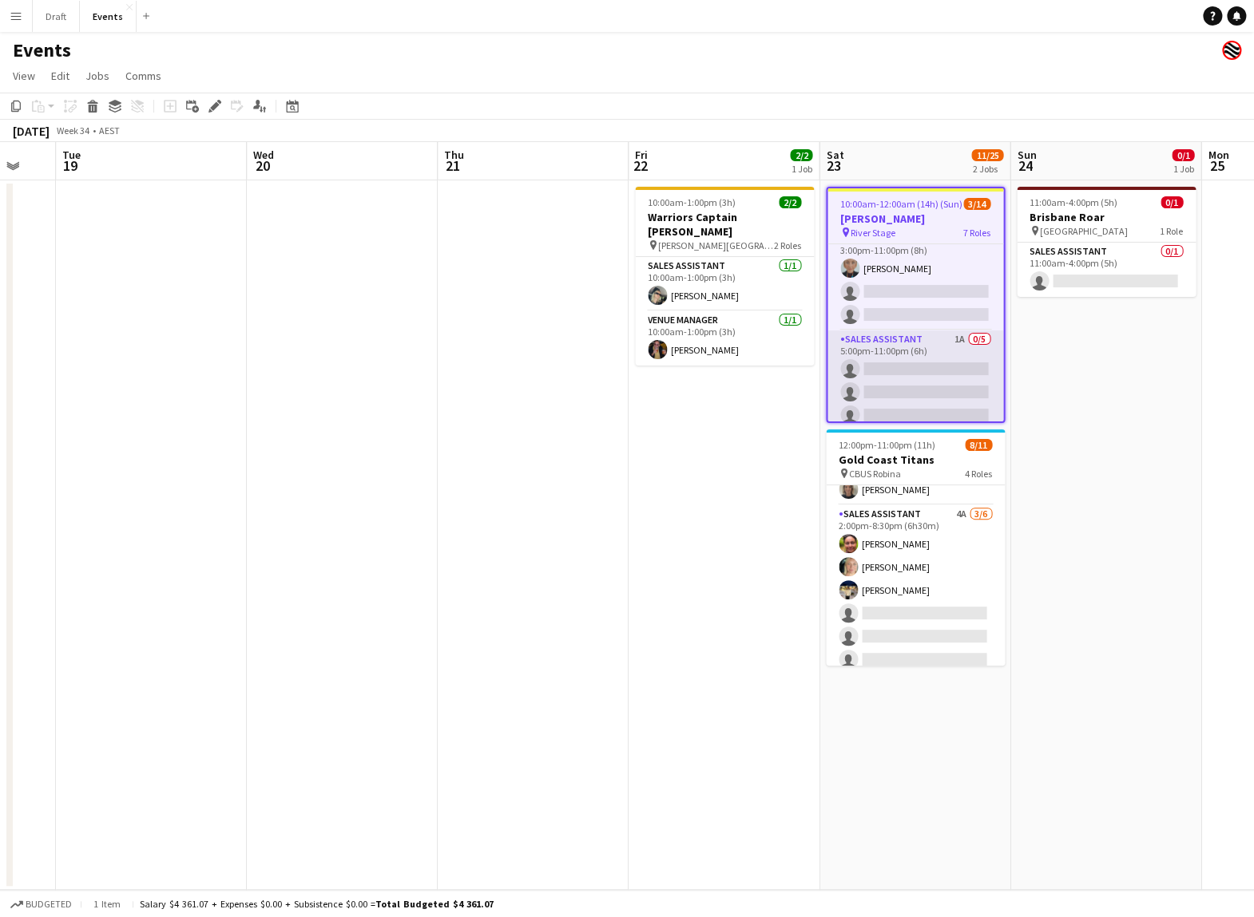
scroll to position [310, 0]
click at [773, 347] on app-card-role "Sales Assistant 1A 0/5 5:00pm-11:00pm (6h) single-neutral-actions single-neutra…" at bounding box center [915, 403] width 176 height 147
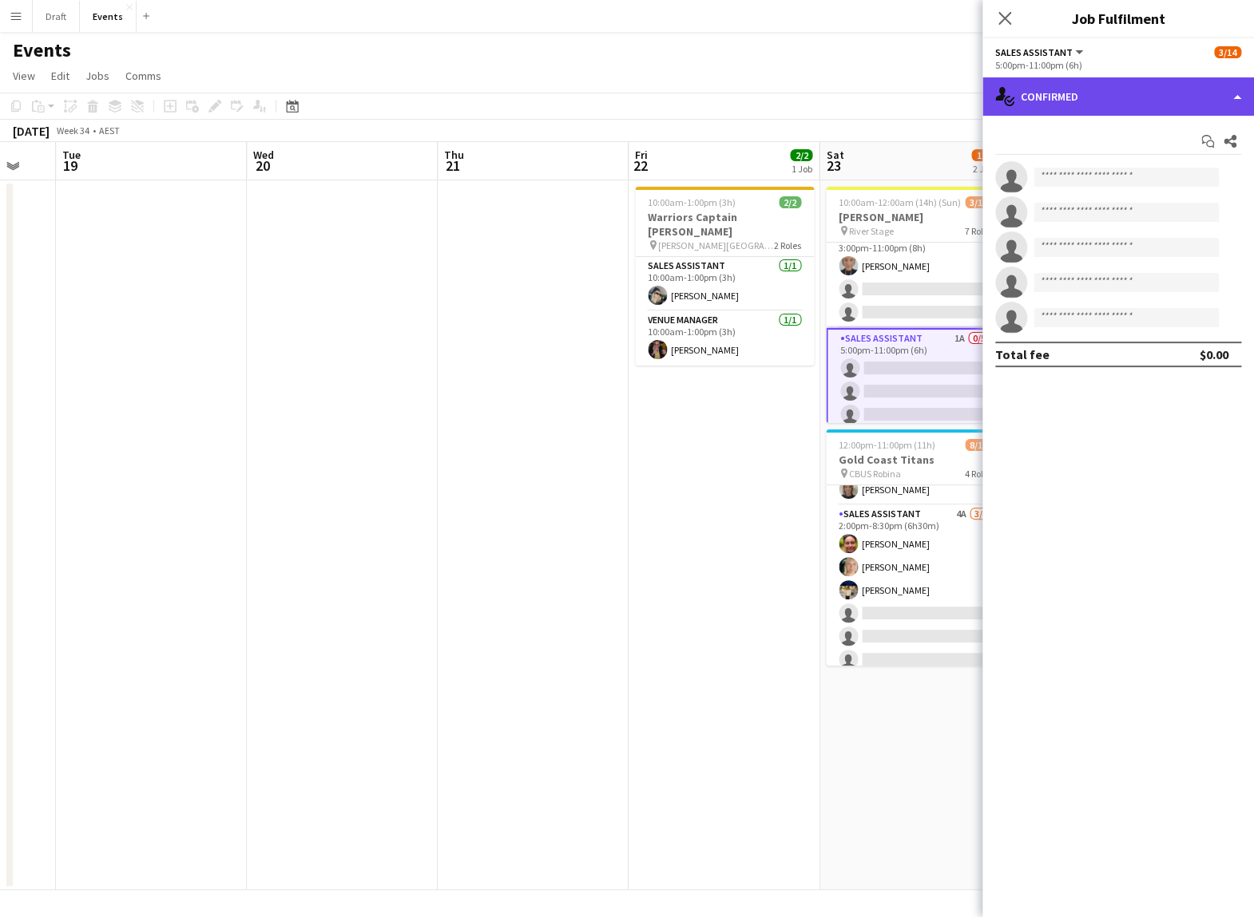
click at [773, 103] on div "single-neutral-actions-check-2 Confirmed" at bounding box center [1117, 96] width 271 height 38
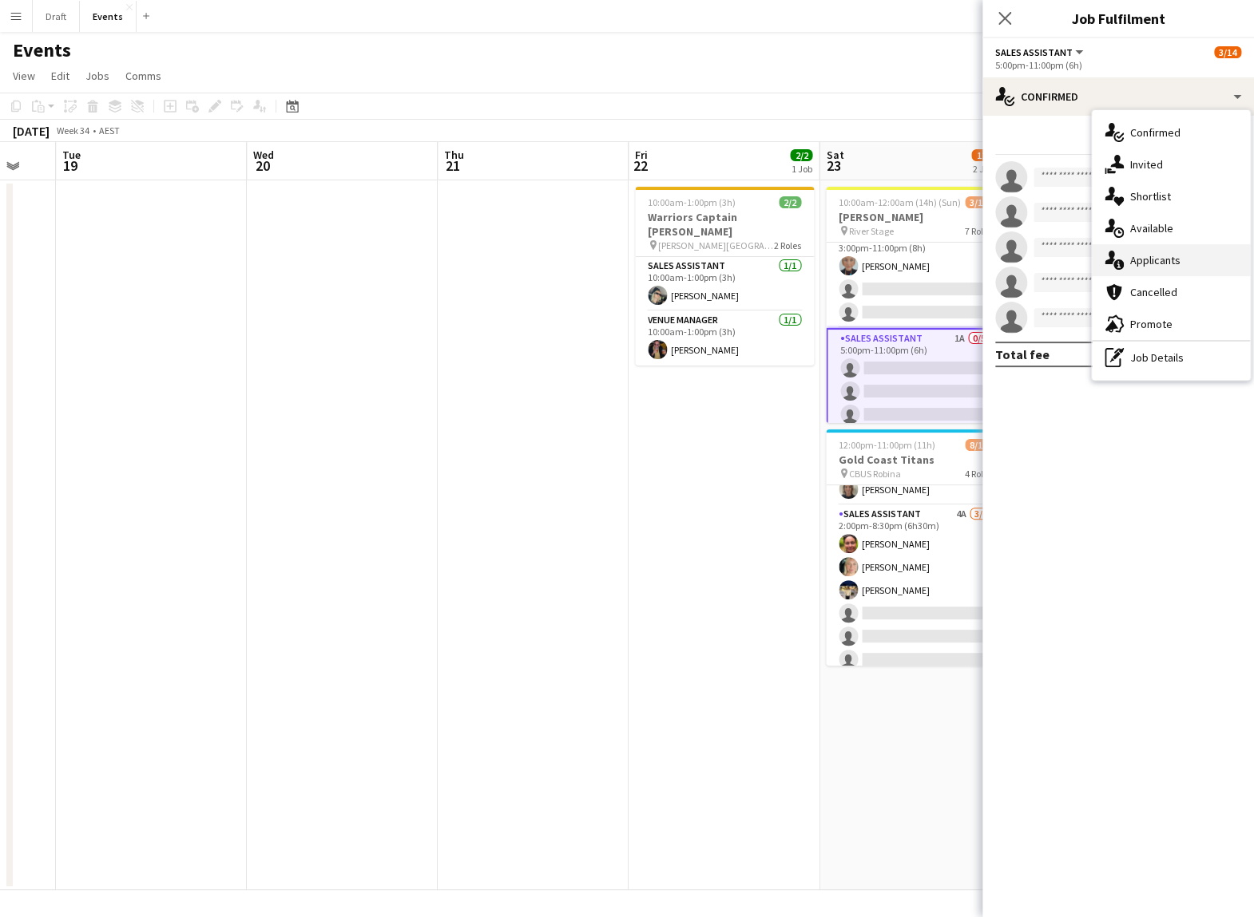
click at [773, 263] on div "single-neutral-actions-information Applicants" at bounding box center [1171, 260] width 158 height 32
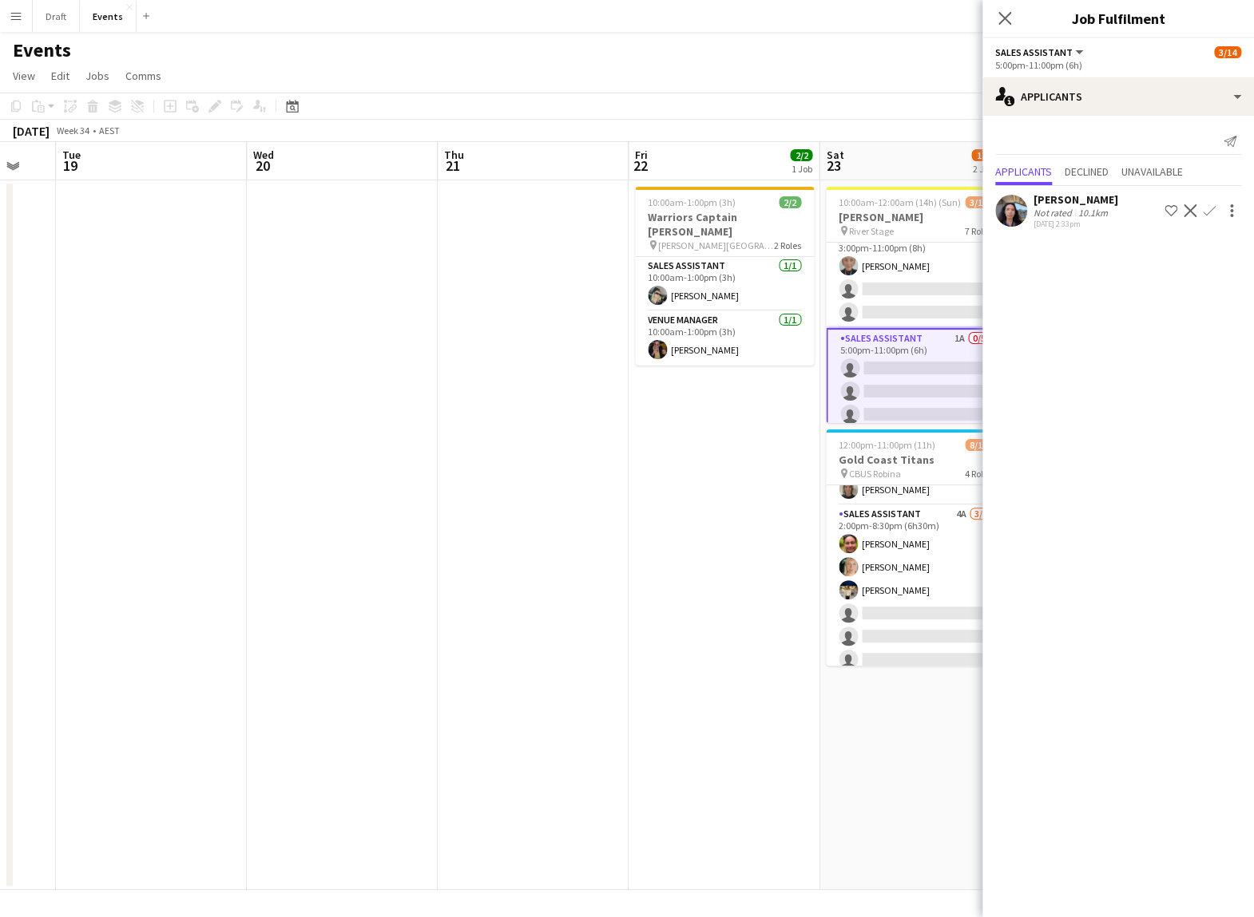
click at [773, 208] on app-icon "Confirm" at bounding box center [1208, 210] width 13 height 13
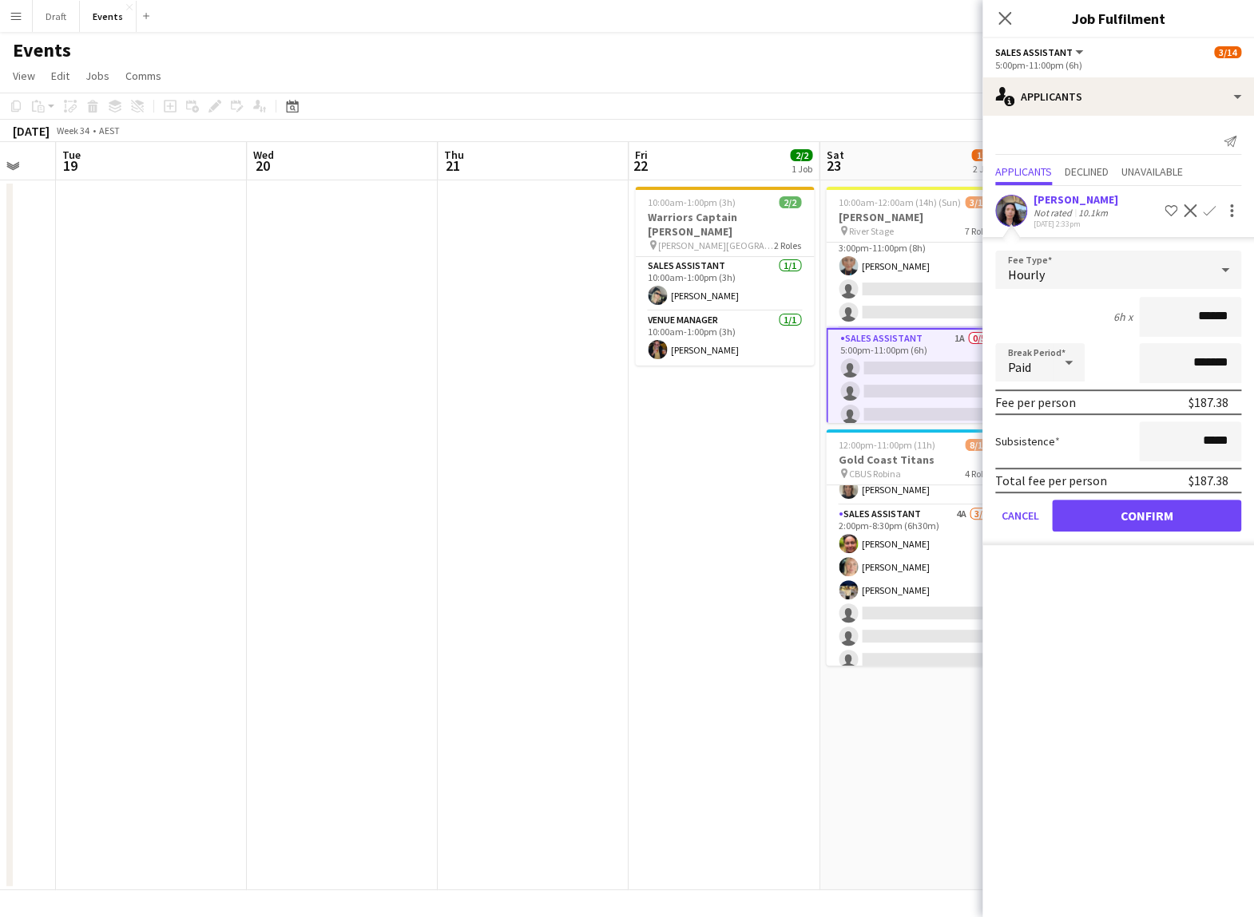
click at [773, 460] on button "Confirm" at bounding box center [1146, 516] width 189 height 32
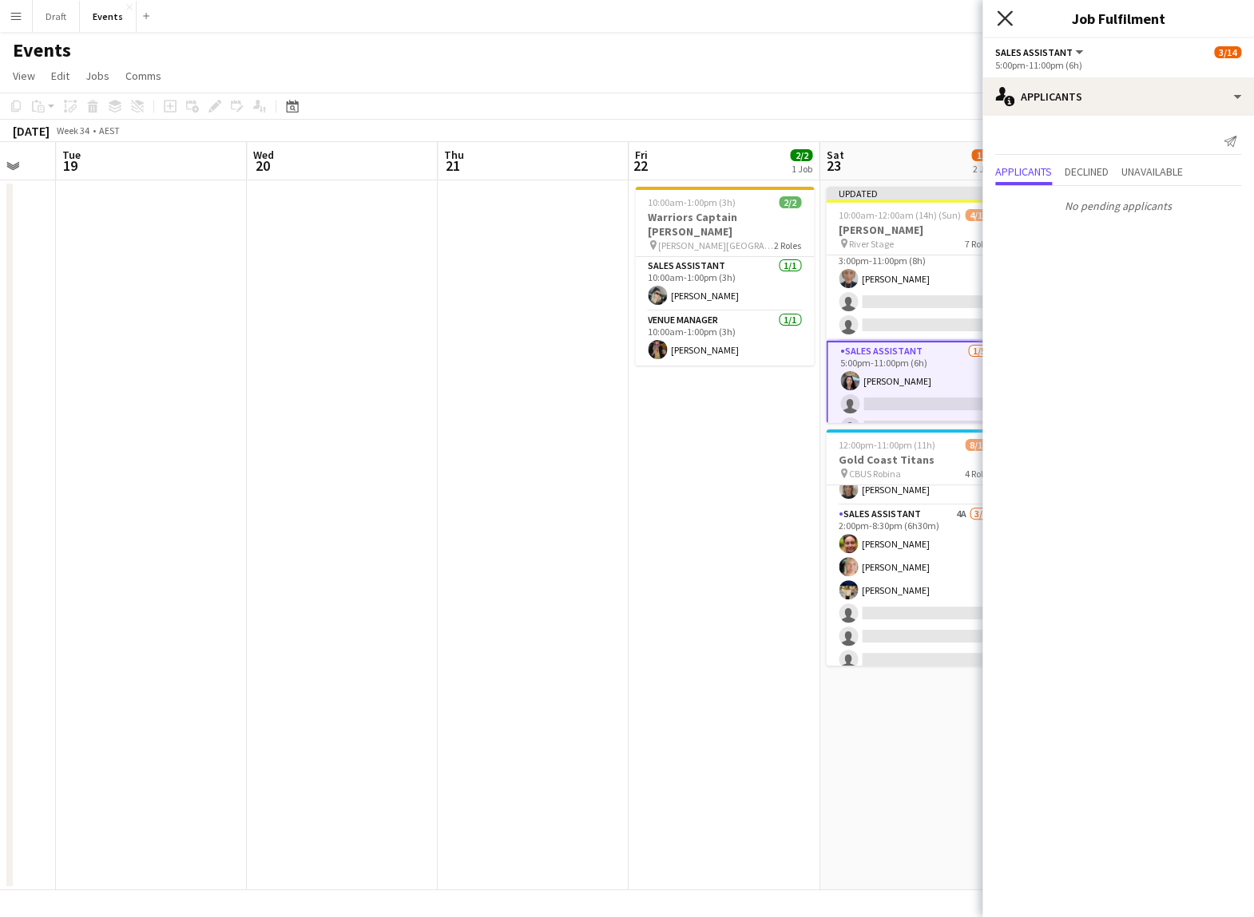
click at [773, 14] on icon "Close pop-in" at bounding box center [1003, 17] width 15 height 15
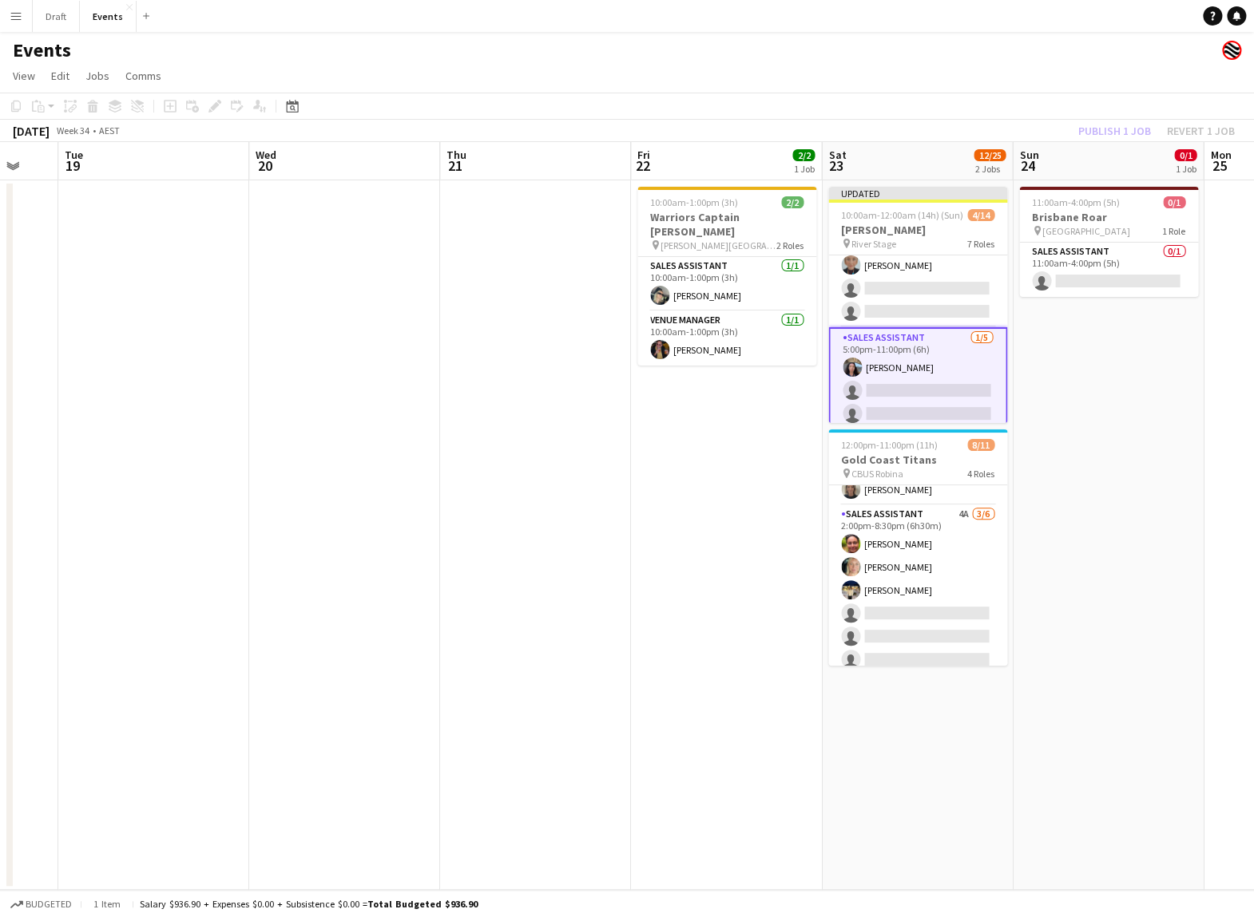
scroll to position [0, 0]
click at [773, 386] on app-card-role "Sales Assistant [DATE] 5:00pm-11:00pm (6h) [PERSON_NAME] single-neutral-actions…" at bounding box center [917, 402] width 179 height 150
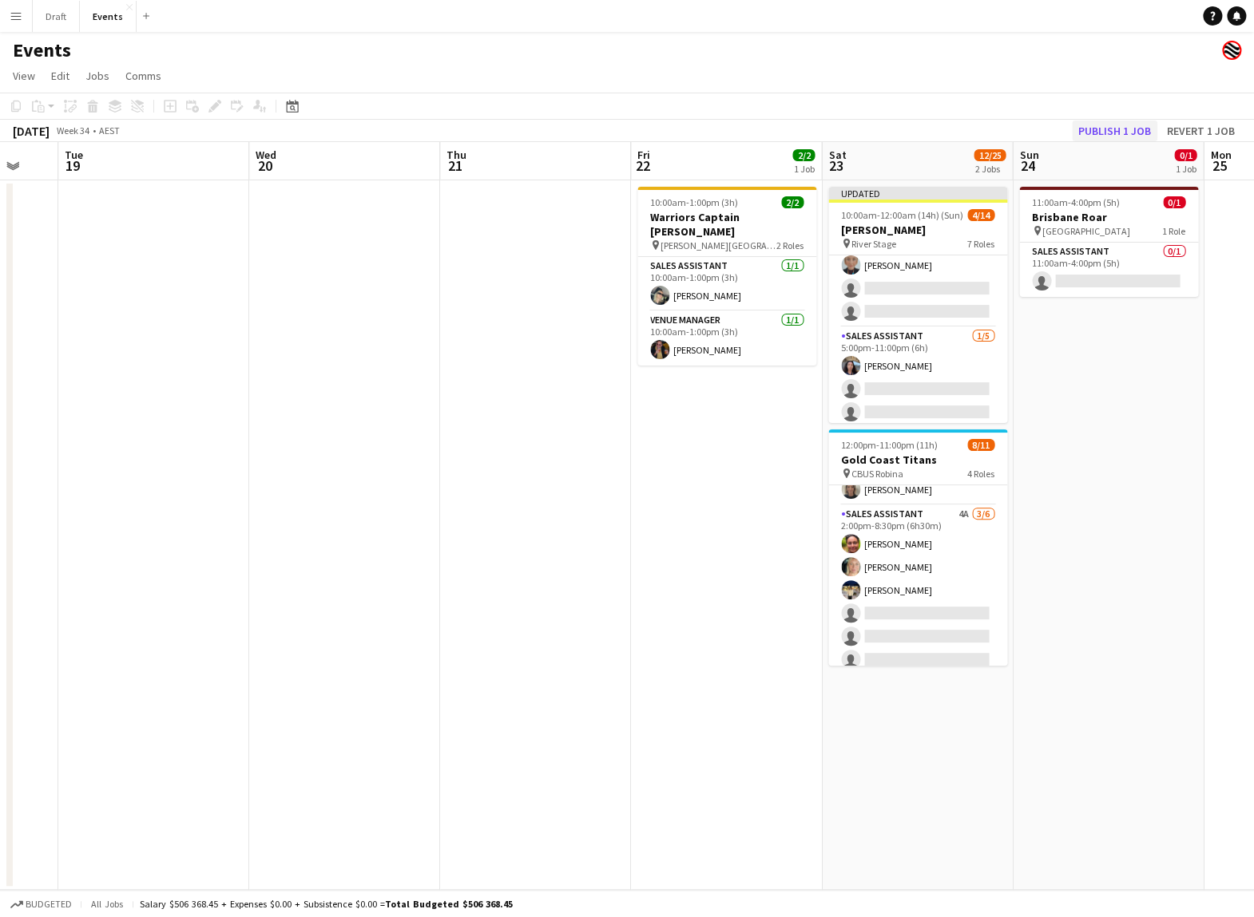
click at [773, 130] on button "Publish 1 job" at bounding box center [1114, 131] width 85 height 21
